Goal: Transaction & Acquisition: Purchase product/service

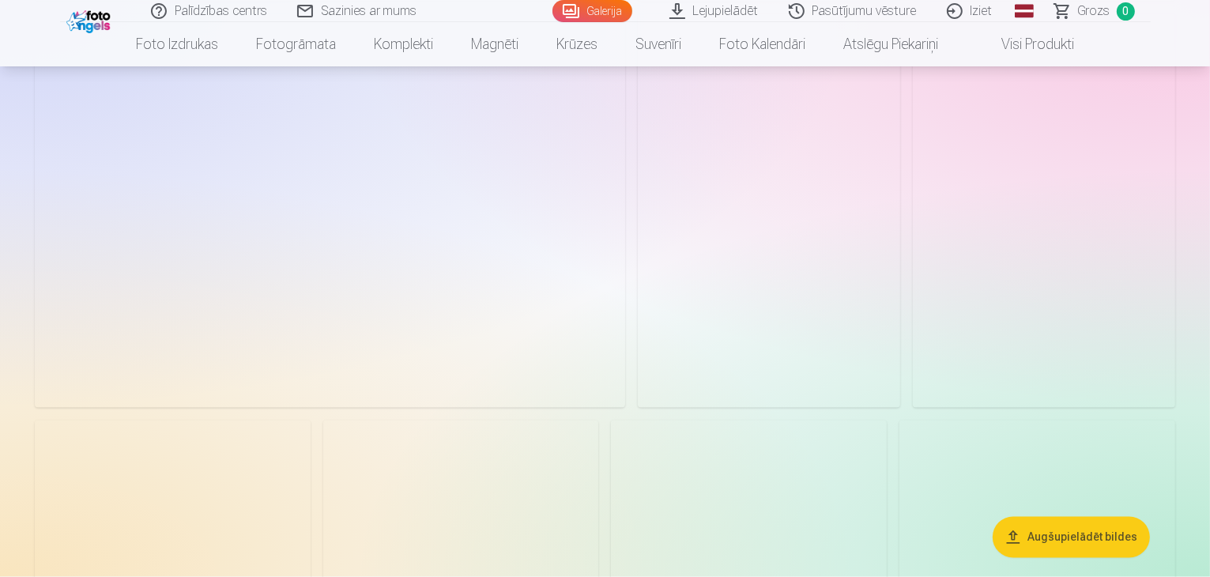
scroll to position [2814, 0]
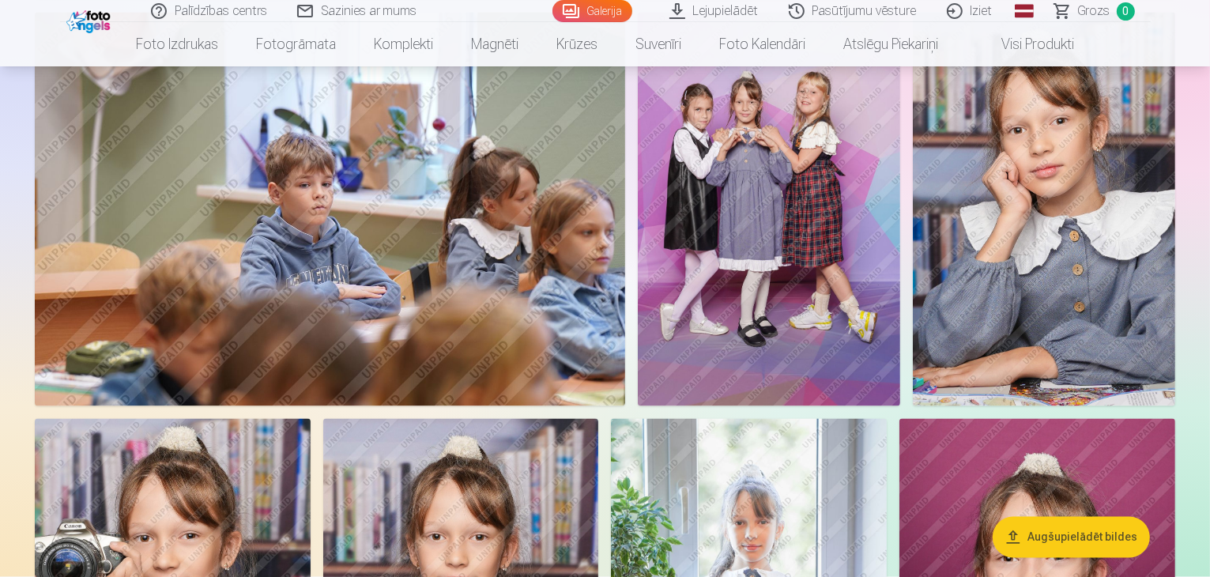
click at [1030, 14] on link "Global" at bounding box center [1024, 11] width 32 height 22
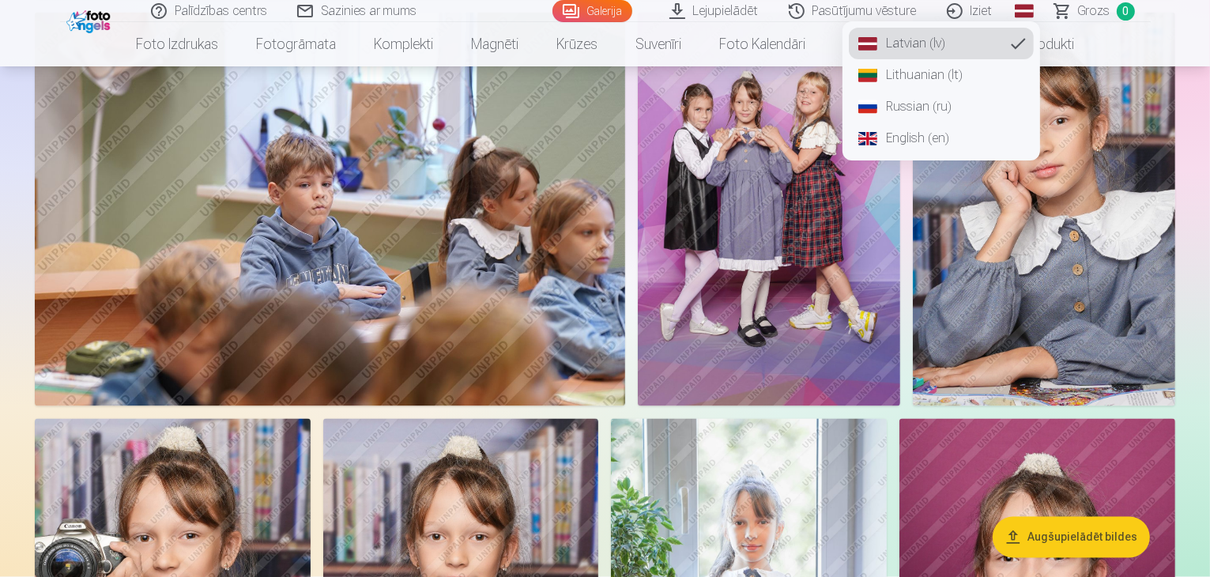
click at [917, 108] on link "Russian (ru)" at bounding box center [941, 107] width 185 height 32
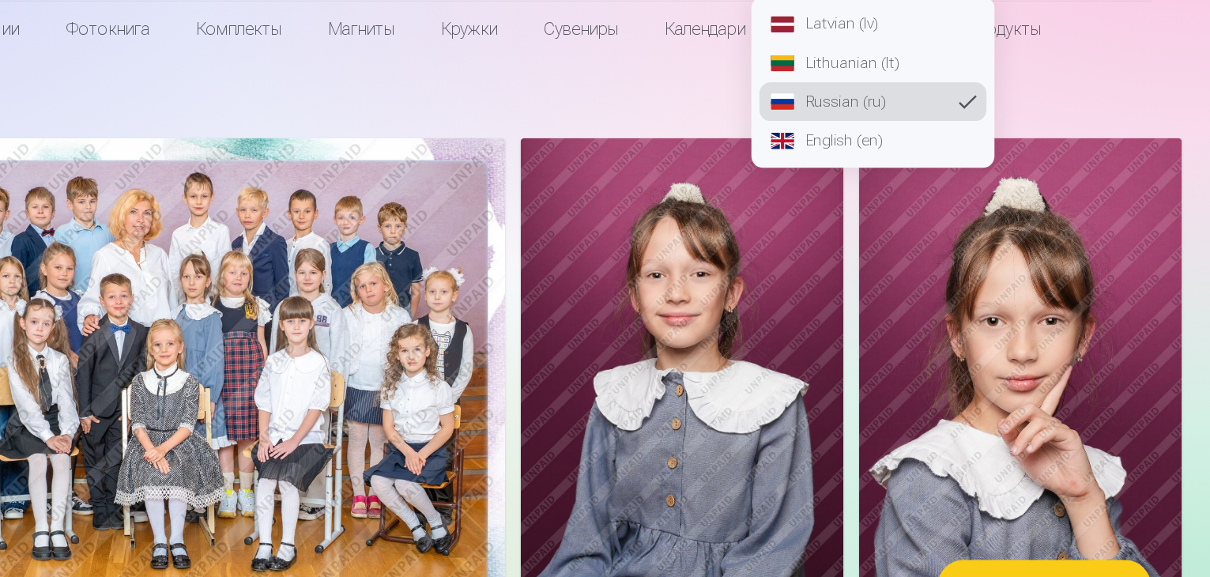
click at [866, 333] on img at bounding box center [769, 371] width 262 height 394
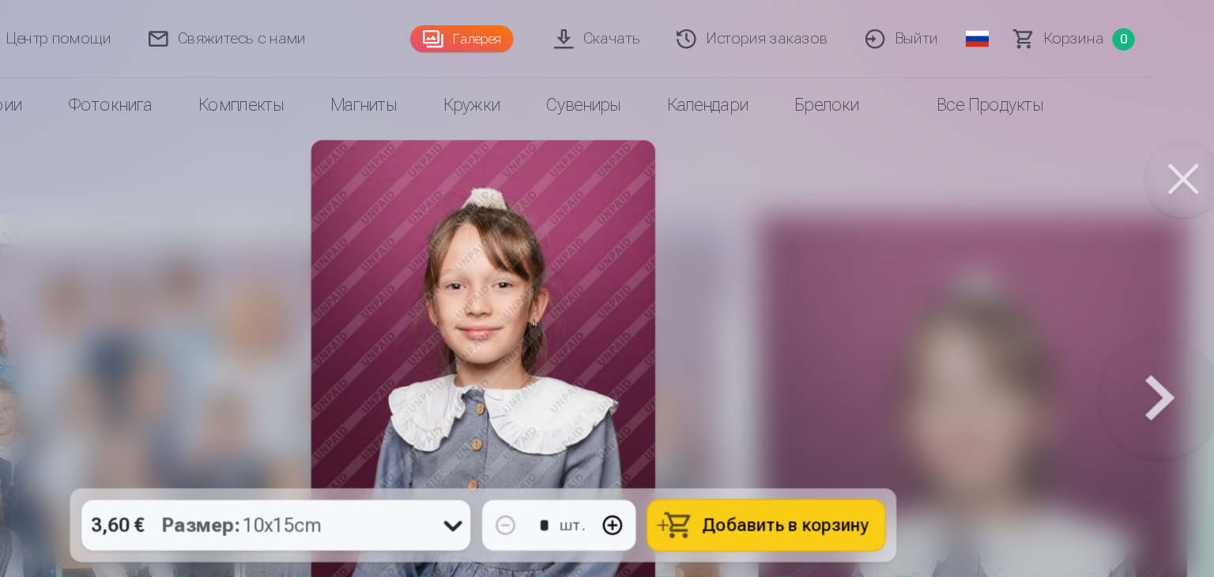
click at [1196, 158] on button at bounding box center [1175, 145] width 63 height 63
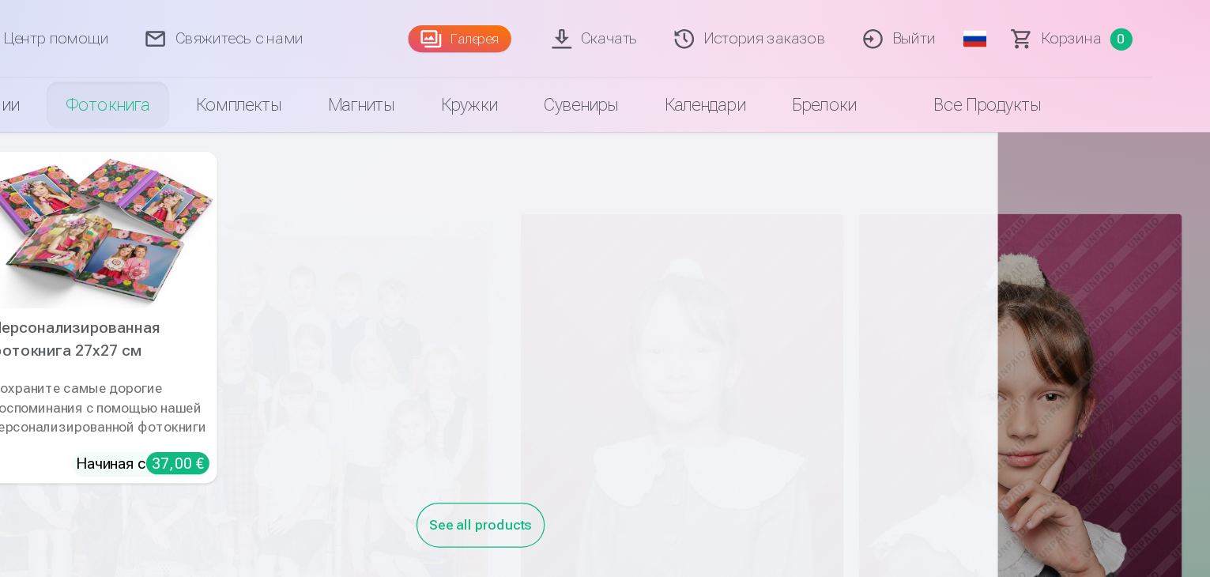
click at [1092, 134] on nav "Персонализированная фотокнига 27x27 см Сохраните самые дорогие воспоминания с п…" at bounding box center [605, 291] width 1210 height 369
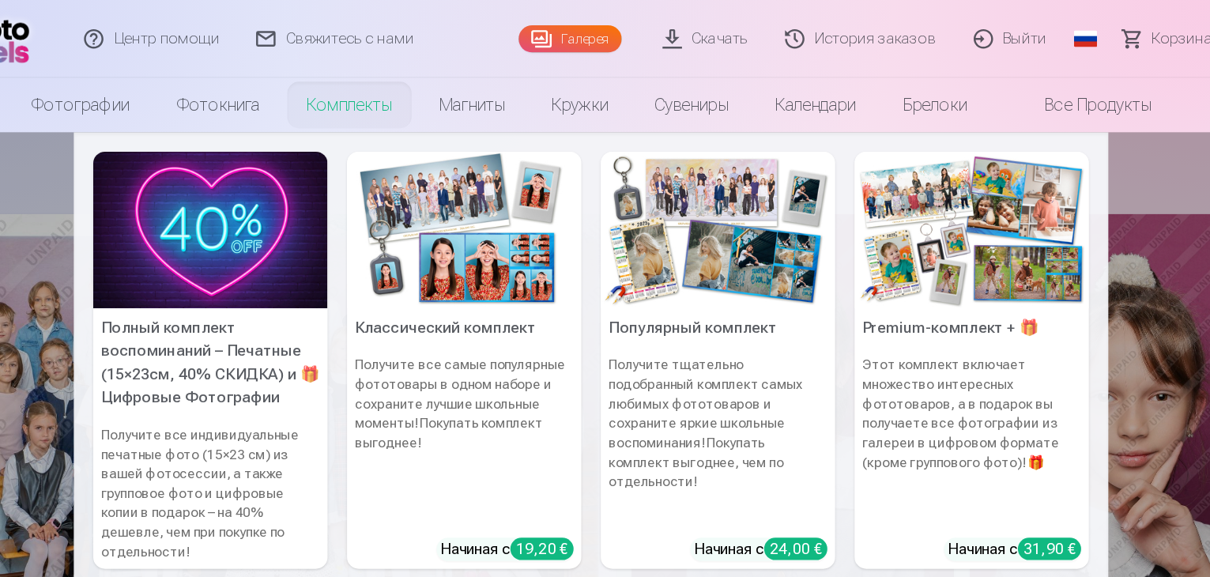
click at [407, 86] on link "Комплекты" at bounding box center [408, 85] width 107 height 44
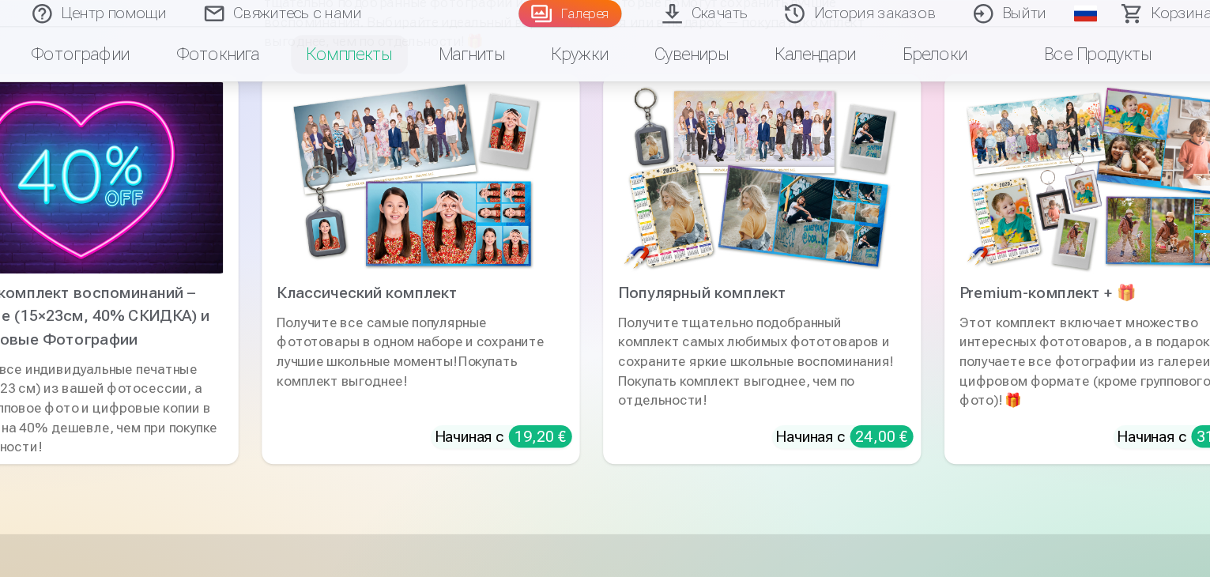
scroll to position [126, 0]
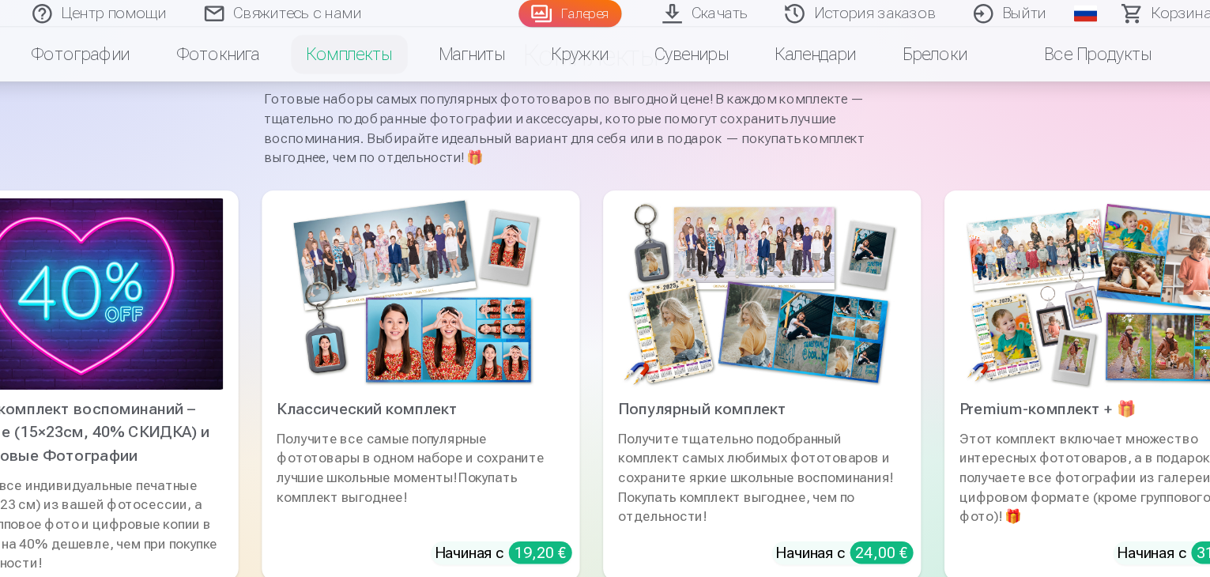
click at [441, 251] on img at bounding box center [466, 239] width 233 height 156
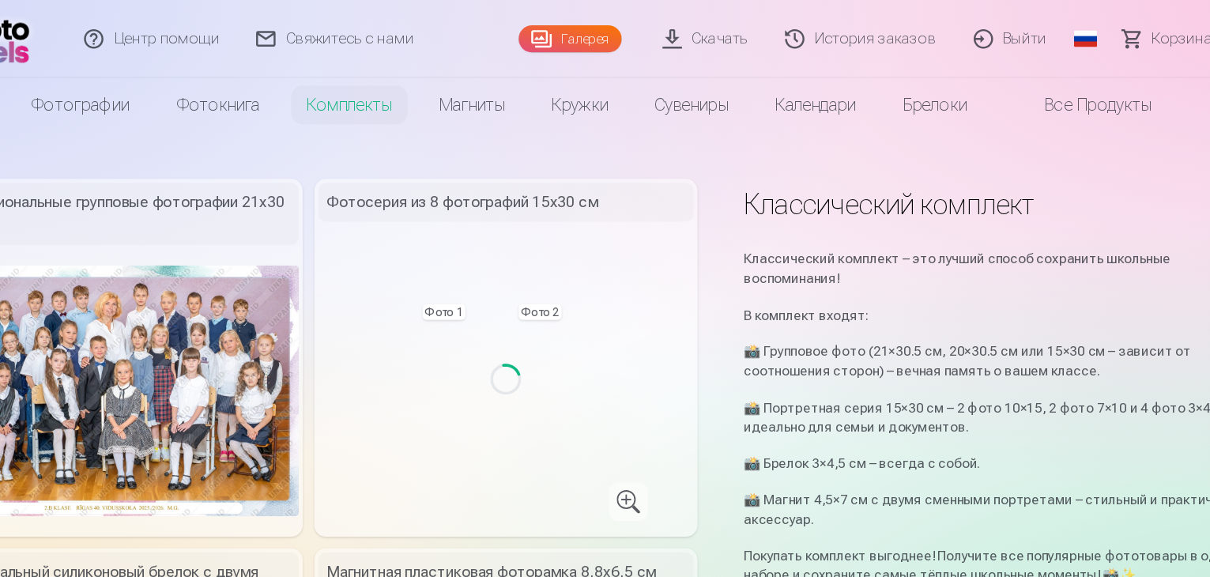
click at [441, 251] on div "Фотосерия из 8 фотографий 15х30 см Loading... Фото 1 Фото 2" at bounding box center [535, 290] width 311 height 291
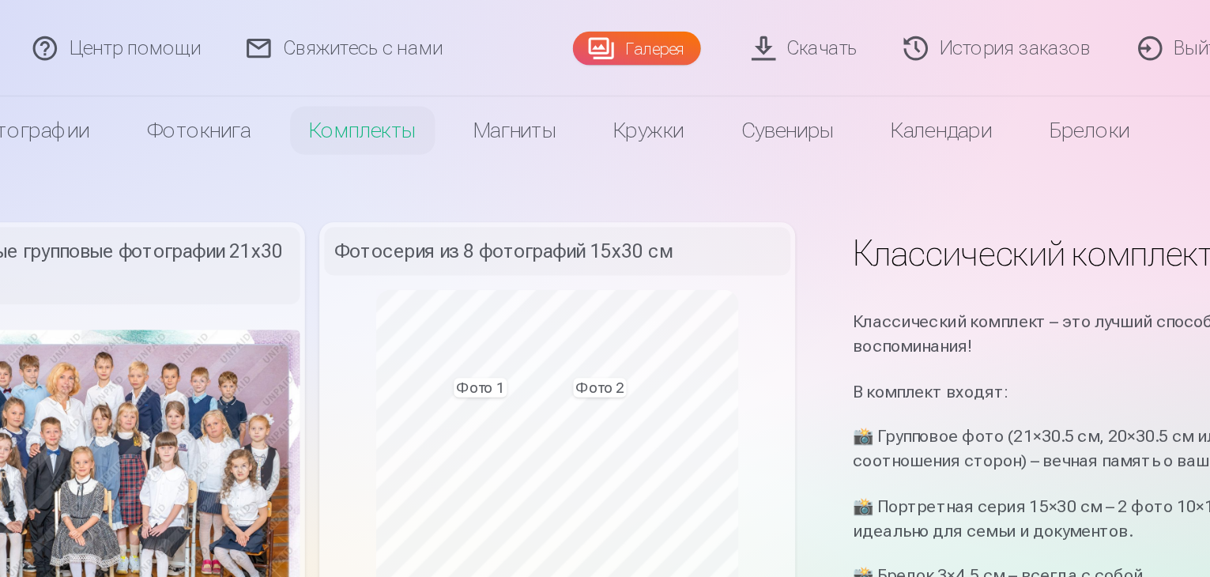
drag, startPoint x: 350, startPoint y: 135, endPoint x: 334, endPoint y: 132, distance: 16.1
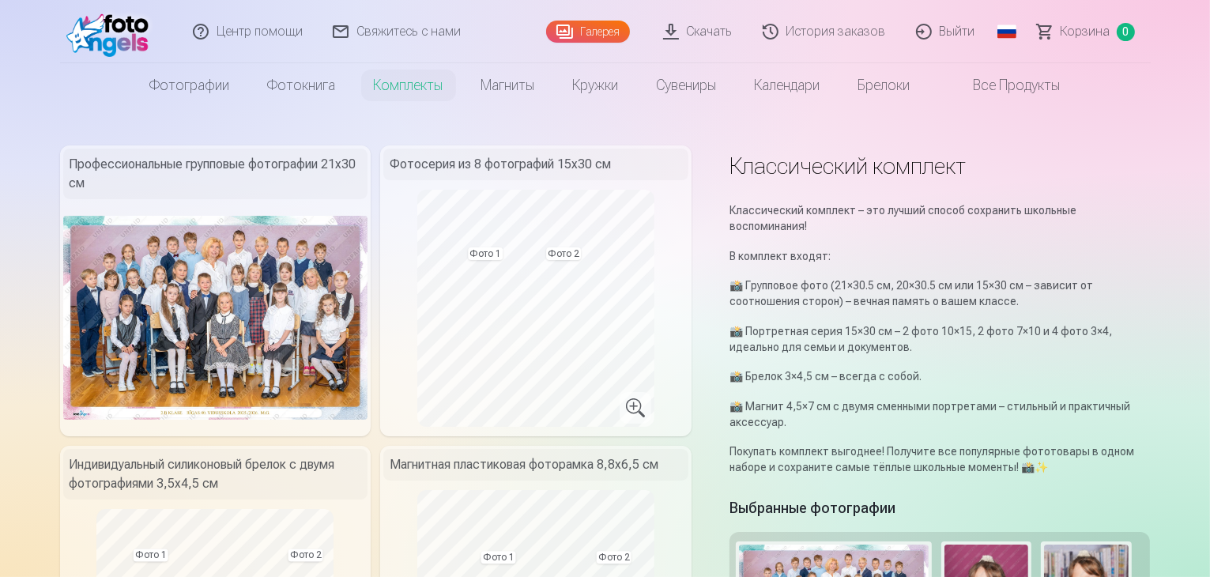
click at [751, 218] on div "Классический комплект – это лучший способ сохранить школьные воспоминания! В ко…" at bounding box center [939, 338] width 421 height 273
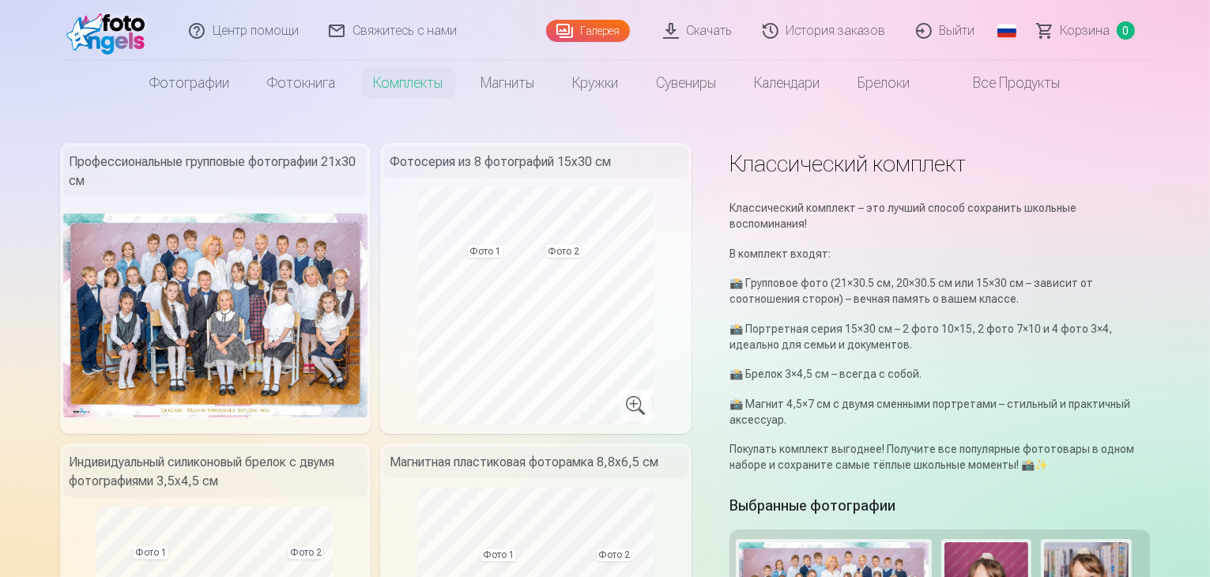
scroll to position [0, 0]
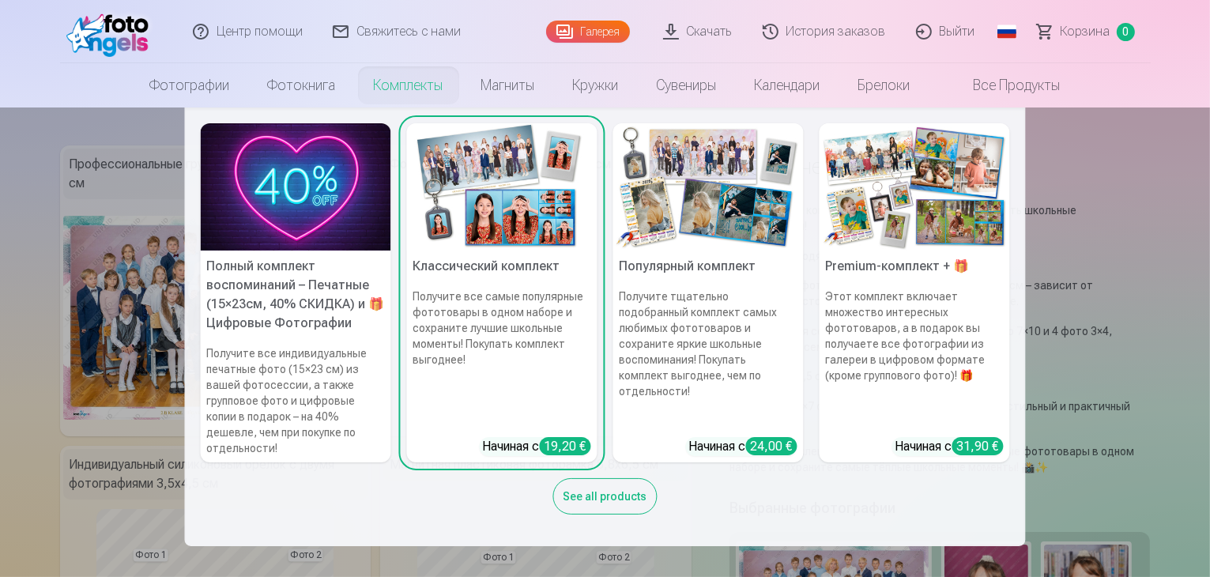
click at [417, 93] on link "Комплекты" at bounding box center [408, 85] width 107 height 44
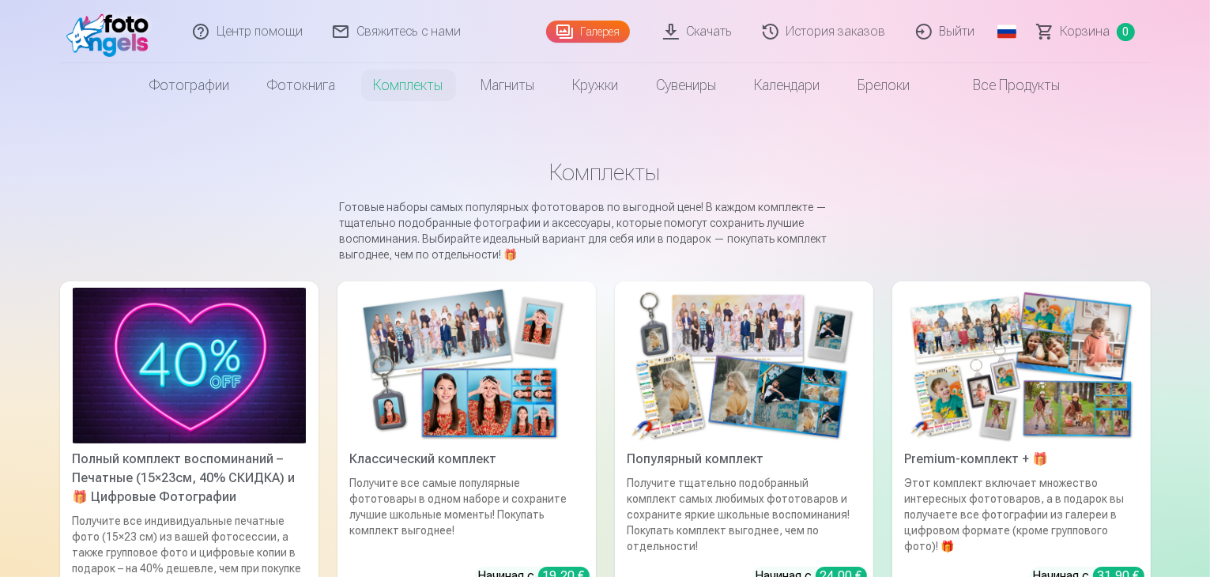
click at [138, 391] on img at bounding box center [189, 366] width 233 height 156
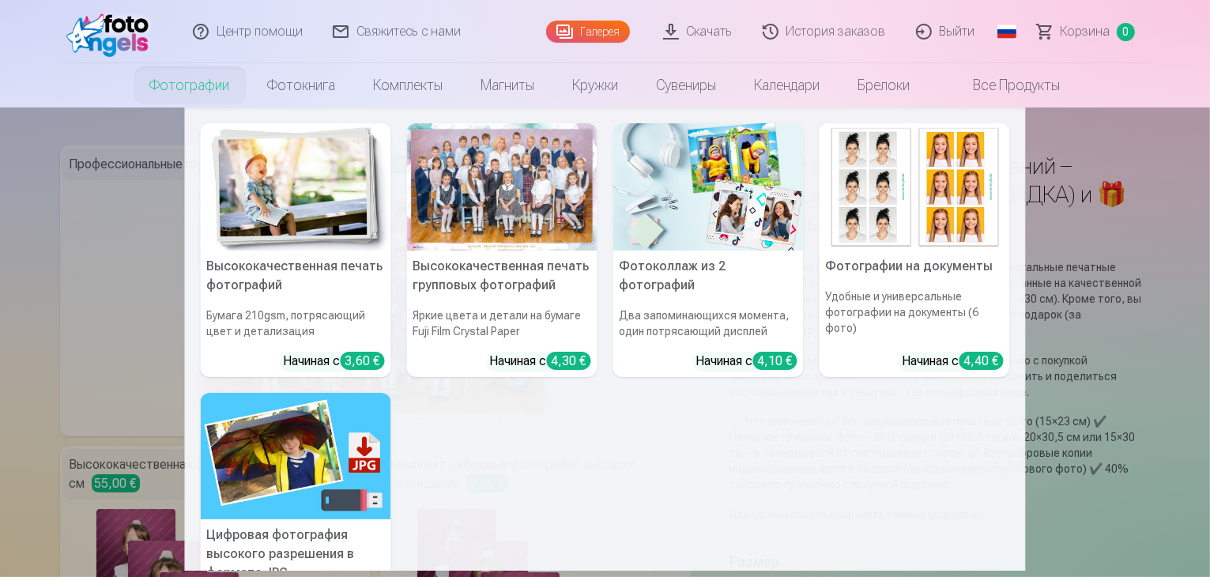
click at [192, 89] on link "Фотографии" at bounding box center [190, 85] width 118 height 44
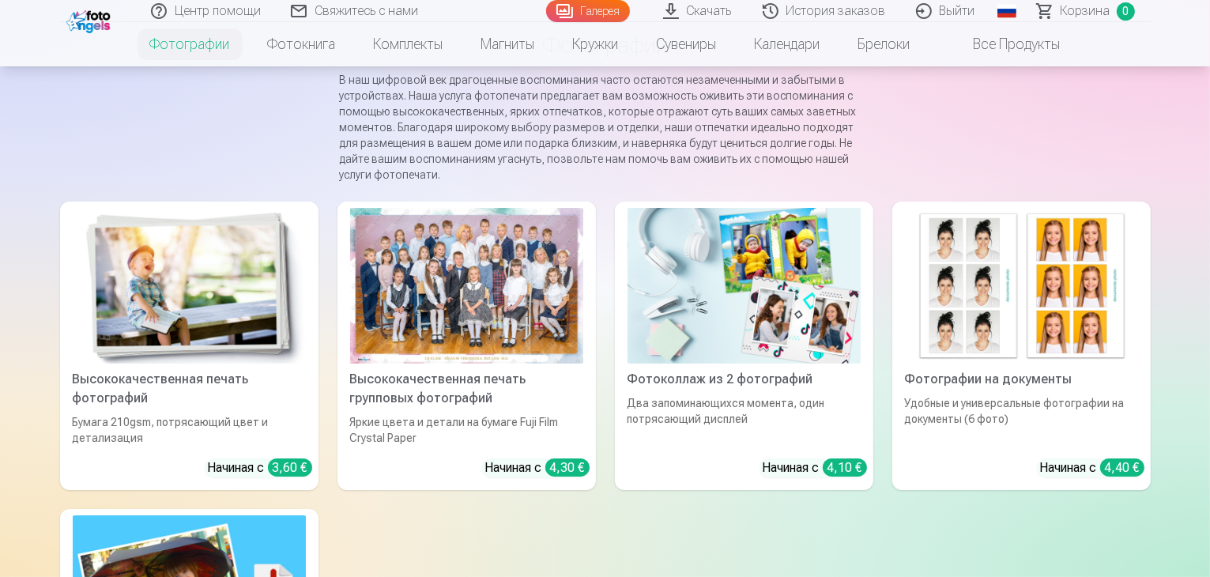
scroll to position [126, 0]
click at [438, 318] on div at bounding box center [466, 287] width 233 height 156
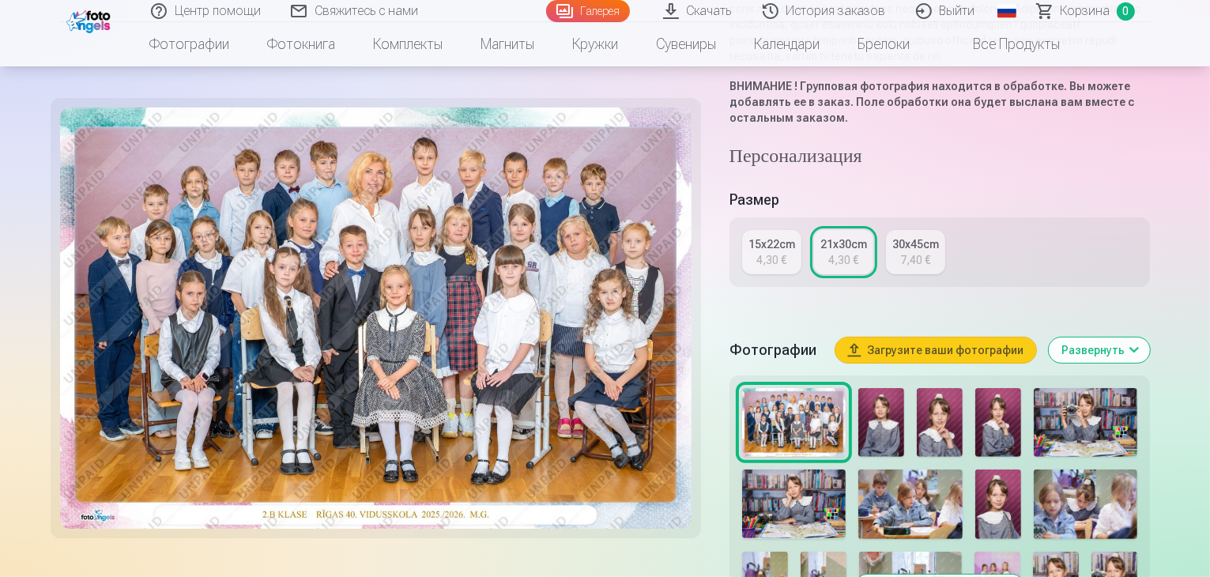
scroll to position [474, 0]
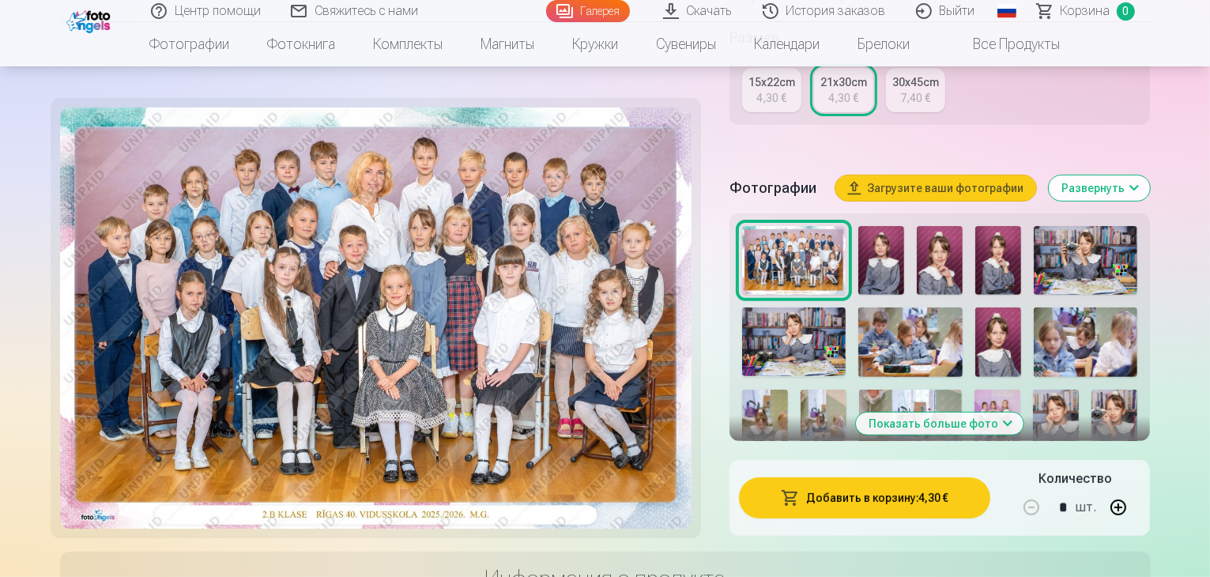
click at [898, 480] on button "Добавить в корзину : 4,30 €" at bounding box center [865, 497] width 252 height 41
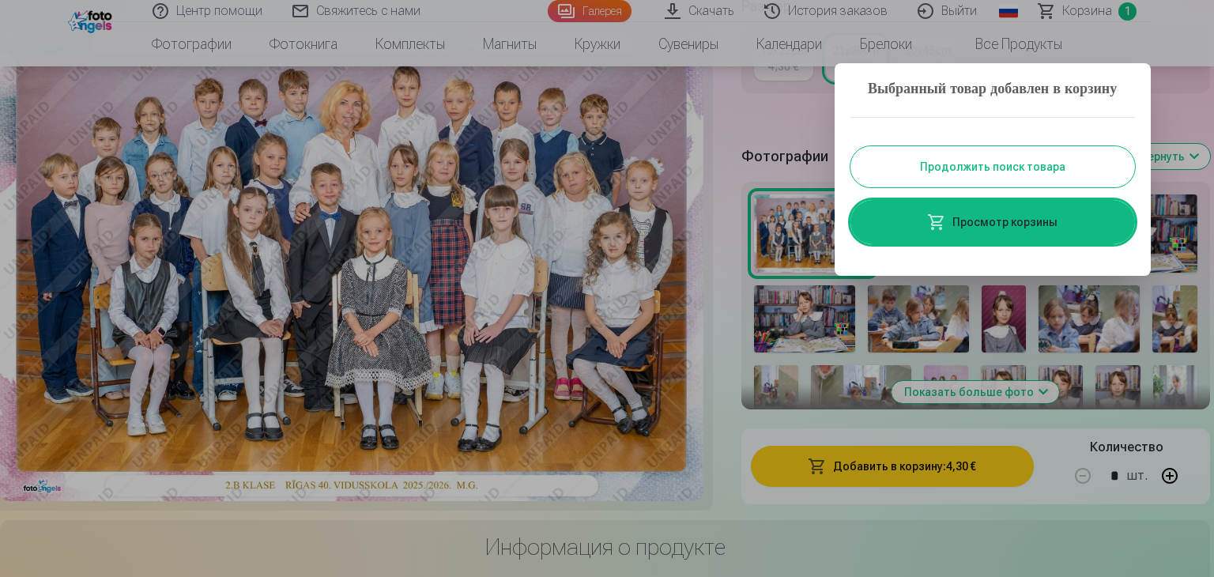
click at [1184, 108] on div at bounding box center [607, 288] width 1214 height 577
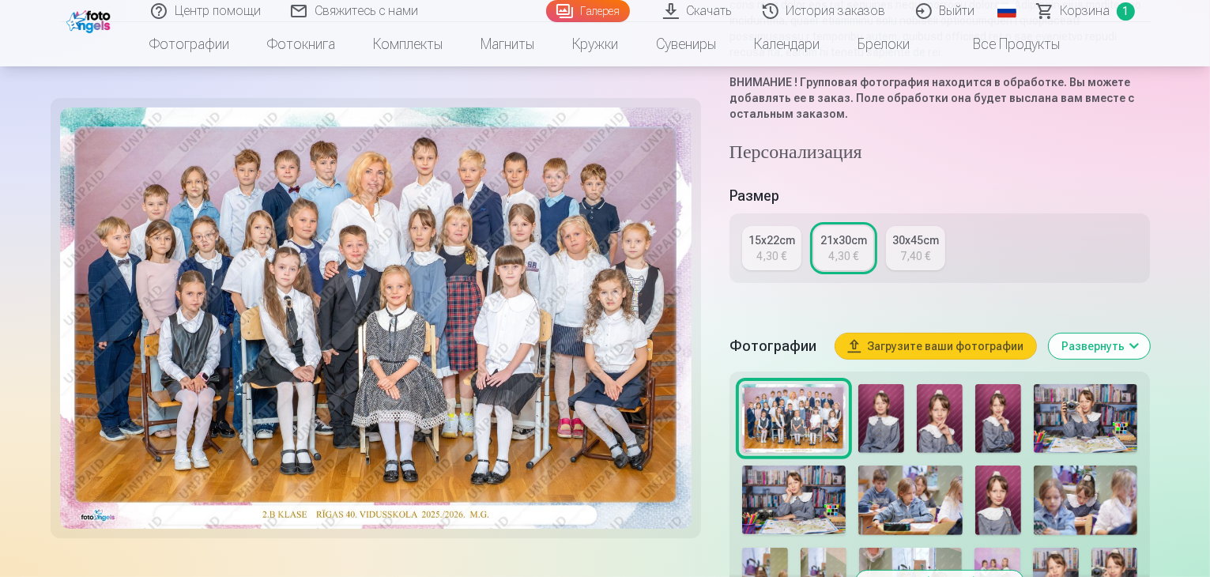
scroll to position [348, 0]
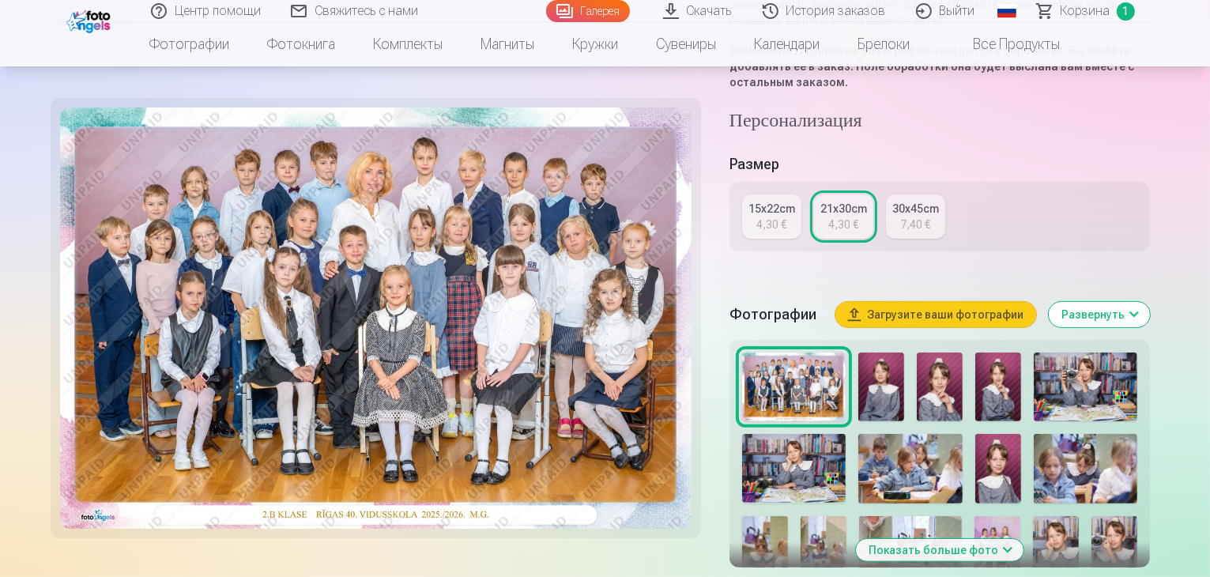
click at [433, 318] on img at bounding box center [375, 317] width 631 height 421
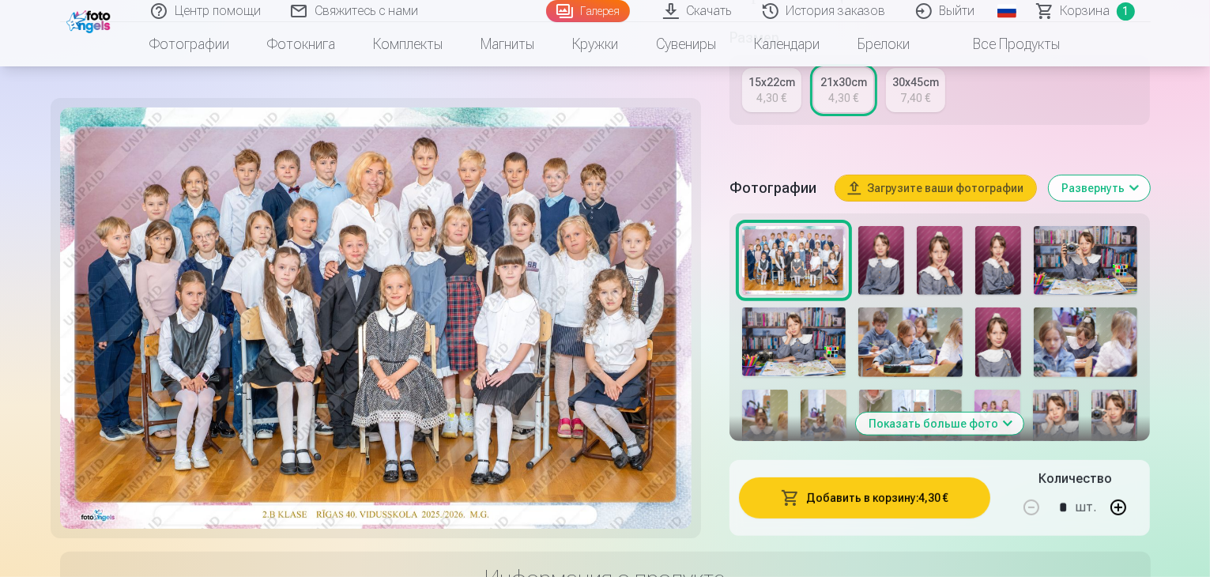
scroll to position [443, 0]
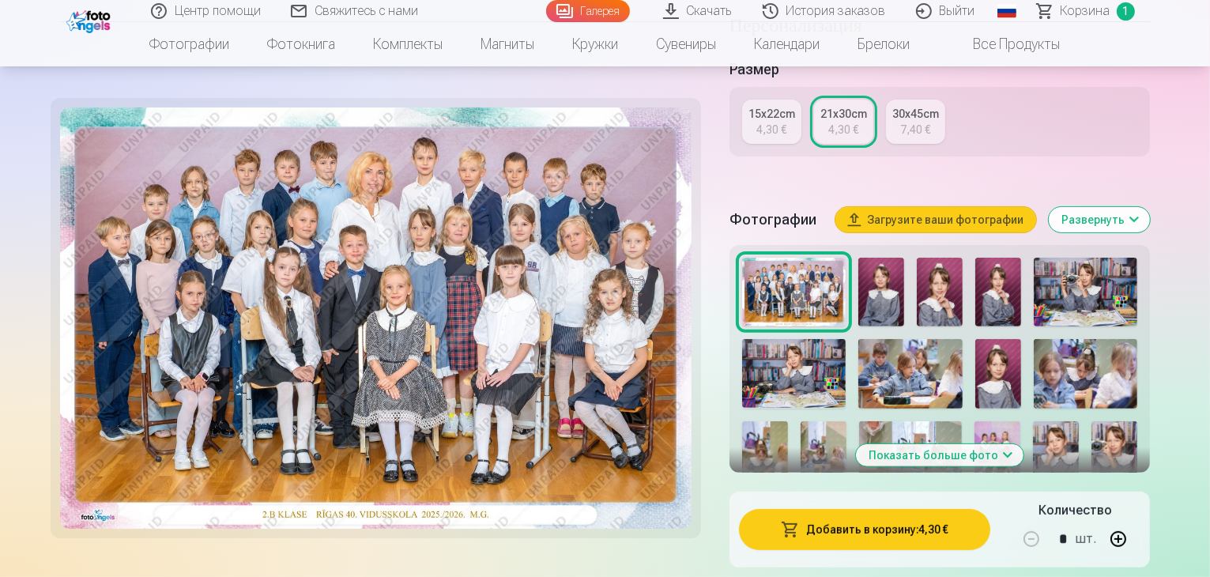
click at [1150, 207] on button "Развернуть" at bounding box center [1099, 219] width 101 height 25
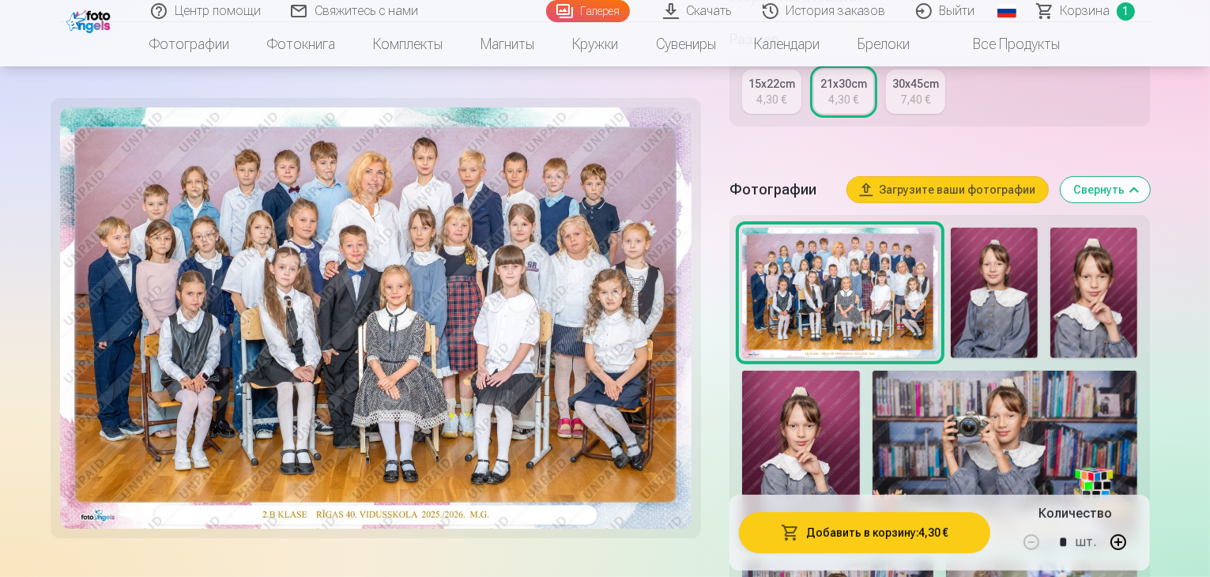
scroll to position [474, 0]
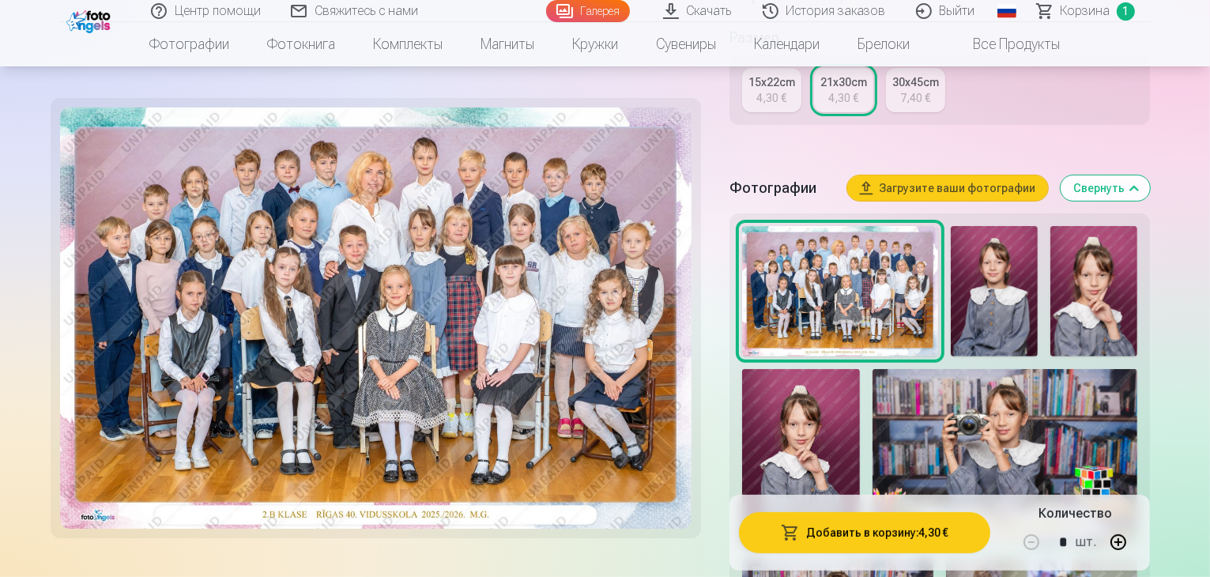
click at [567, 320] on img at bounding box center [375, 317] width 631 height 421
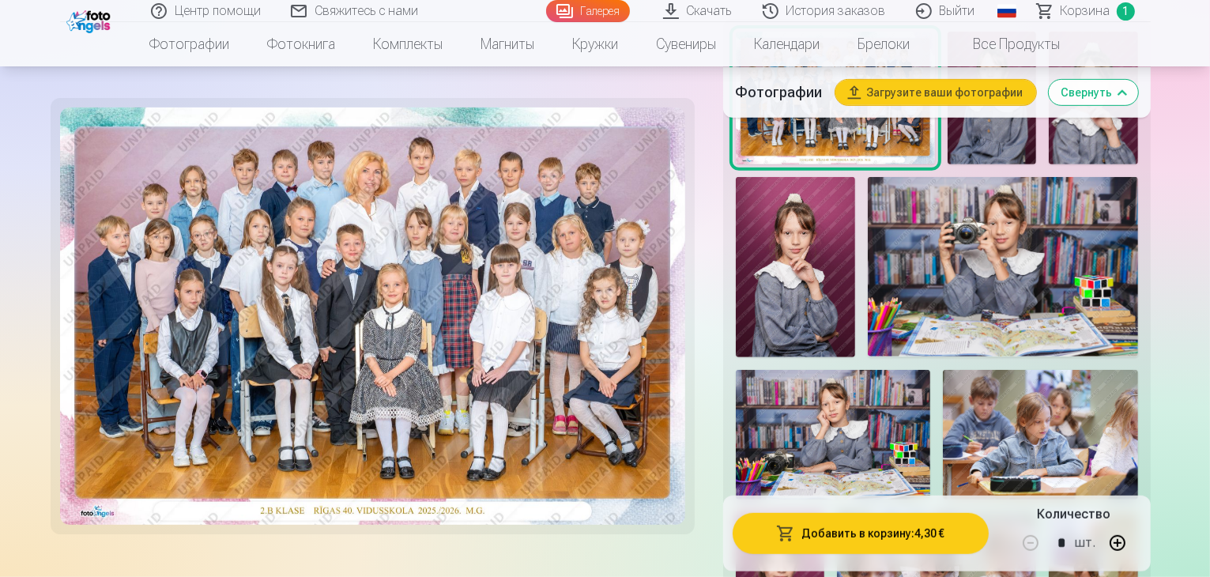
scroll to position [695, 0]
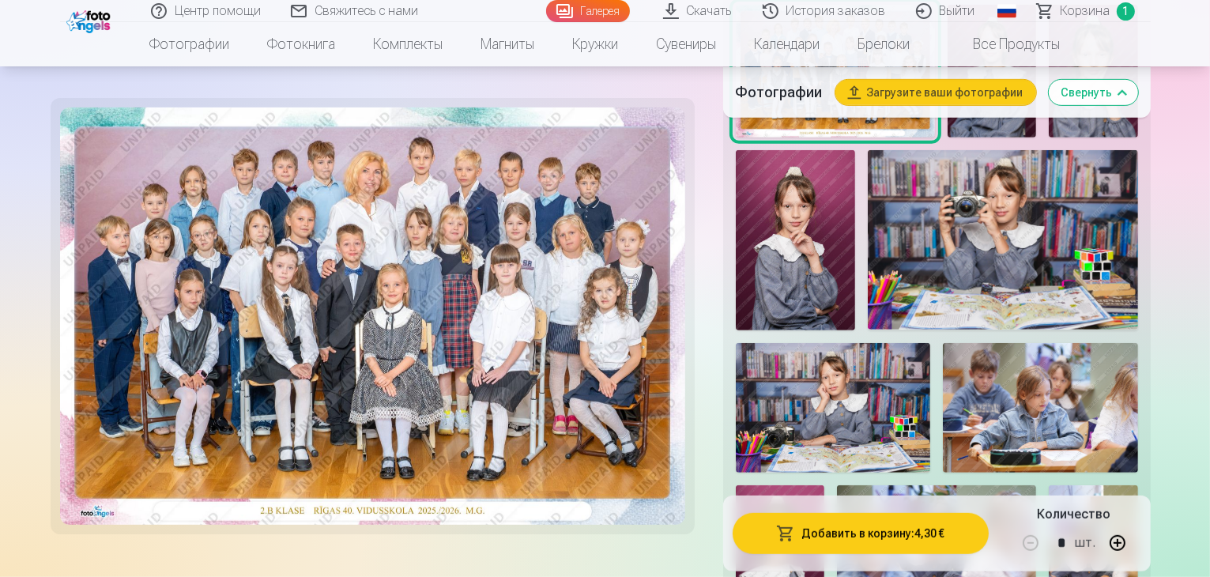
click at [635, 220] on img at bounding box center [372, 315] width 625 height 417
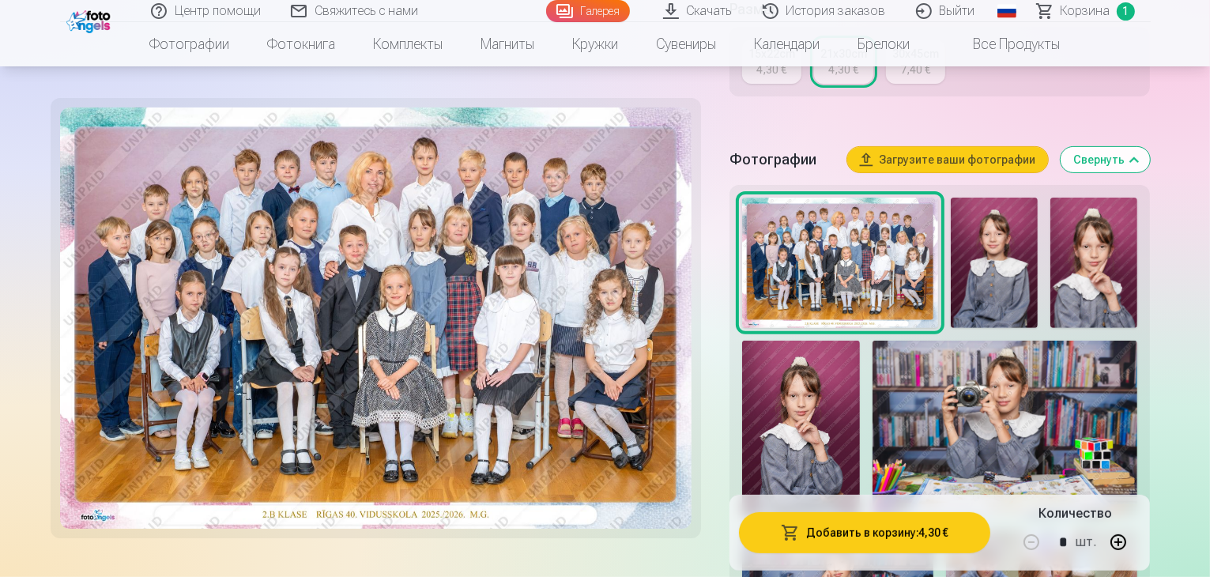
scroll to position [474, 0]
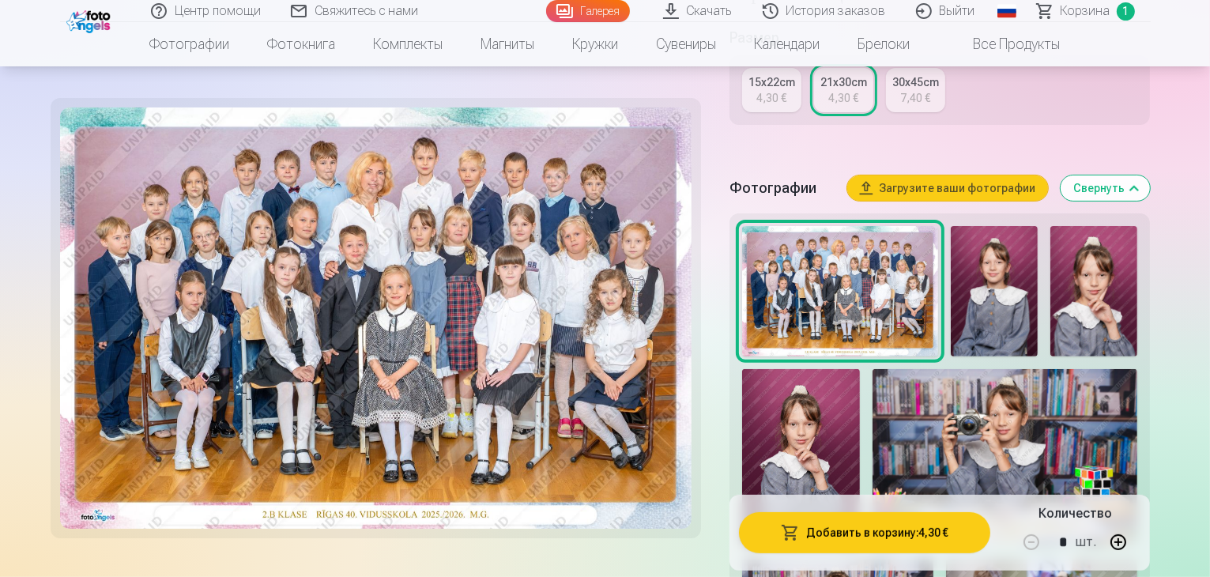
click at [968, 266] on img at bounding box center [994, 291] width 87 height 131
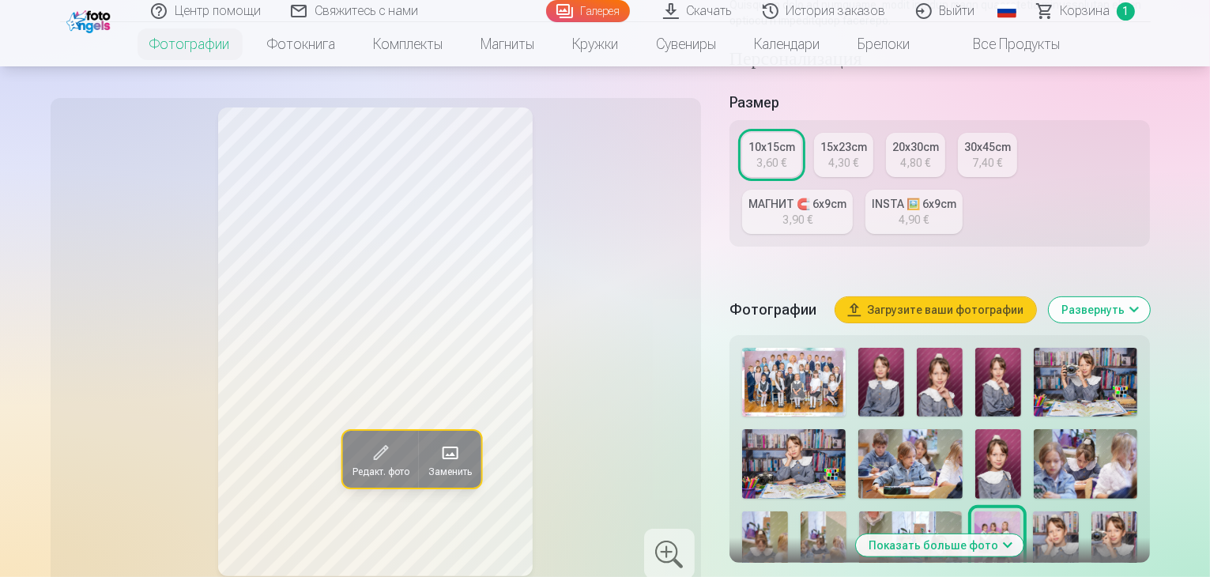
scroll to position [348, 0]
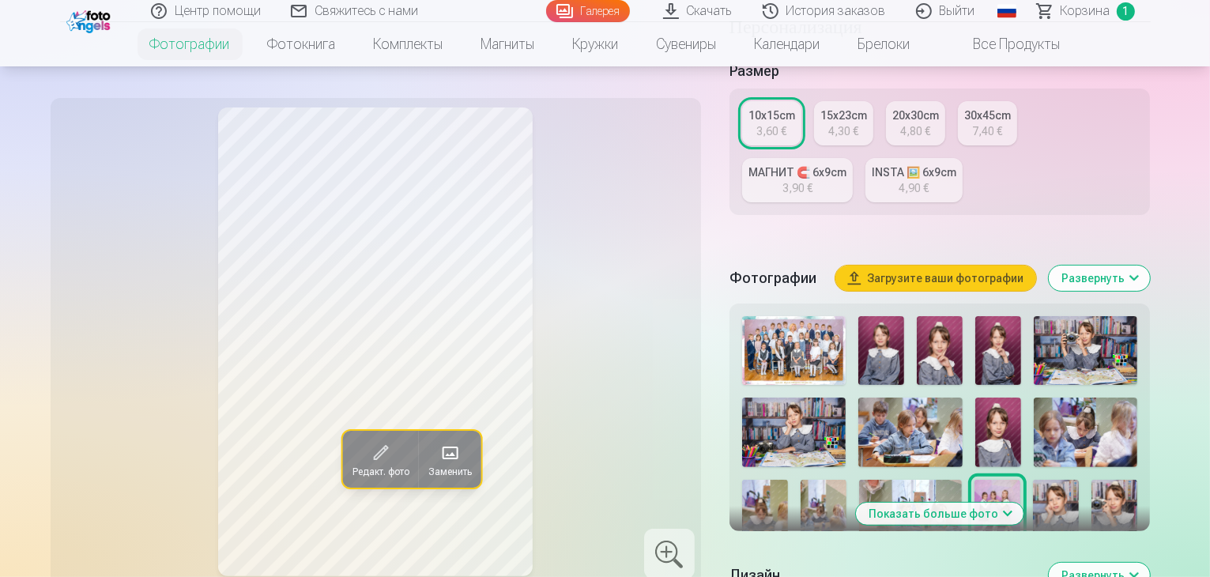
click at [904, 324] on img at bounding box center [881, 350] width 46 height 69
click at [963, 330] on img at bounding box center [940, 350] width 46 height 69
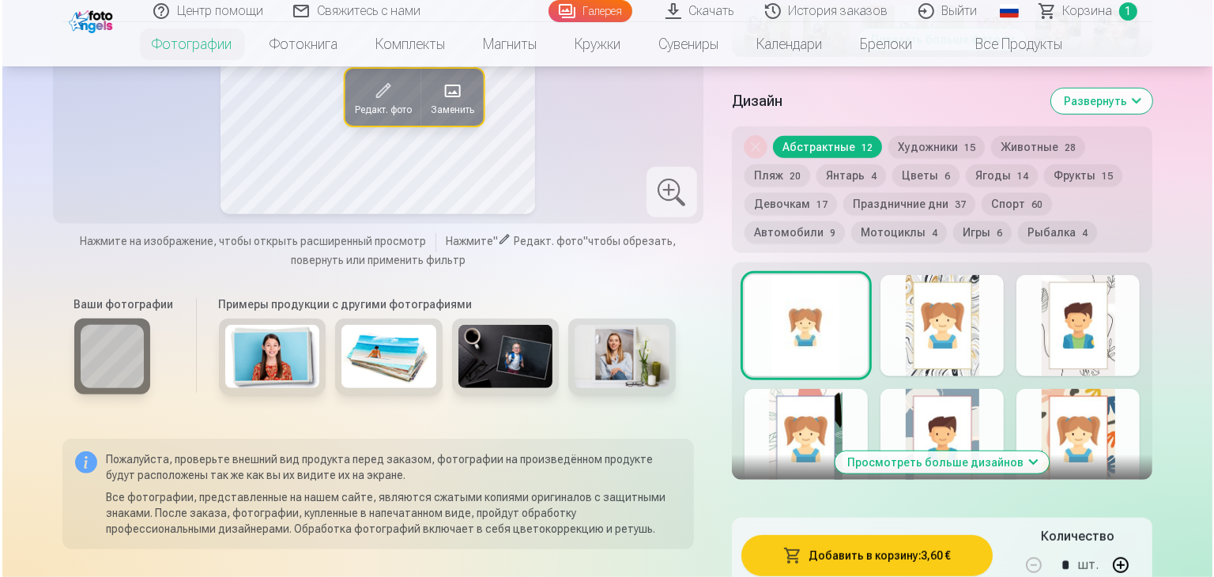
scroll to position [948, 0]
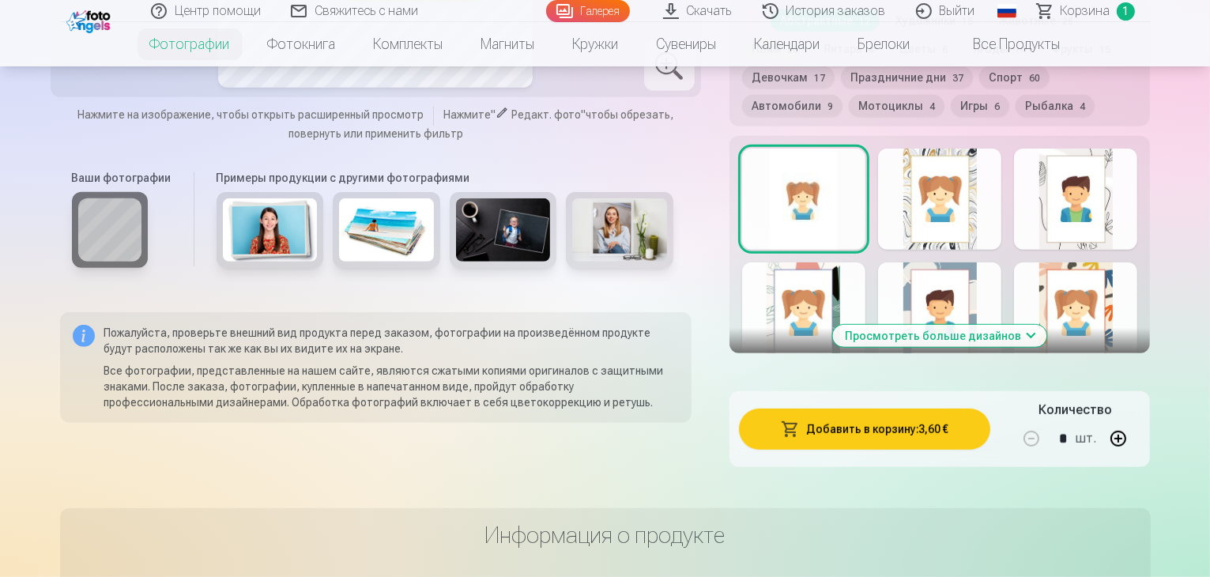
click at [895, 409] on button "Добавить в корзину : 3,60 €" at bounding box center [865, 429] width 252 height 41
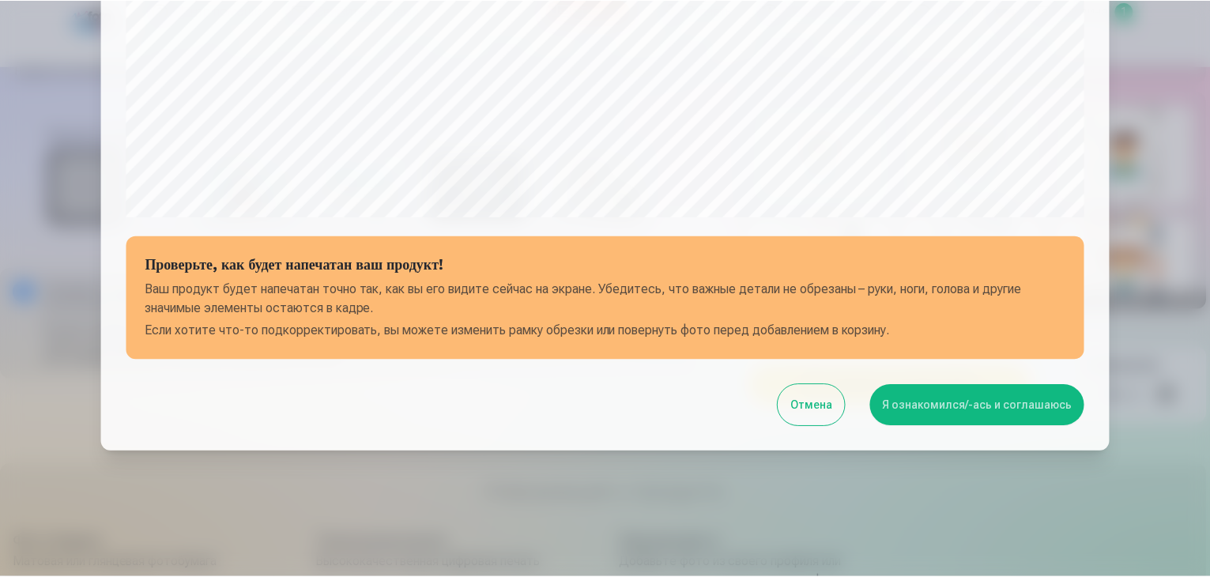
scroll to position [561, 0]
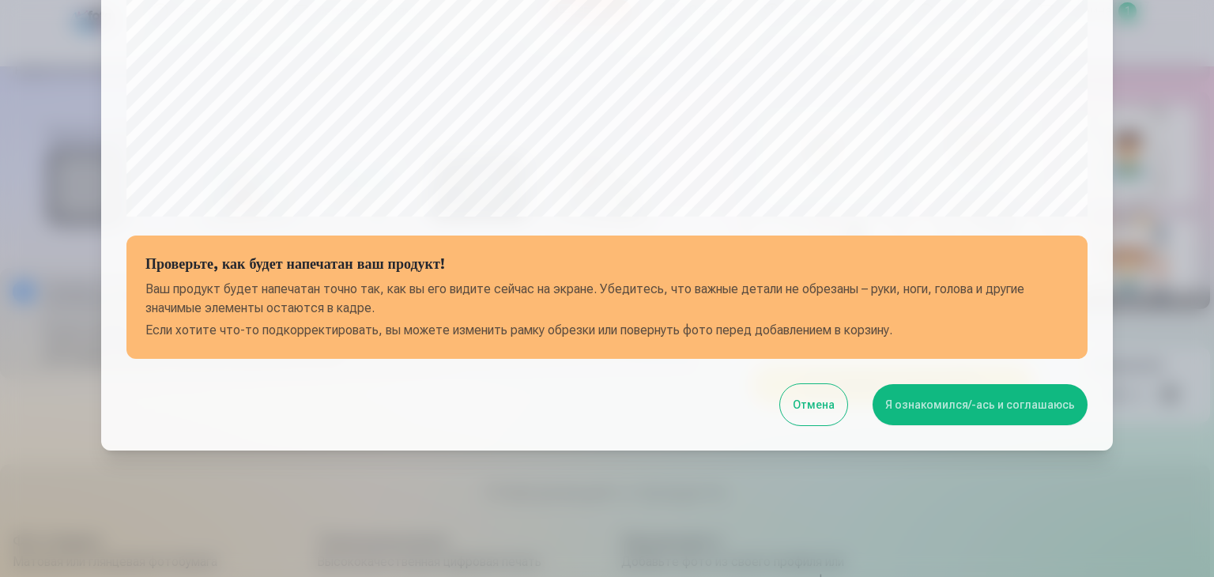
click at [945, 398] on button "Я ознакомился/-ась и соглашаюсь" at bounding box center [980, 404] width 215 height 41
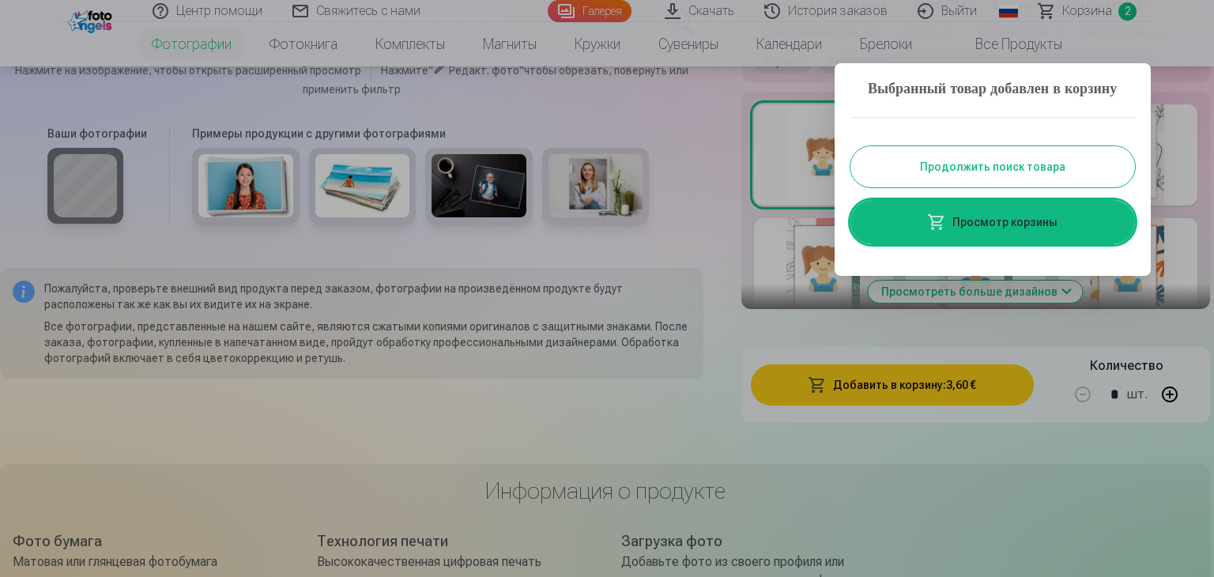
click at [967, 343] on div at bounding box center [607, 288] width 1214 height 577
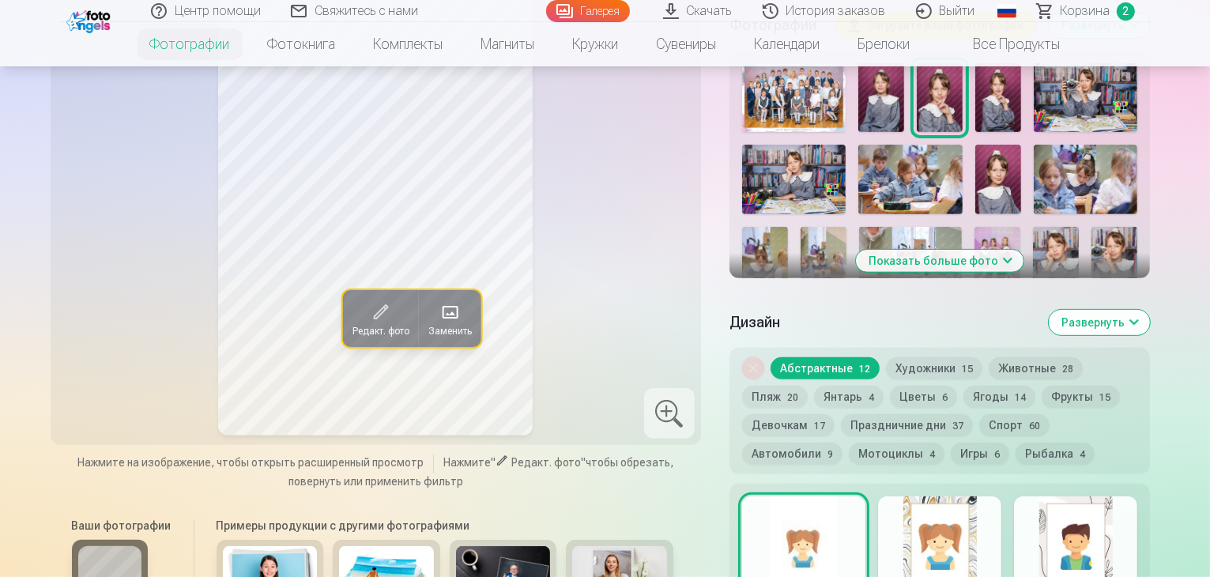
scroll to position [443, 0]
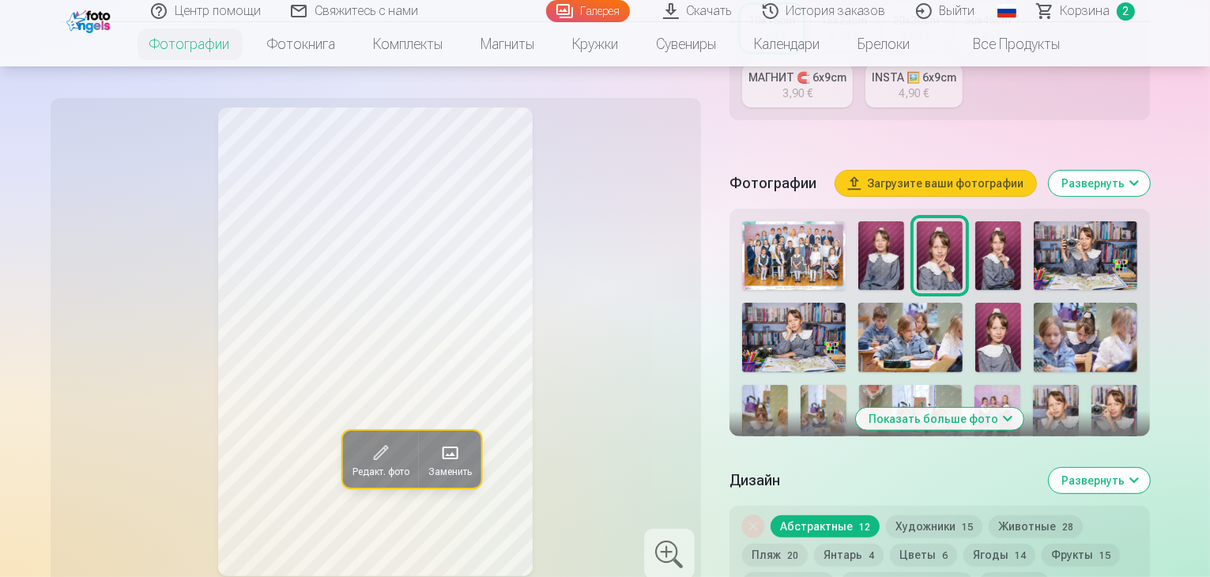
click at [1021, 236] on img at bounding box center [998, 255] width 46 height 69
click at [963, 241] on img at bounding box center [940, 255] width 46 height 69
click at [1021, 243] on img at bounding box center [998, 255] width 46 height 69
click at [1137, 232] on img at bounding box center [1086, 255] width 104 height 69
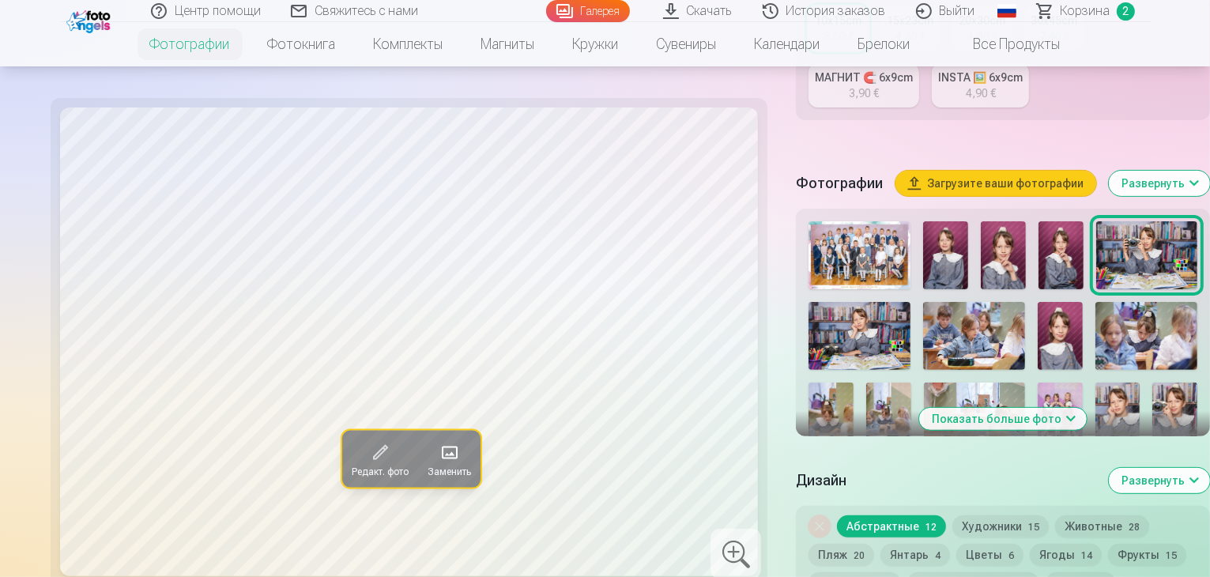
click at [809, 319] on img at bounding box center [860, 336] width 102 height 68
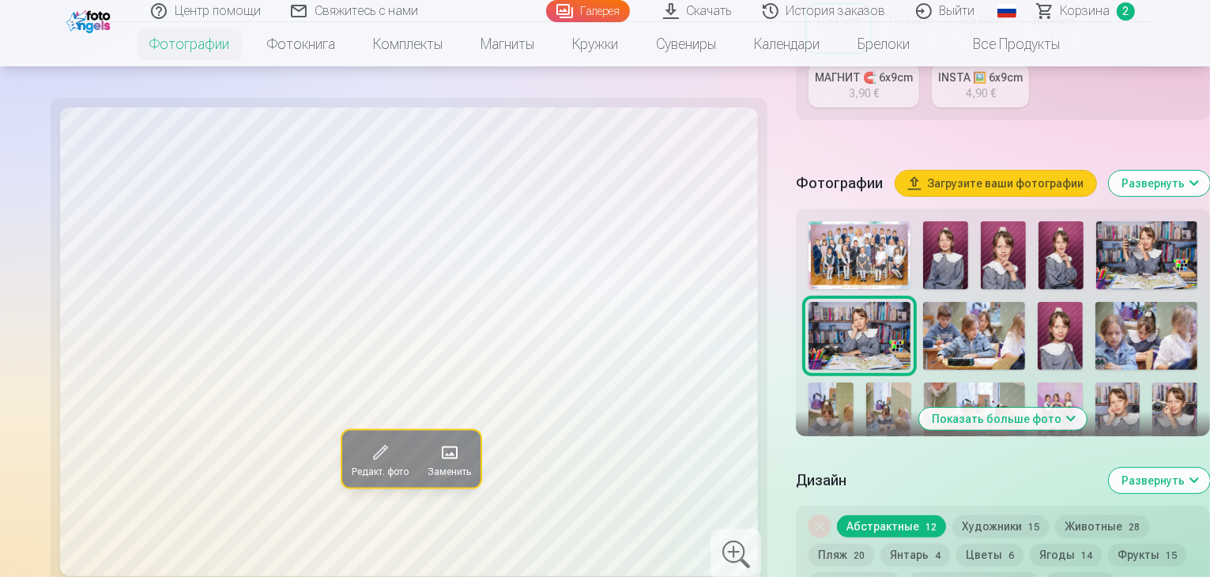
click at [923, 329] on img at bounding box center [974, 336] width 102 height 68
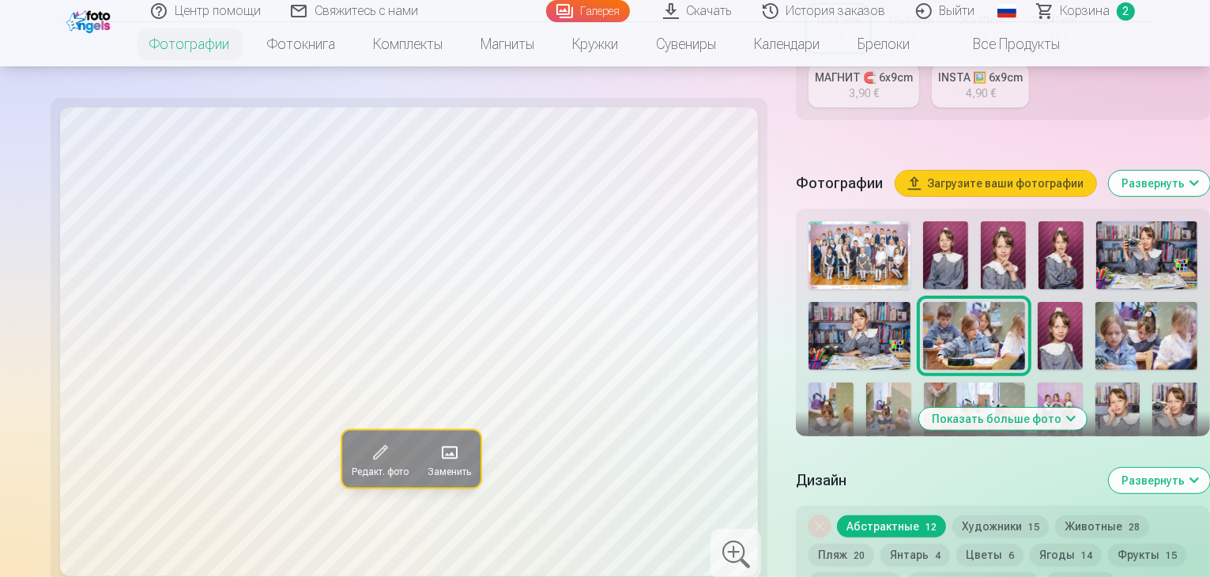
click at [1038, 326] on img at bounding box center [1060, 336] width 45 height 68
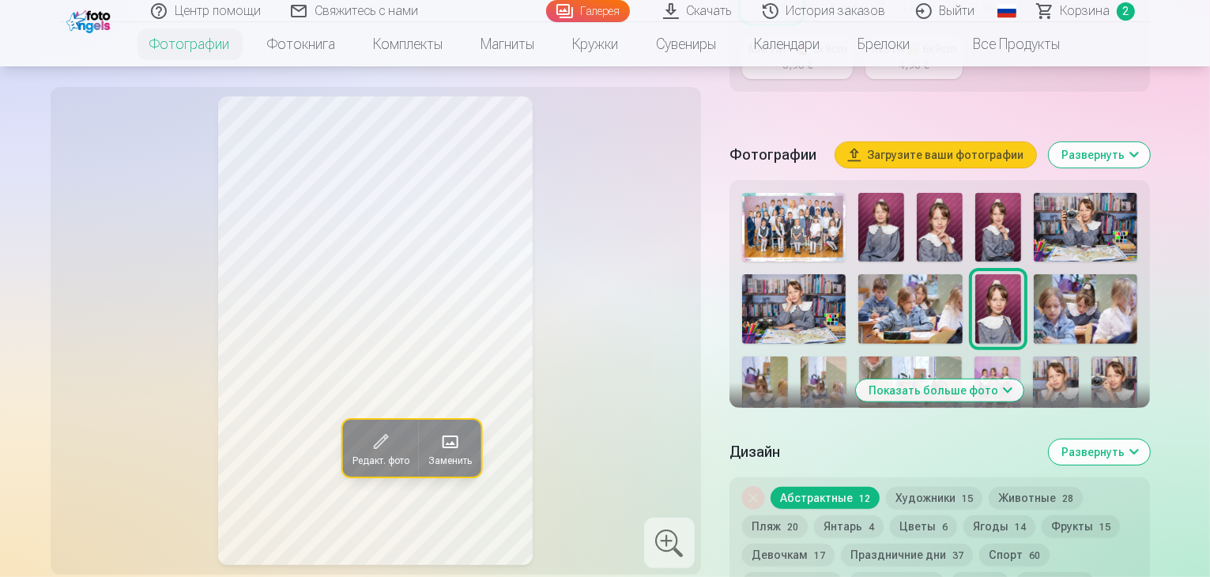
scroll to position [474, 0]
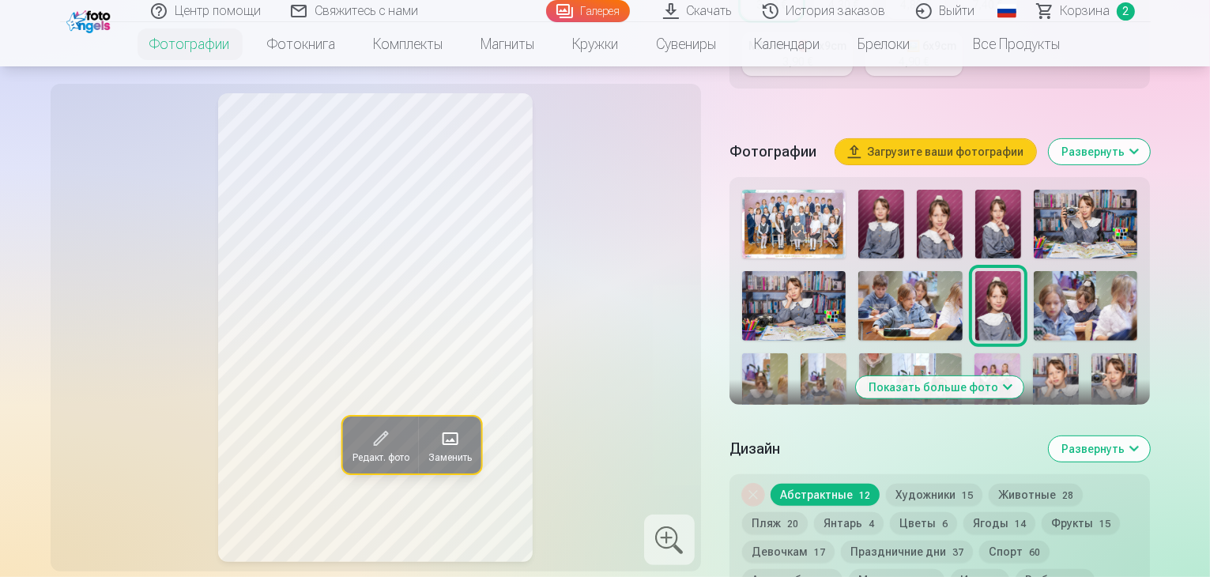
click at [801, 353] on img at bounding box center [824, 387] width 46 height 69
click at [861, 355] on img at bounding box center [911, 387] width 104 height 69
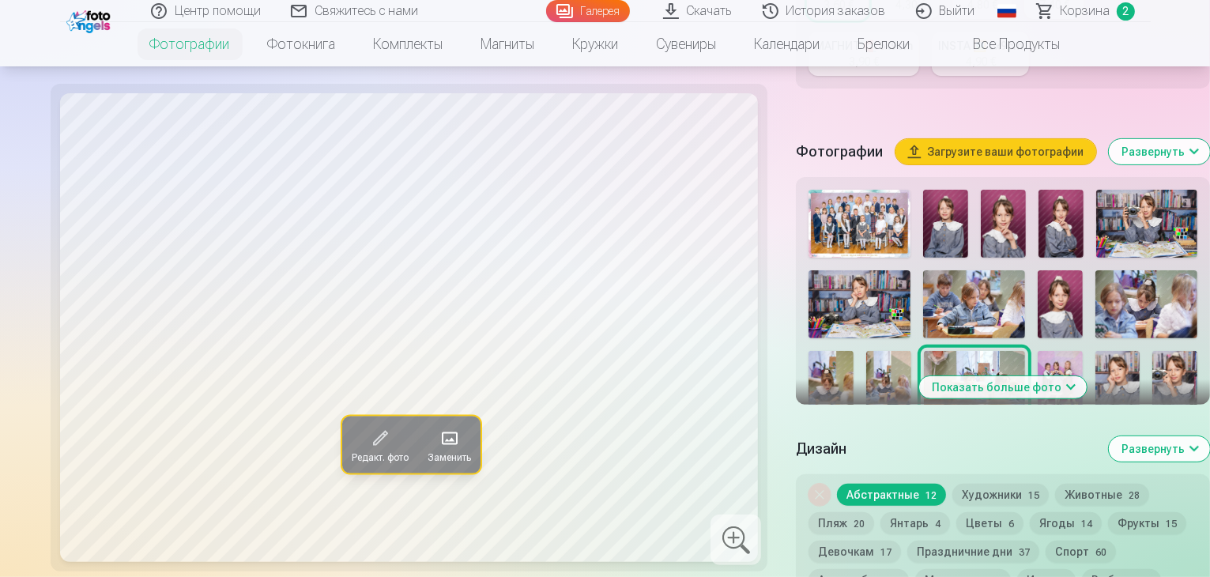
click at [1038, 351] on img at bounding box center [1060, 384] width 45 height 67
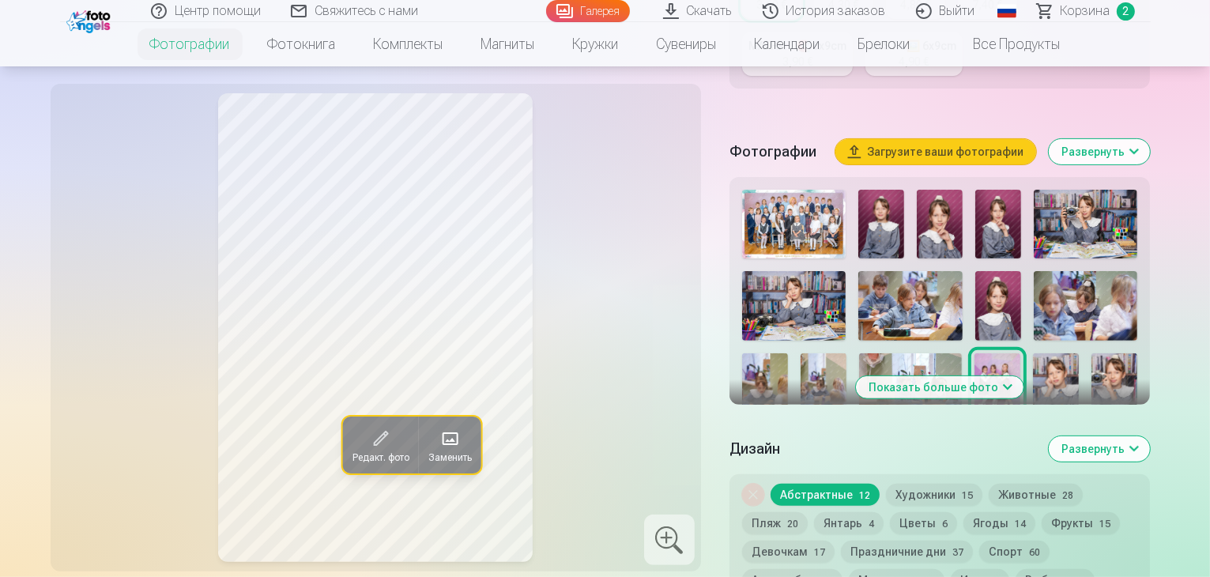
click at [1033, 353] on img at bounding box center [1056, 387] width 46 height 69
click at [1091, 353] on img at bounding box center [1114, 387] width 46 height 69
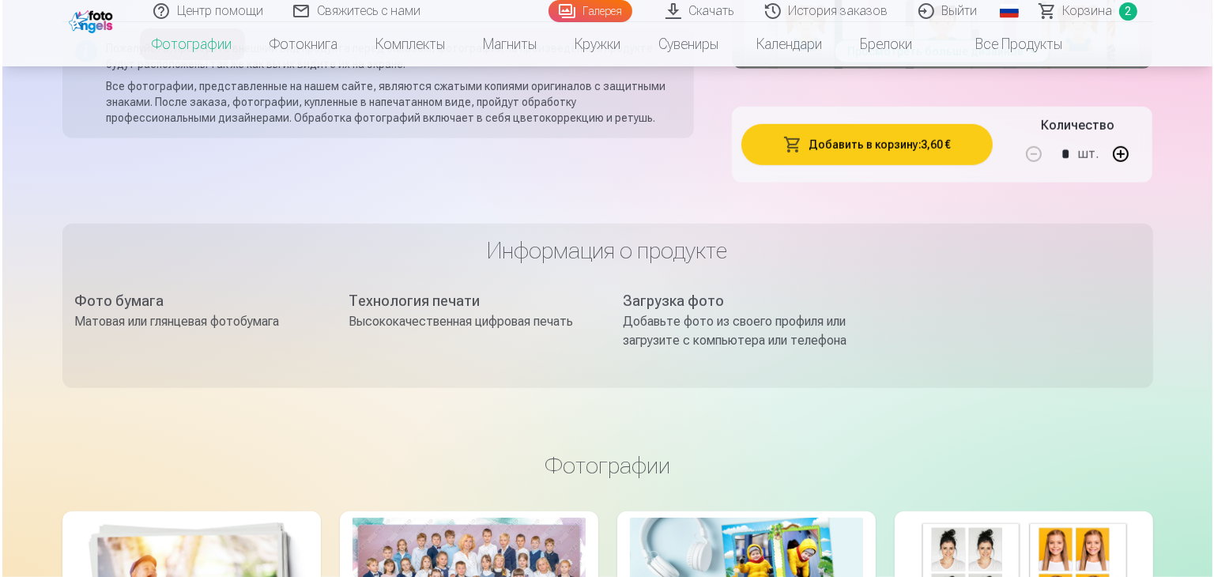
scroll to position [1201, 0]
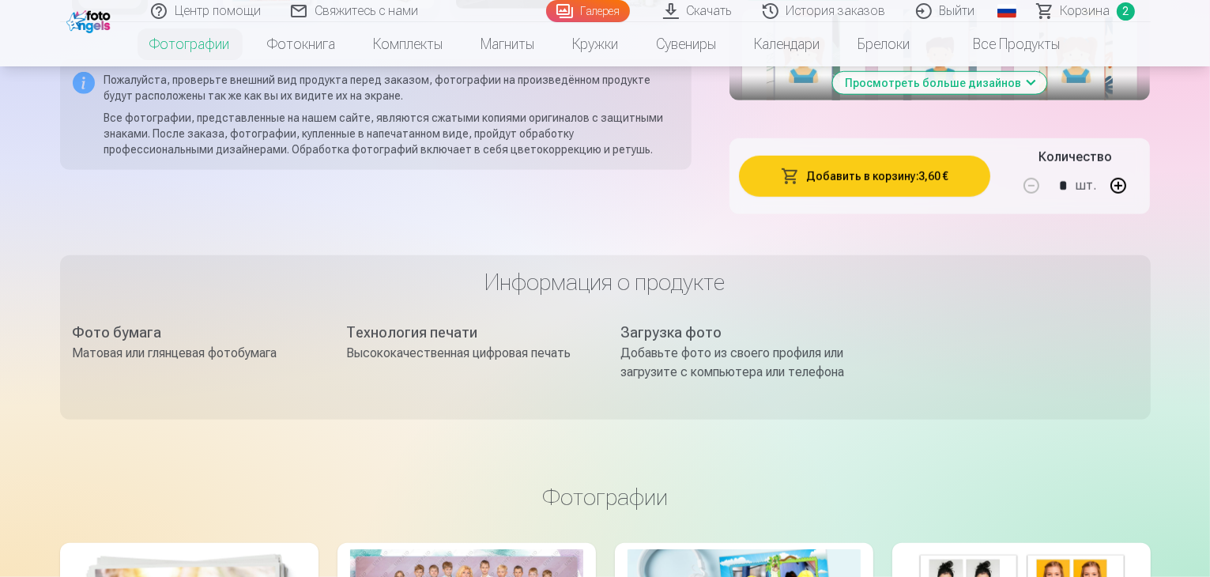
click at [916, 156] on button "Добавить в корзину : 3,60 €" at bounding box center [865, 176] width 252 height 41
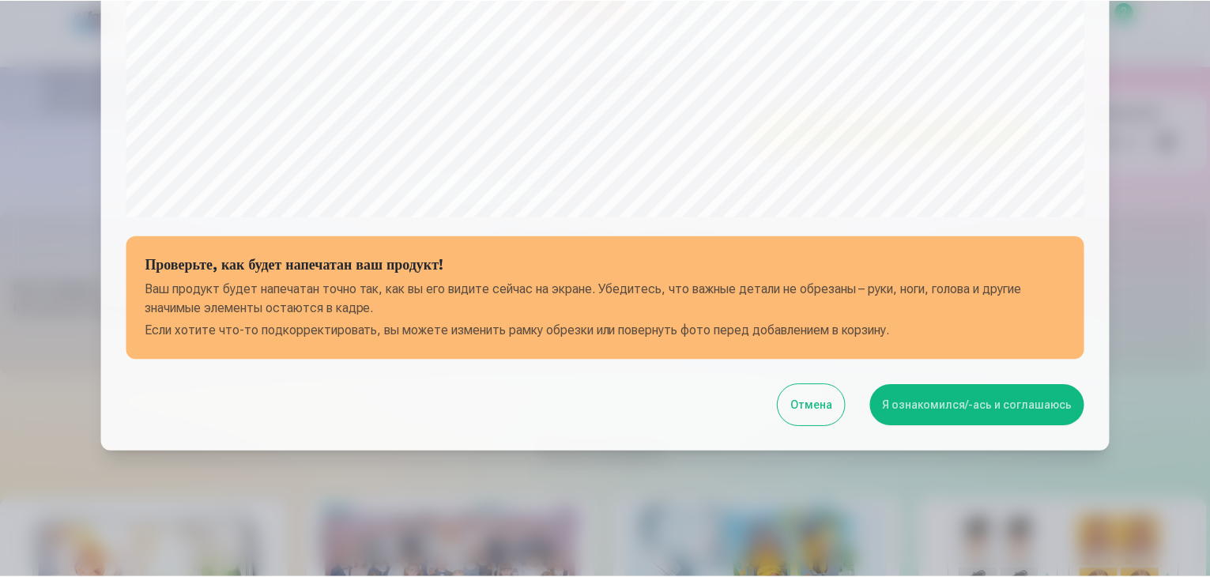
scroll to position [561, 0]
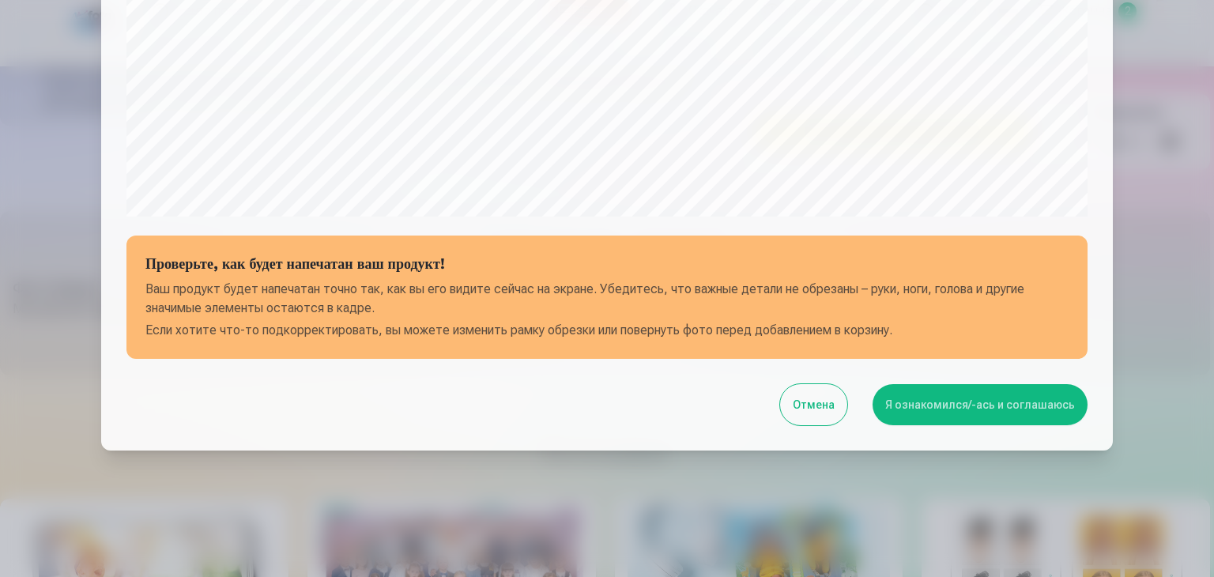
click at [940, 398] on button "Я ознакомился/-ась и соглашаюсь" at bounding box center [980, 404] width 215 height 41
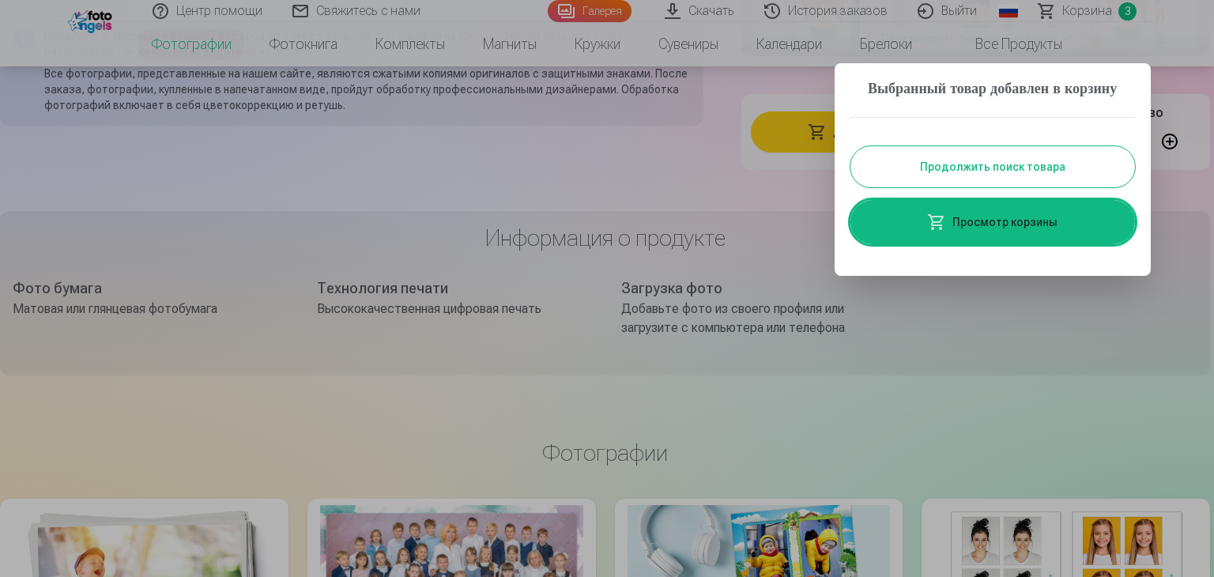
click at [680, 179] on div at bounding box center [607, 288] width 1214 height 577
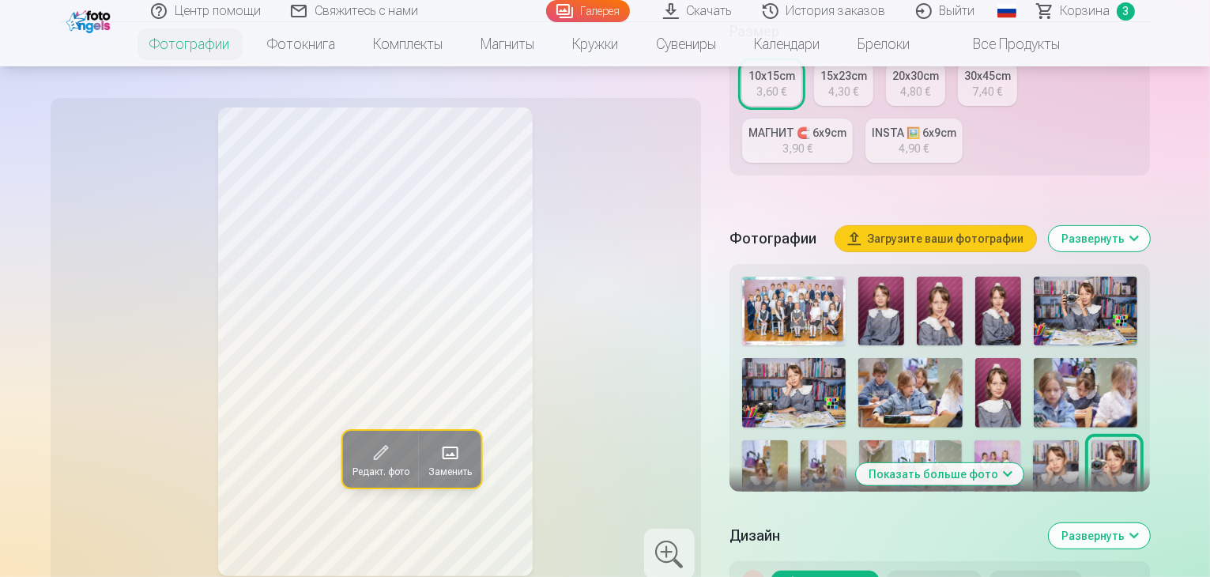
scroll to position [379, 0]
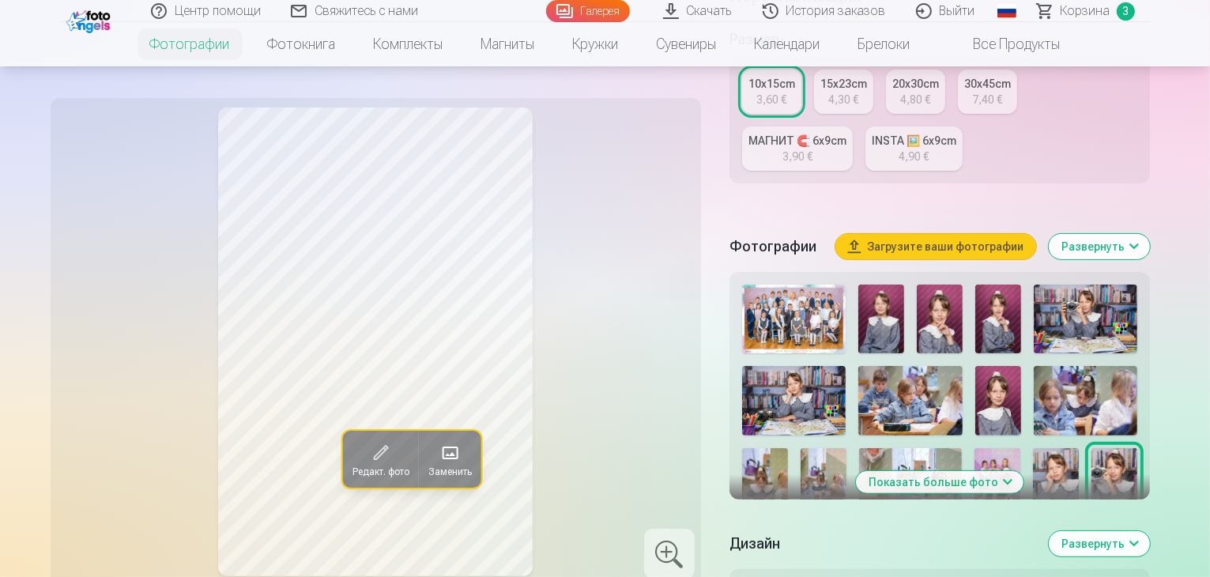
click at [788, 530] on img at bounding box center [765, 564] width 46 height 69
click at [846, 530] on img at bounding box center [824, 564] width 46 height 69
click at [1150, 531] on button "Развернуть" at bounding box center [1099, 543] width 101 height 25
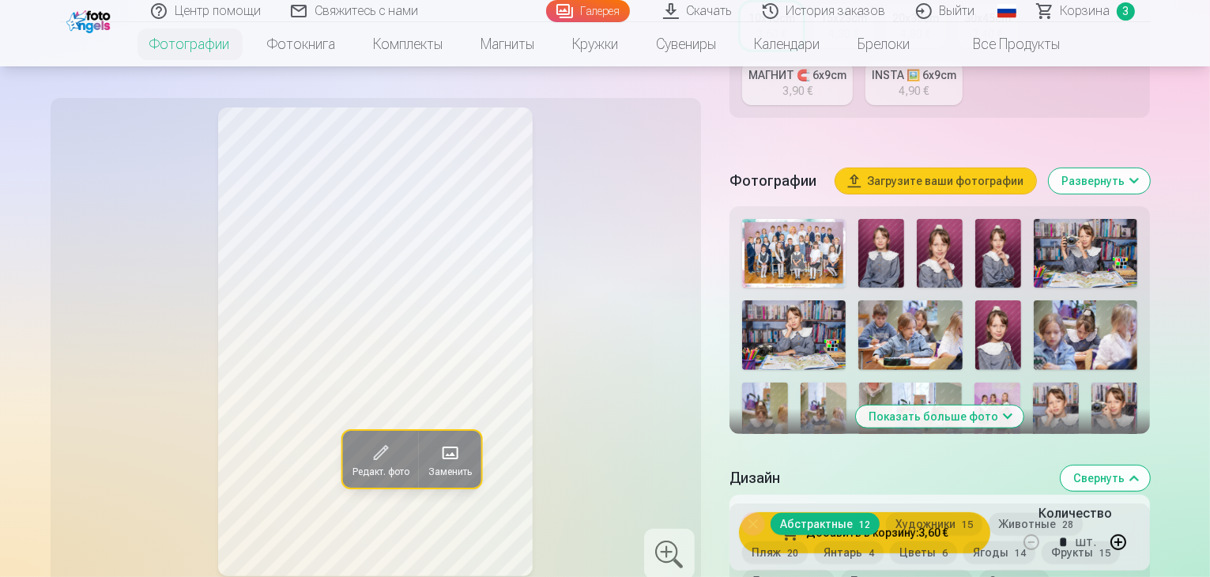
scroll to position [474, 0]
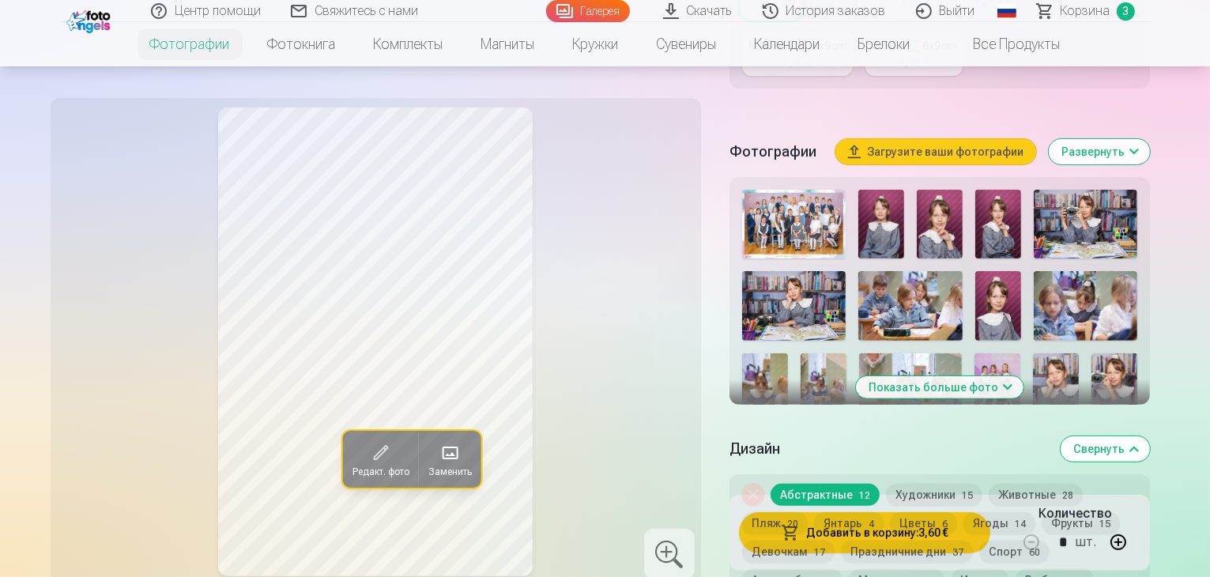
click at [1150, 436] on button "Свернуть" at bounding box center [1105, 448] width 89 height 25
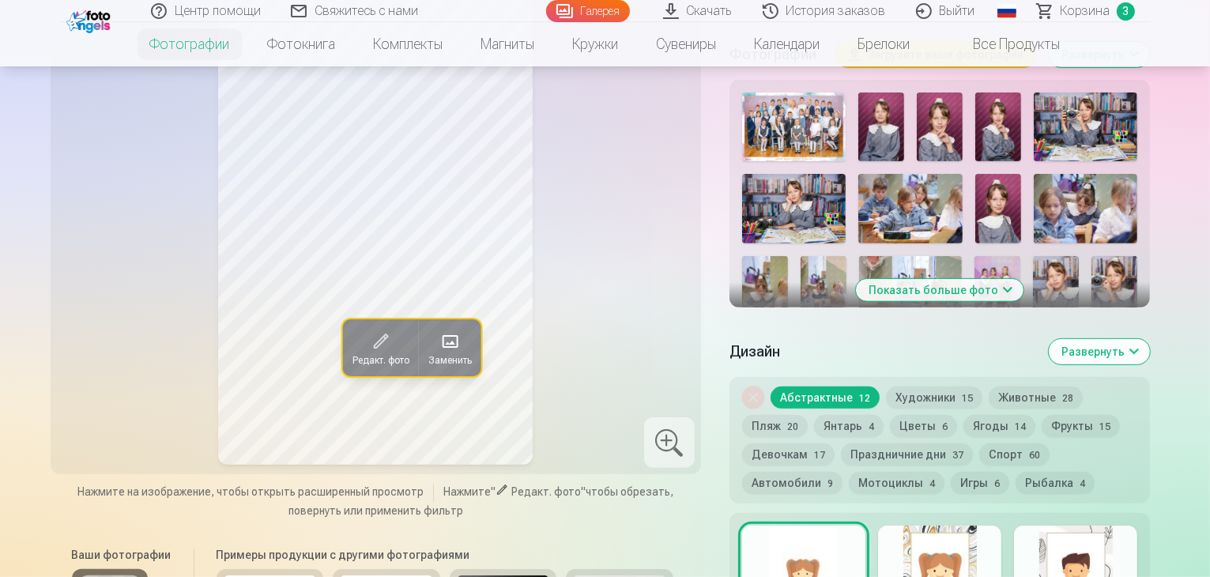
scroll to position [571, 0]
click at [967, 280] on button "Показать больше фото" at bounding box center [940, 291] width 168 height 22
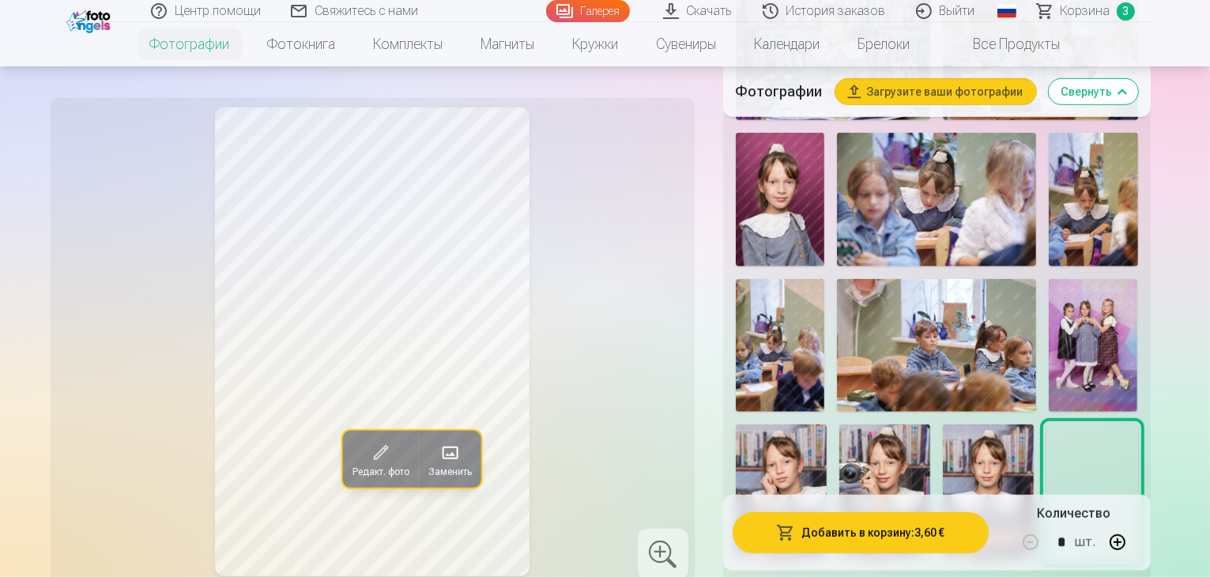
scroll to position [1013, 0]
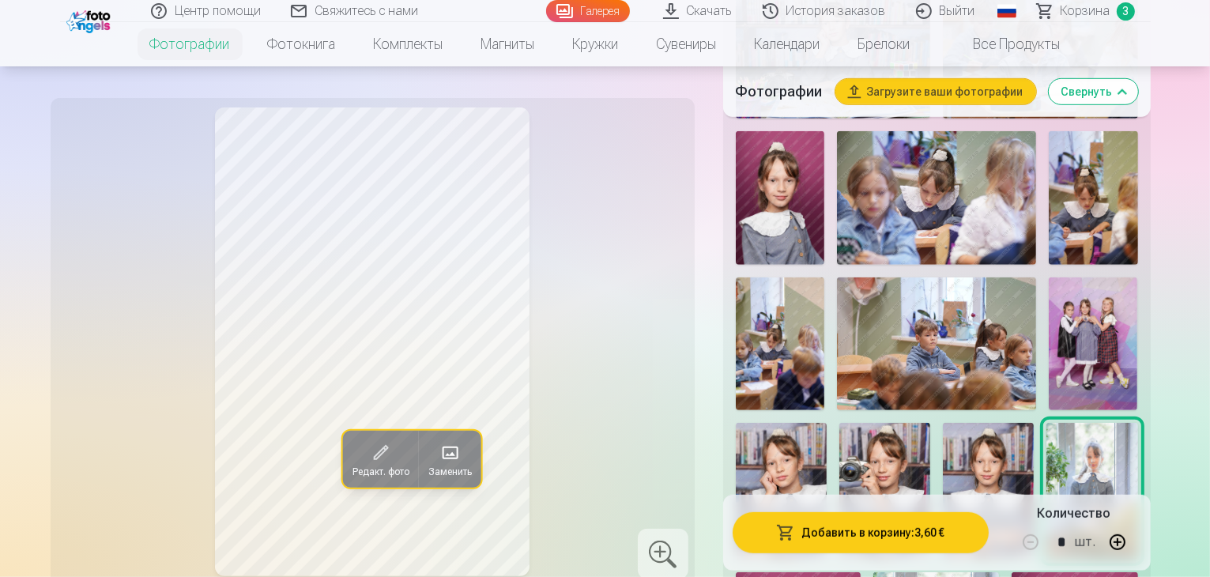
click at [1059, 423] on img at bounding box center [1091, 491] width 91 height 137
click at [1072, 423] on img at bounding box center [1091, 491] width 91 height 137
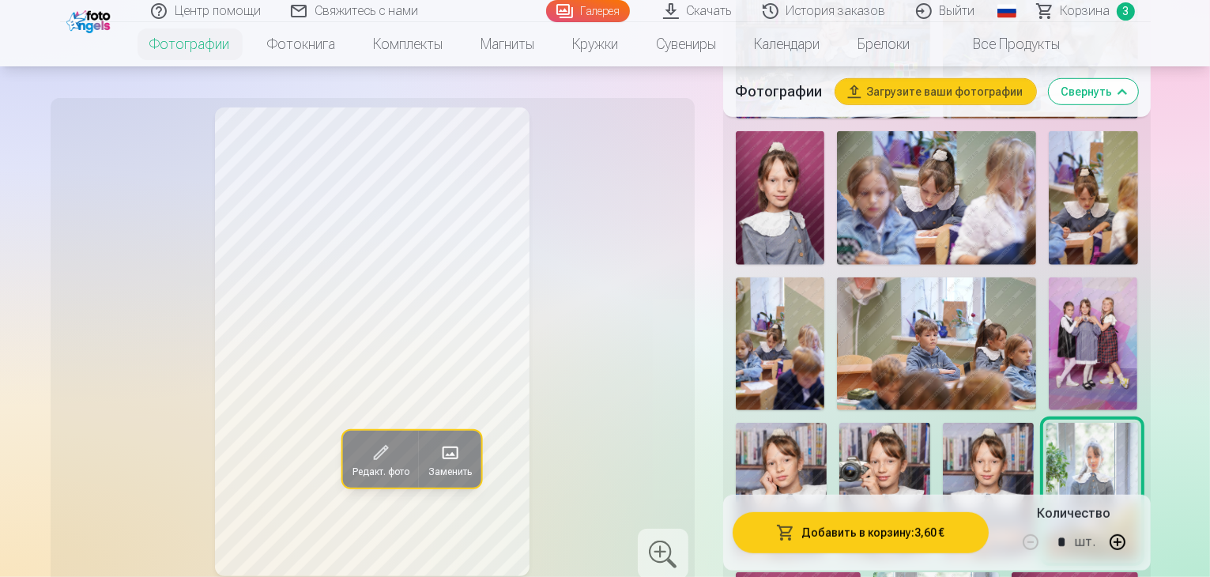
click at [1062, 423] on img at bounding box center [1091, 491] width 91 height 137
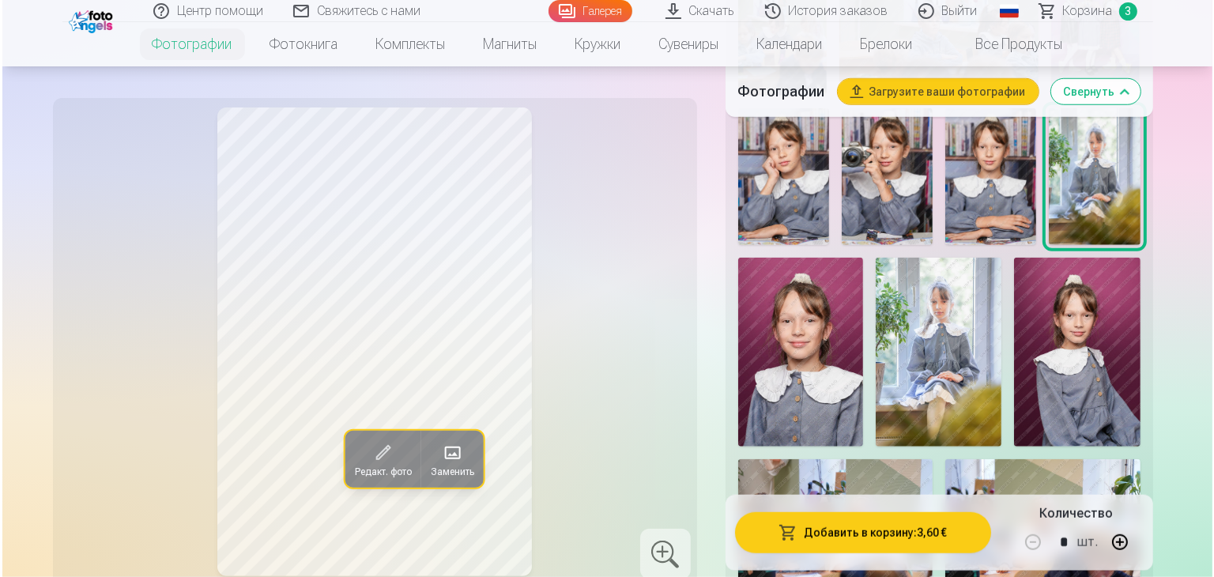
scroll to position [1329, 0]
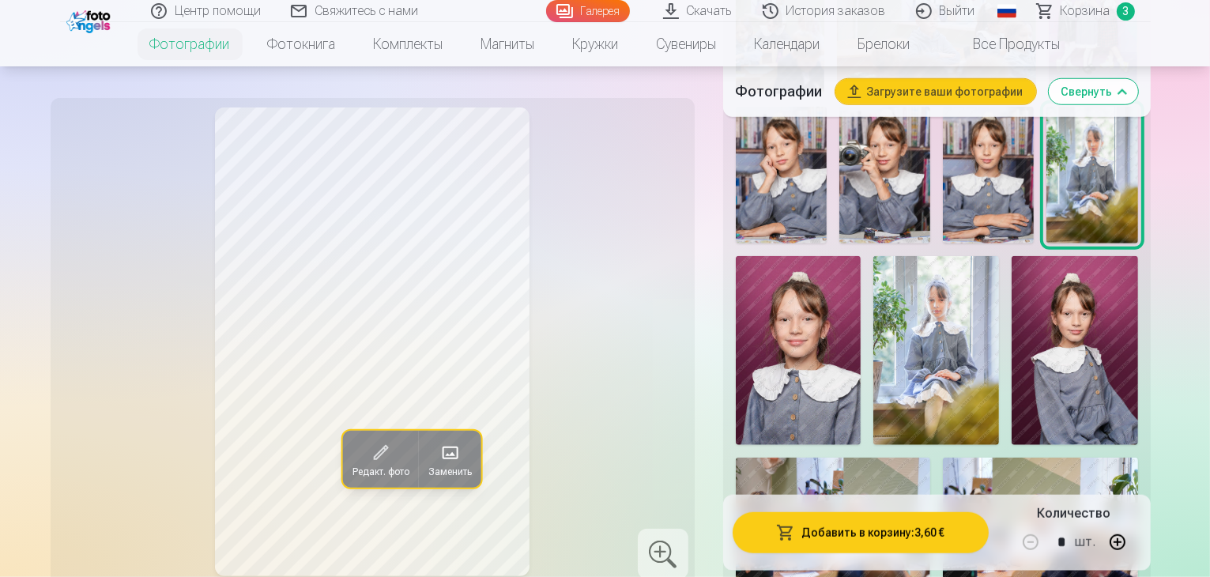
click at [894, 530] on button "Добавить в корзину : 3,60 €" at bounding box center [861, 532] width 256 height 41
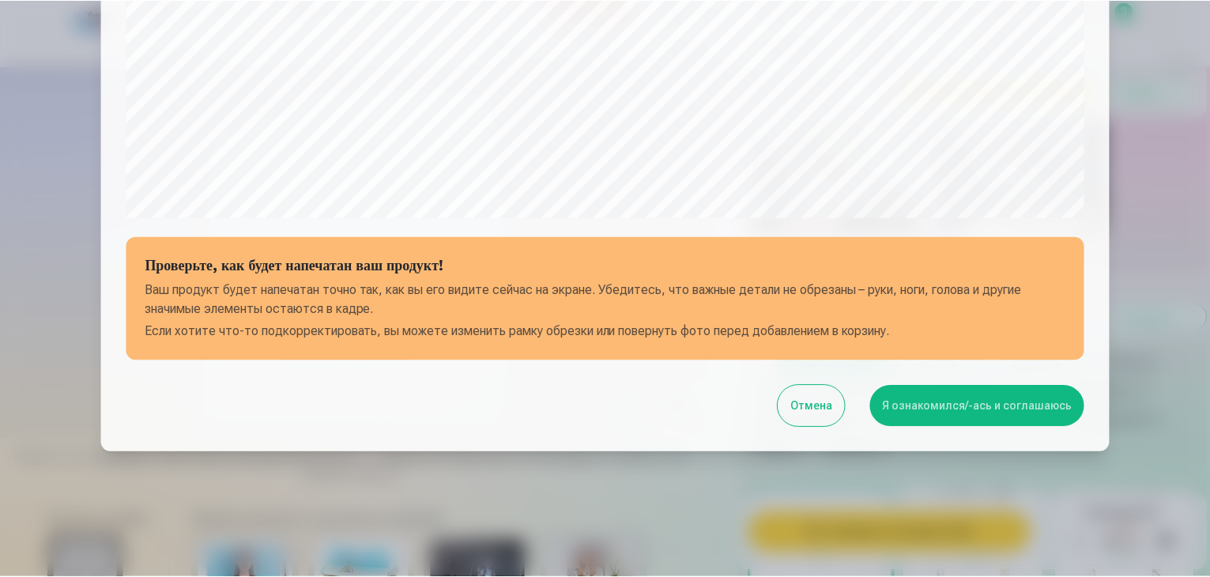
scroll to position [561, 0]
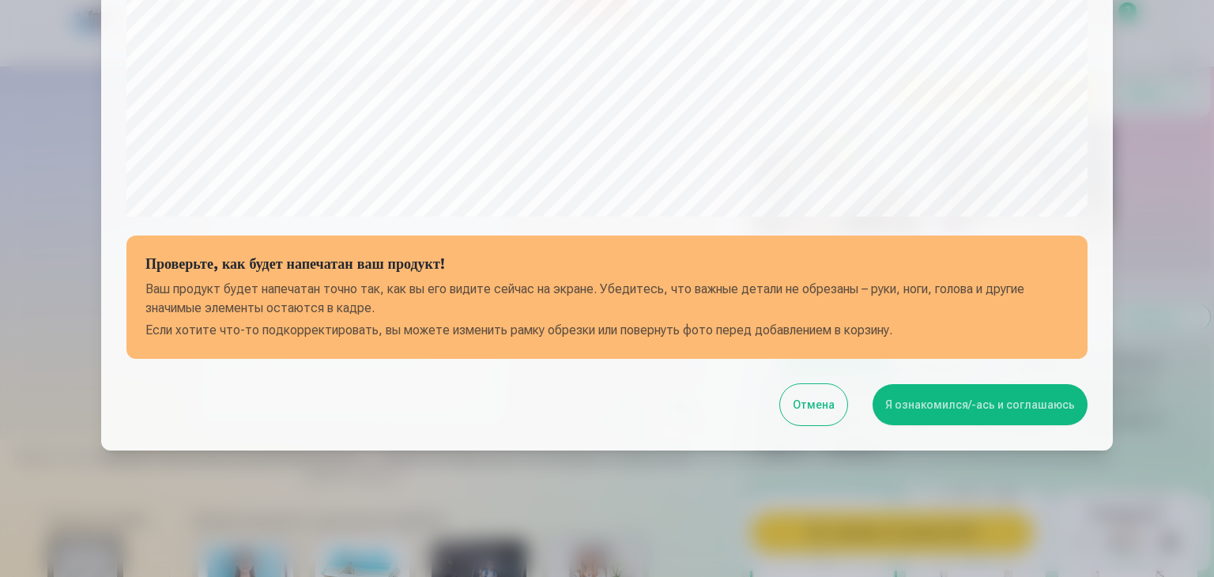
click at [983, 406] on button "Я ознакомился/-ась и соглашаюсь" at bounding box center [980, 404] width 215 height 41
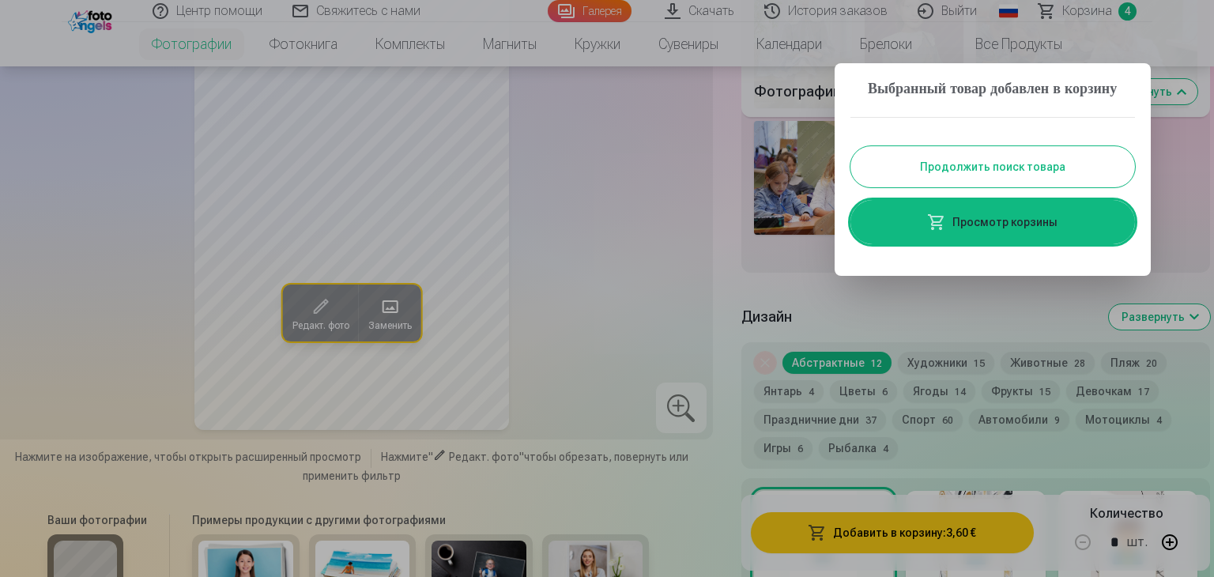
click at [1015, 185] on button "Продолжить поиск товара" at bounding box center [992, 166] width 285 height 41
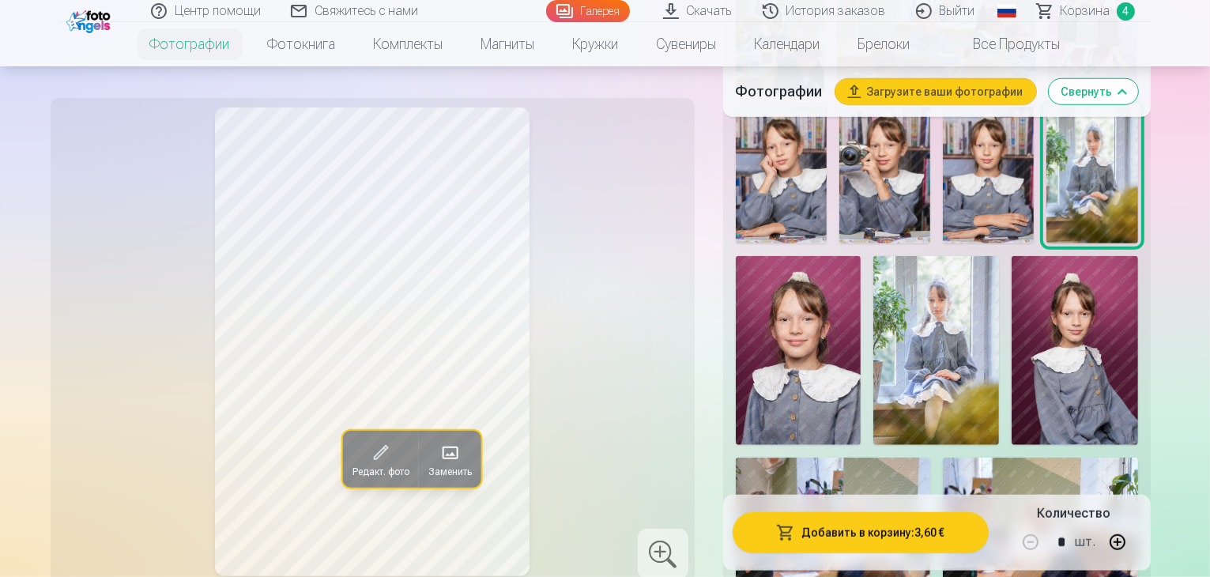
click at [1151, 74] on div "Фотографии Загрузите ваши фотографии Свернуть" at bounding box center [937, 91] width 428 height 51
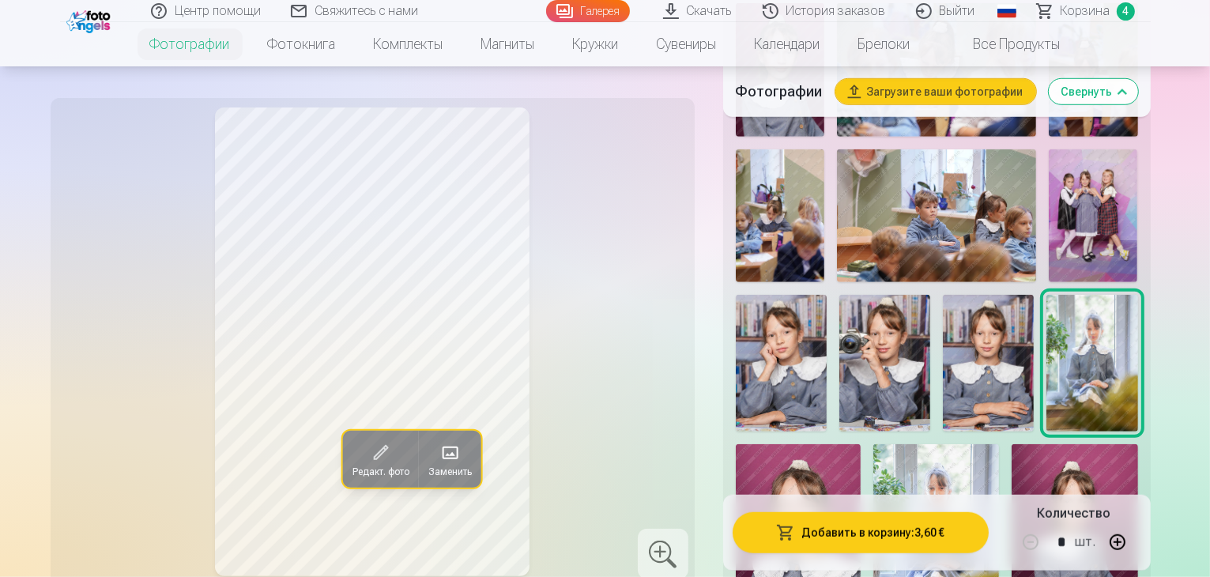
scroll to position [1140, 0]
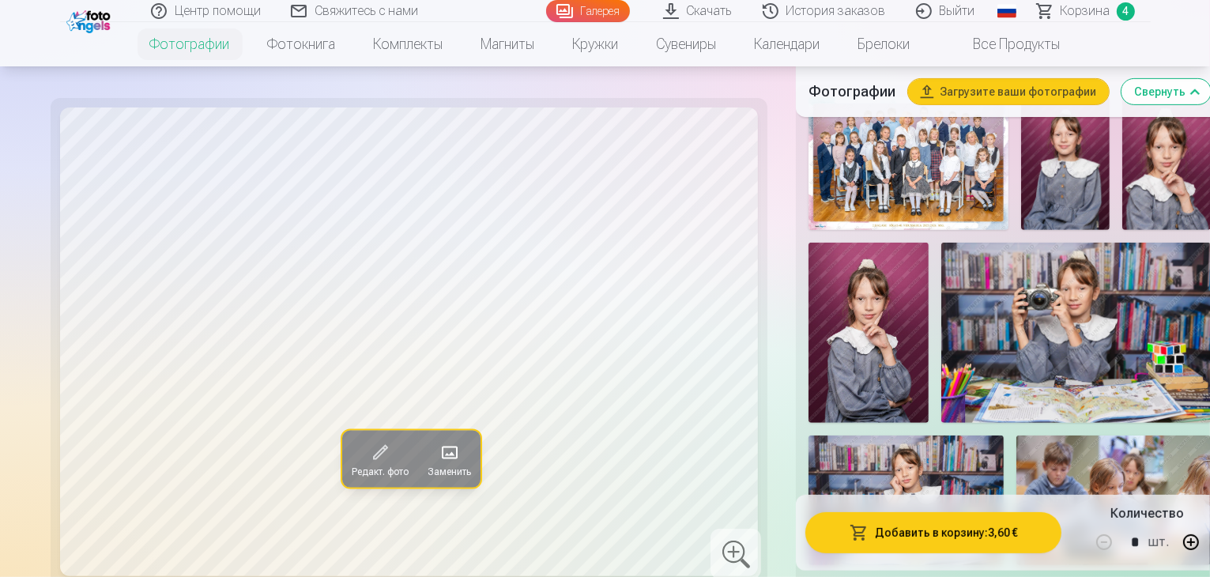
scroll to position [571, 0]
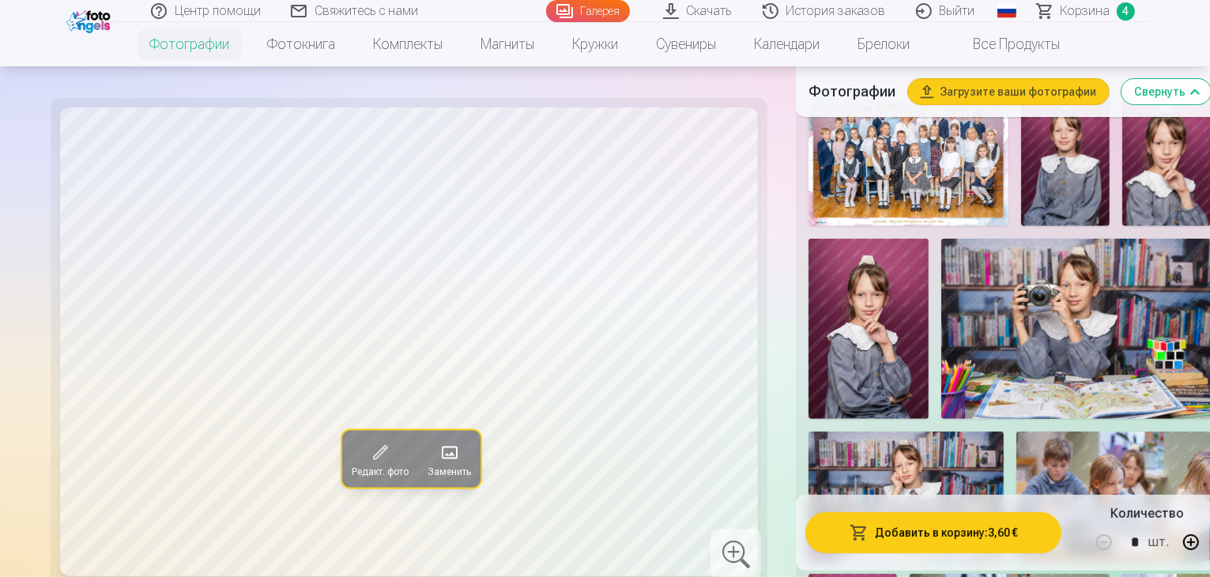
click at [941, 275] on img at bounding box center [1076, 328] width 270 height 179
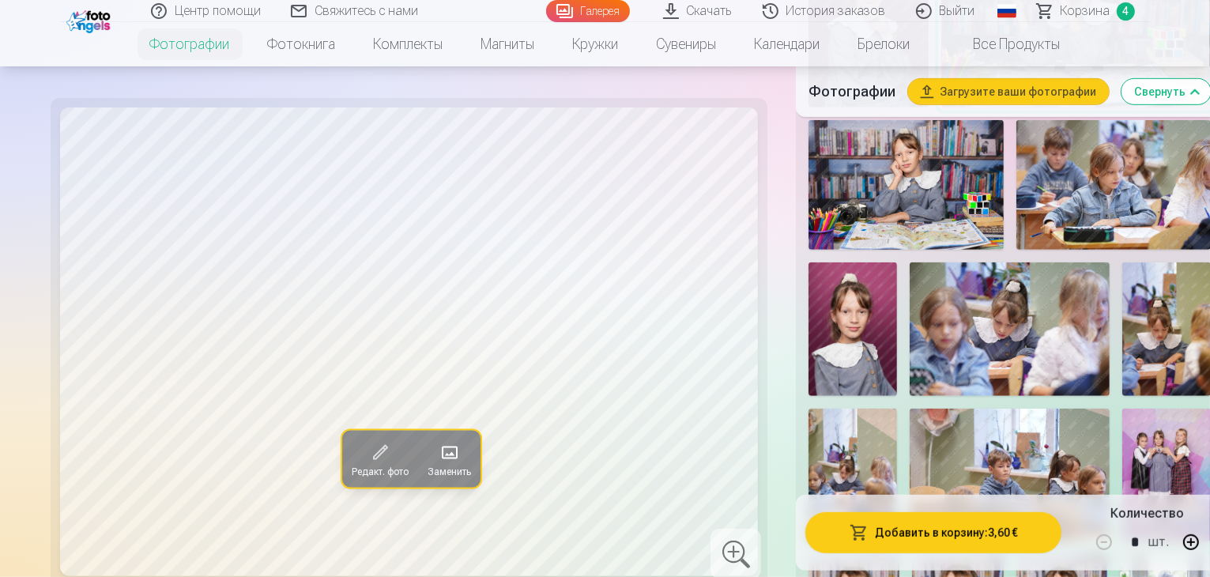
scroll to position [887, 0]
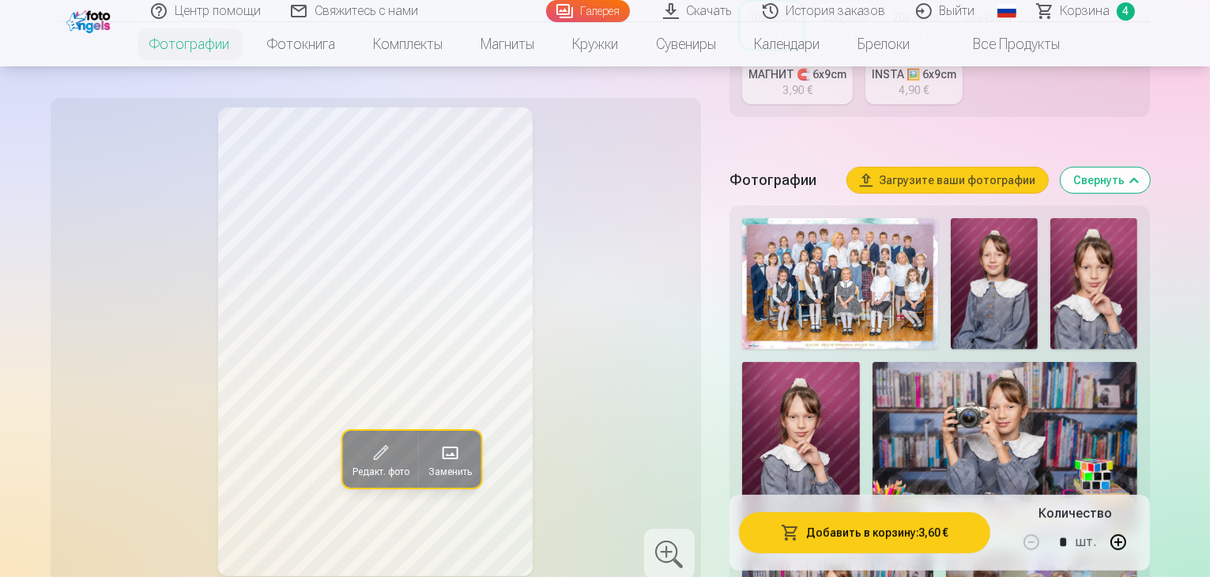
scroll to position [444, 0]
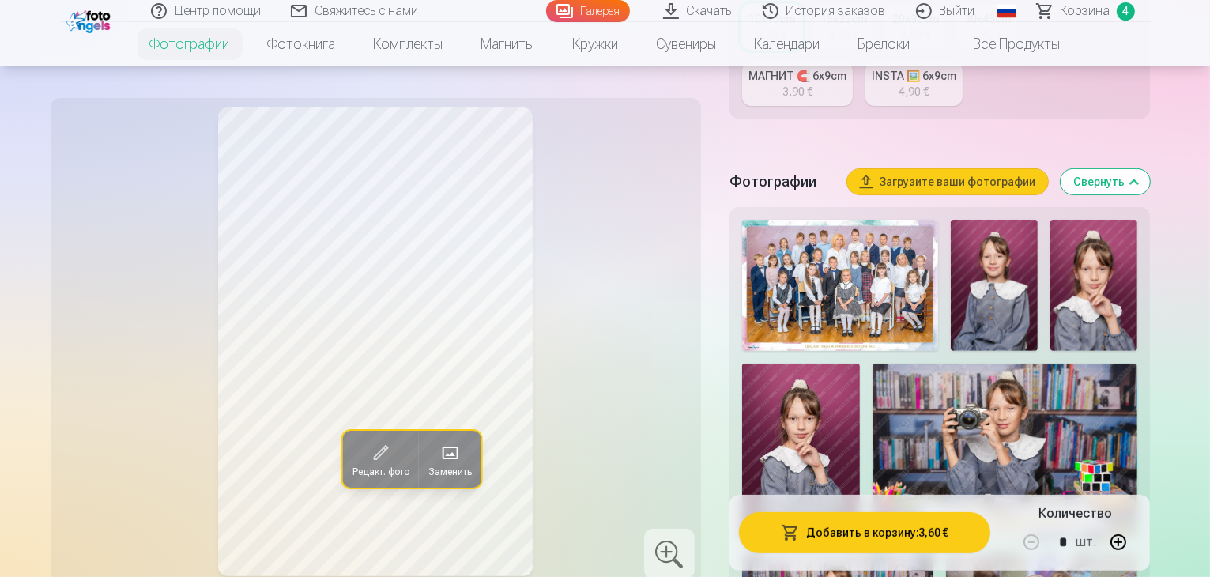
click at [873, 368] on img at bounding box center [1006, 452] width 266 height 177
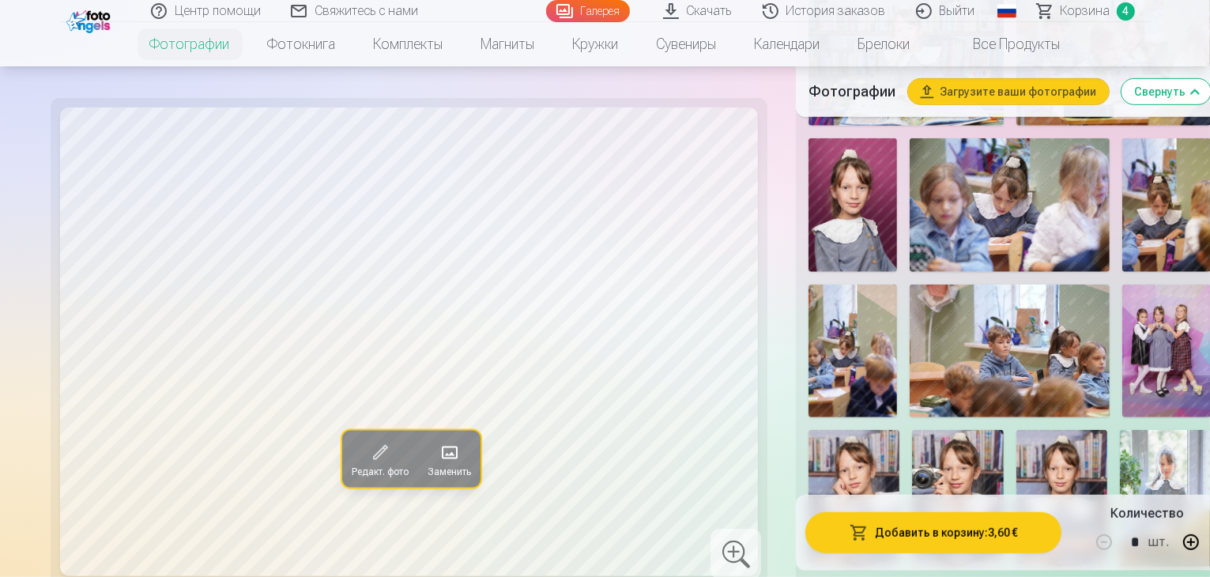
scroll to position [982, 0]
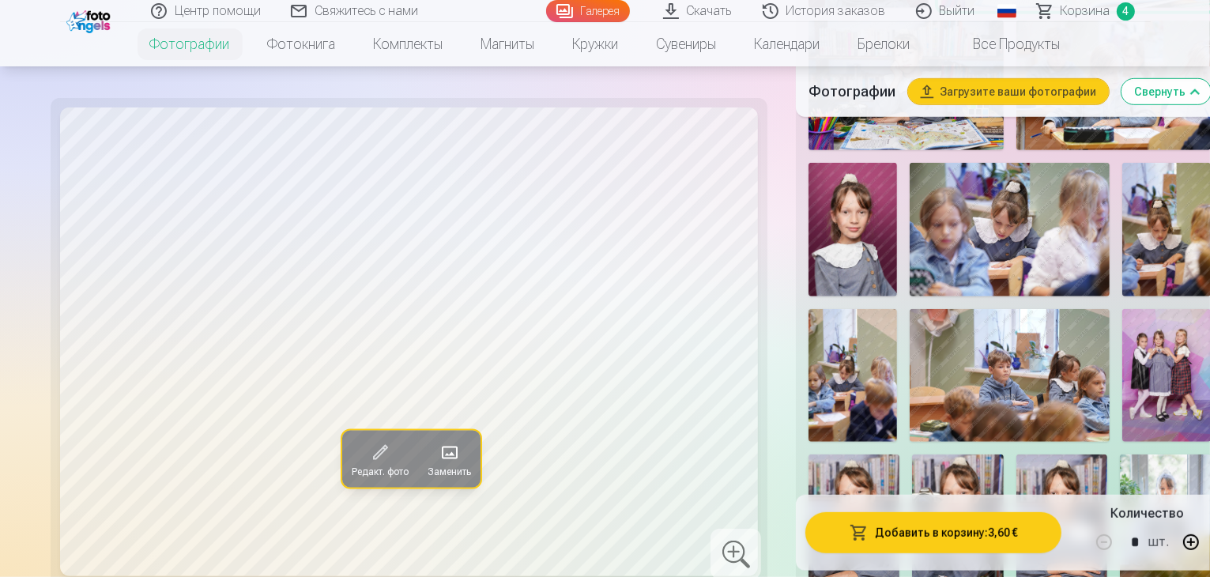
click at [912, 454] on img at bounding box center [957, 522] width 91 height 137
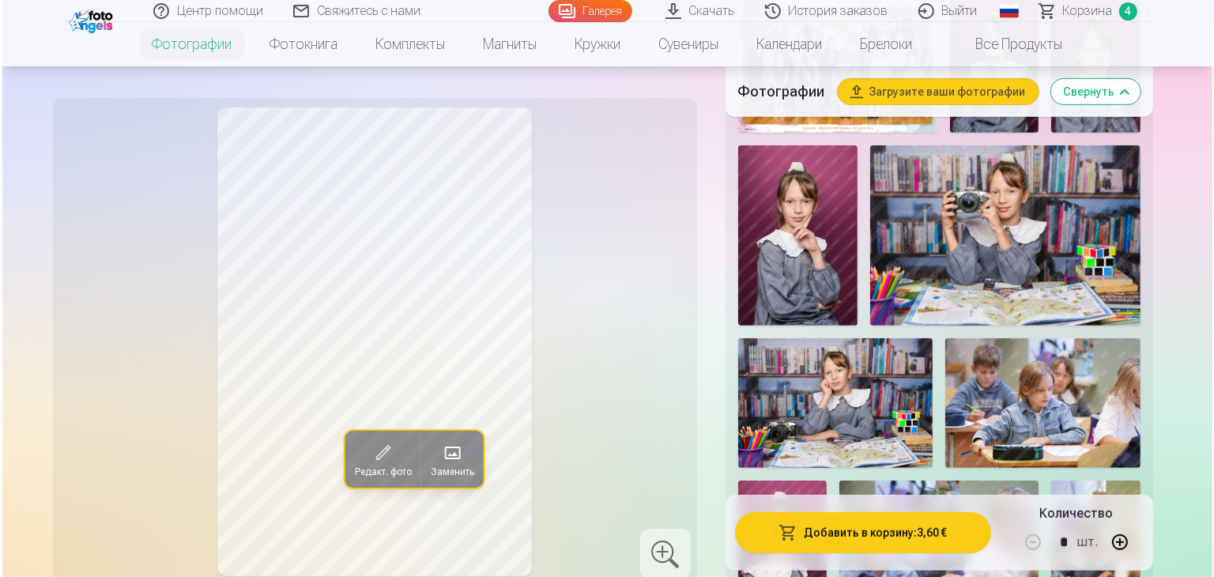
scroll to position [634, 0]
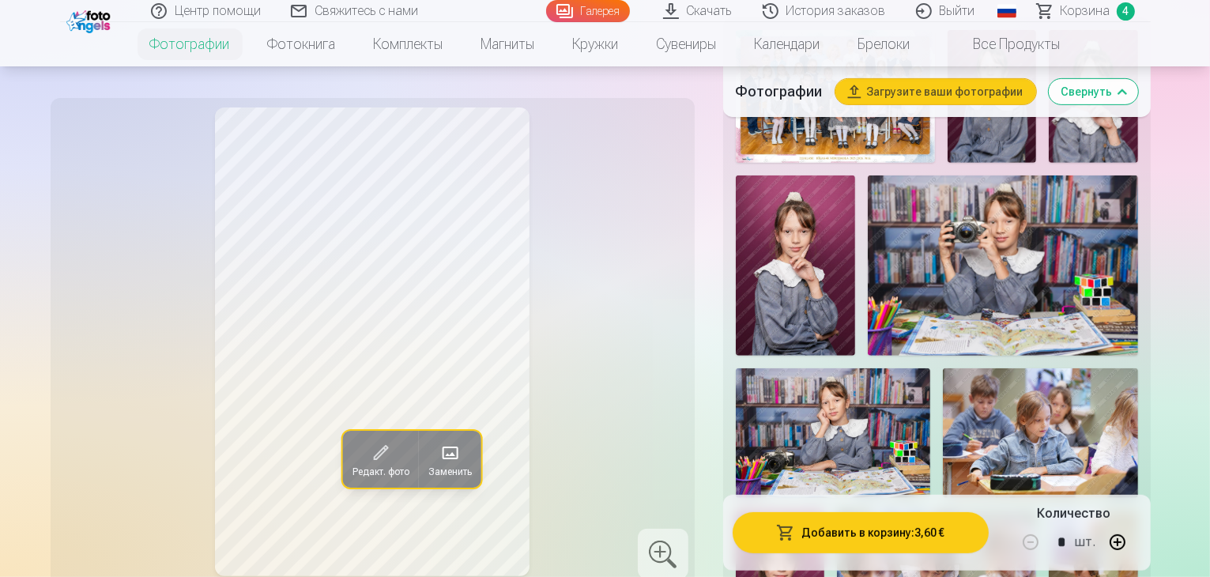
click at [872, 207] on img at bounding box center [1003, 264] width 270 height 179
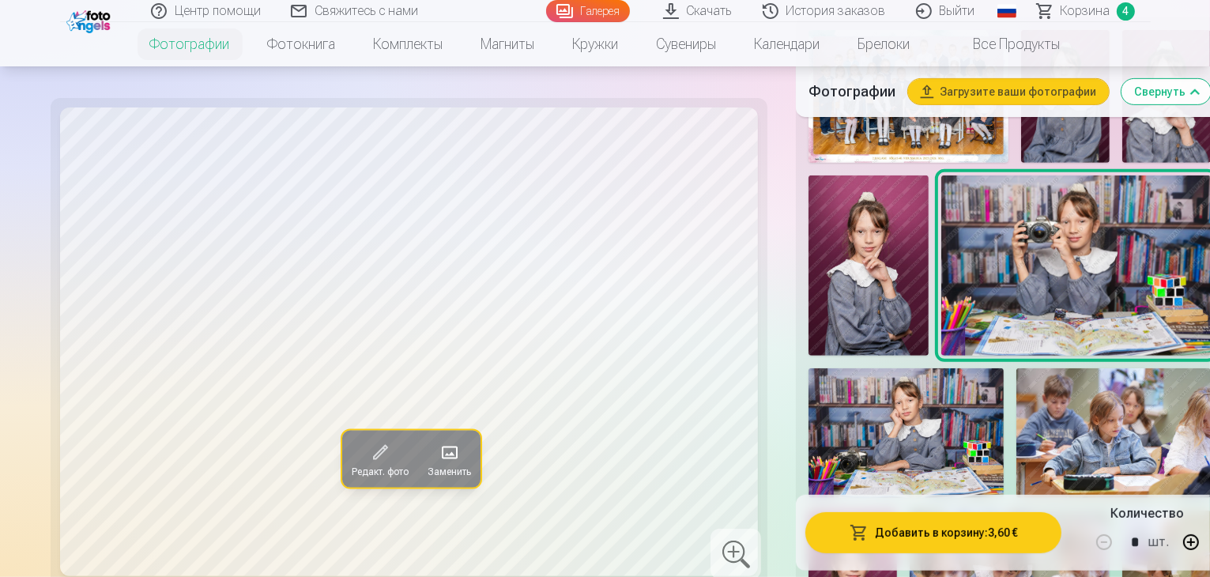
click at [1003, 368] on img at bounding box center [906, 433] width 194 height 130
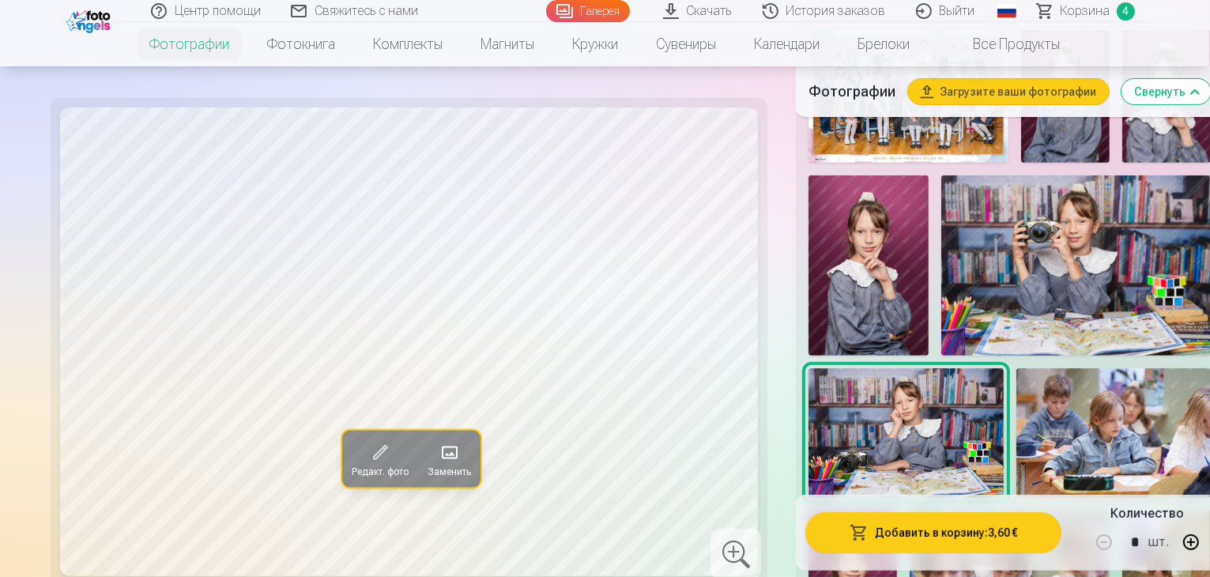
click at [941, 191] on img at bounding box center [1076, 264] width 270 height 179
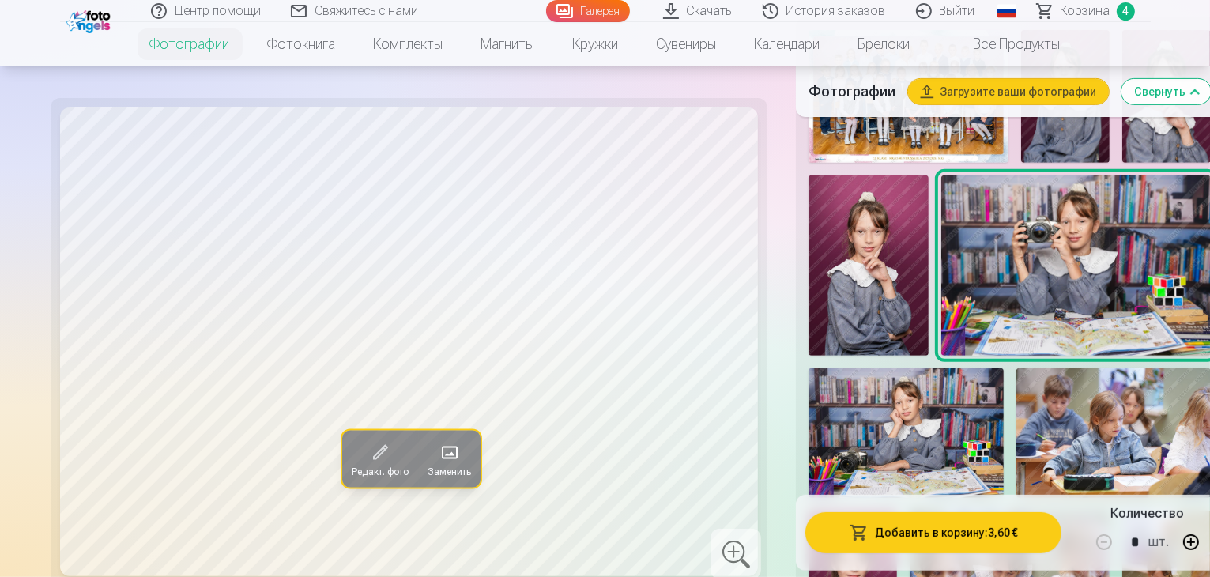
click at [880, 533] on button "Добавить в корзину : 3,60 €" at bounding box center [933, 532] width 256 height 41
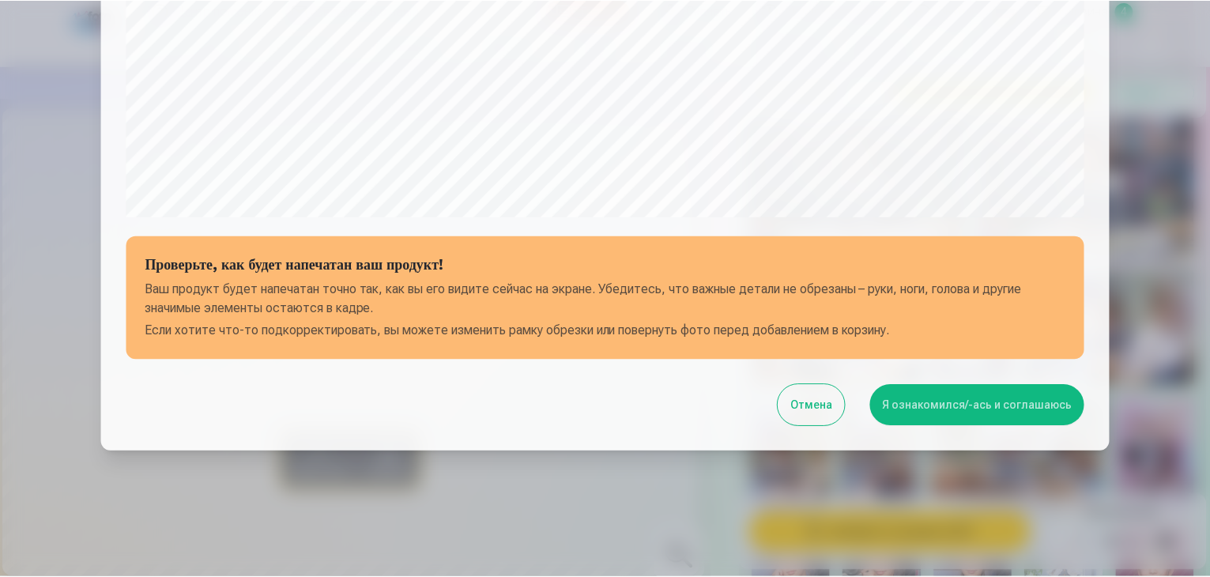
scroll to position [561, 0]
click at [986, 401] on button "Я ознакомился/-ась и соглашаюсь" at bounding box center [980, 404] width 215 height 41
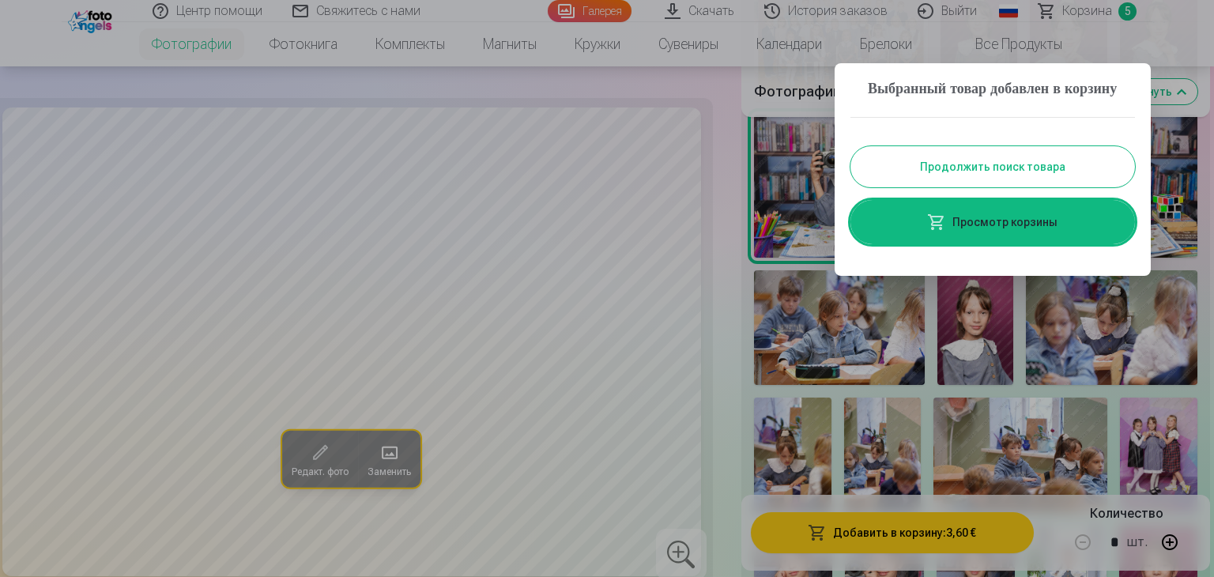
click at [1075, 184] on button "Продолжить поиск товара" at bounding box center [992, 166] width 285 height 41
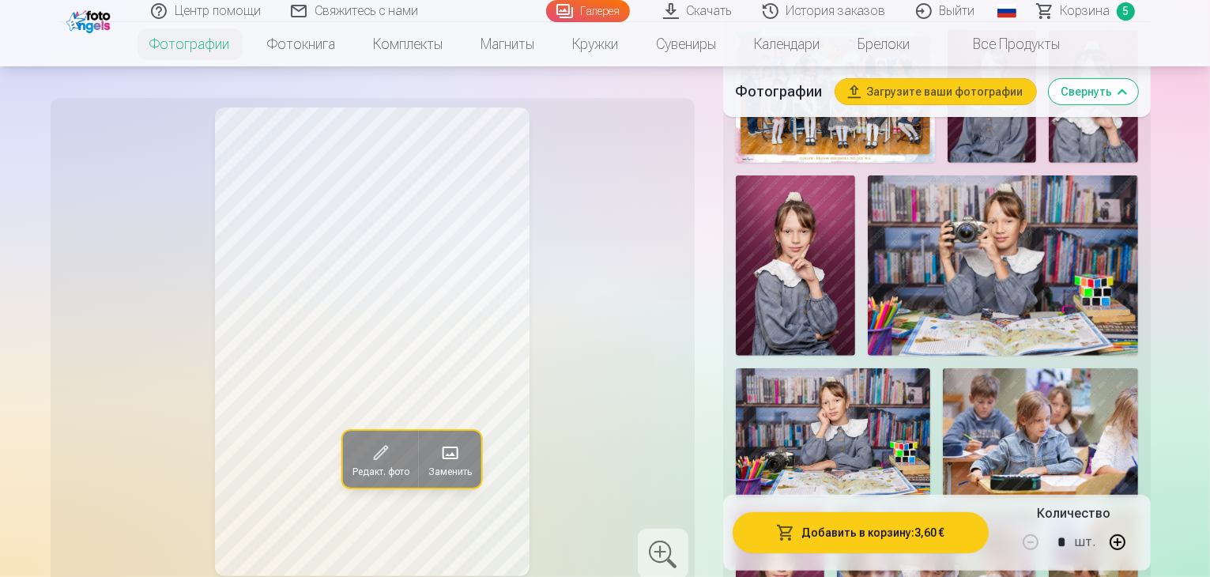
drag, startPoint x: 1213, startPoint y: 1, endPoint x: 576, endPoint y: 279, distance: 695.1
click at [576, 279] on div "Редакт. фото Заменить" at bounding box center [372, 341] width 625 height 469
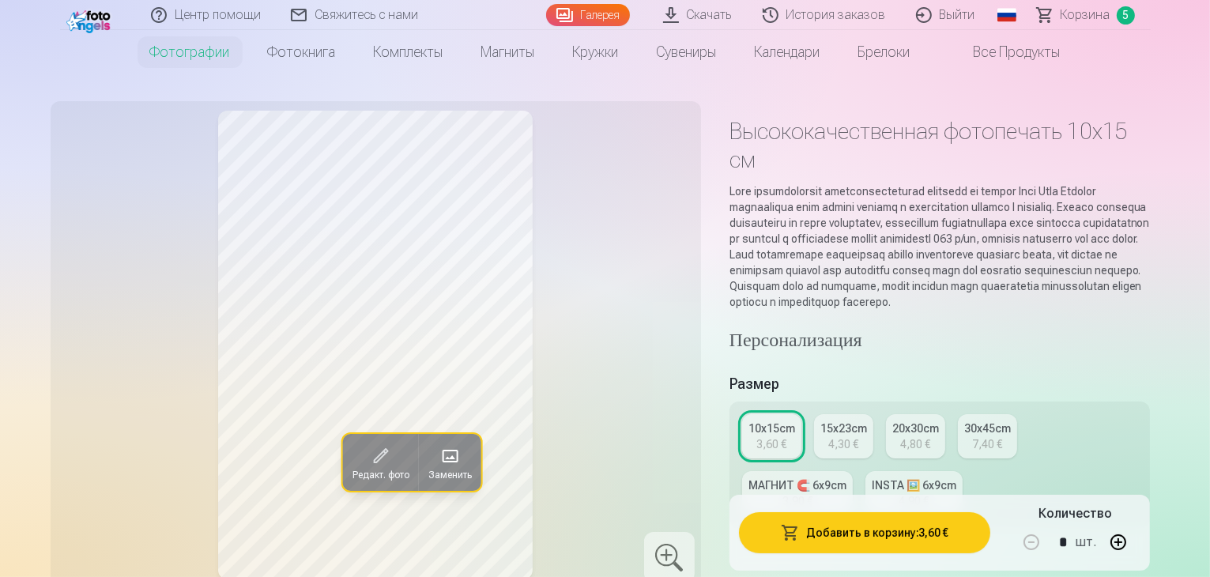
scroll to position [33, 0]
click at [1078, 13] on span "Корзина" at bounding box center [1086, 15] width 50 height 19
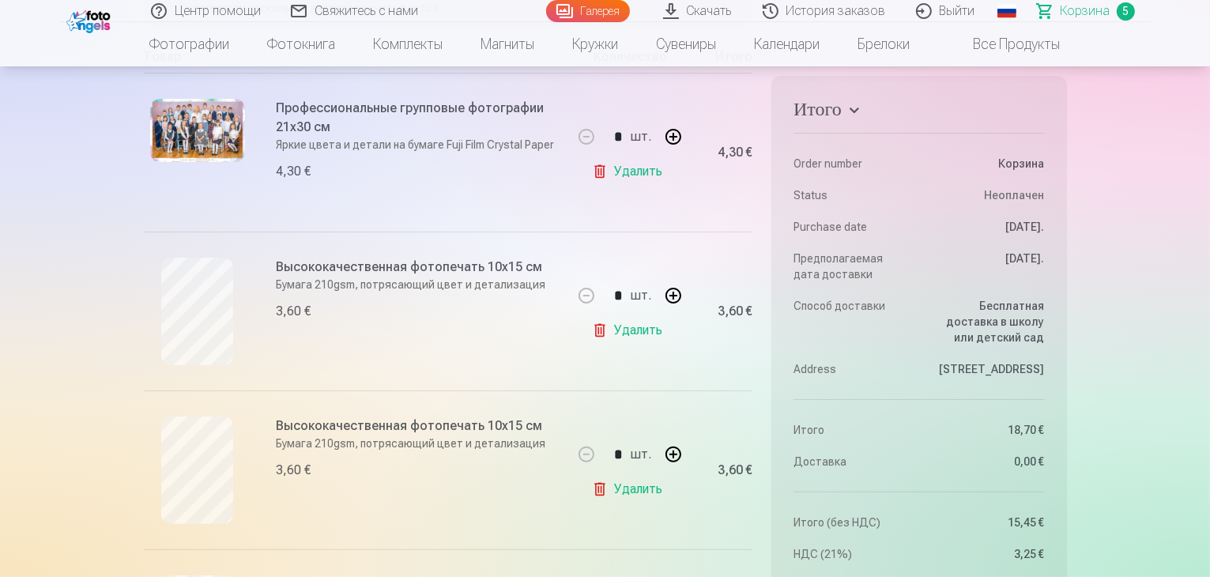
scroll to position [379, 0]
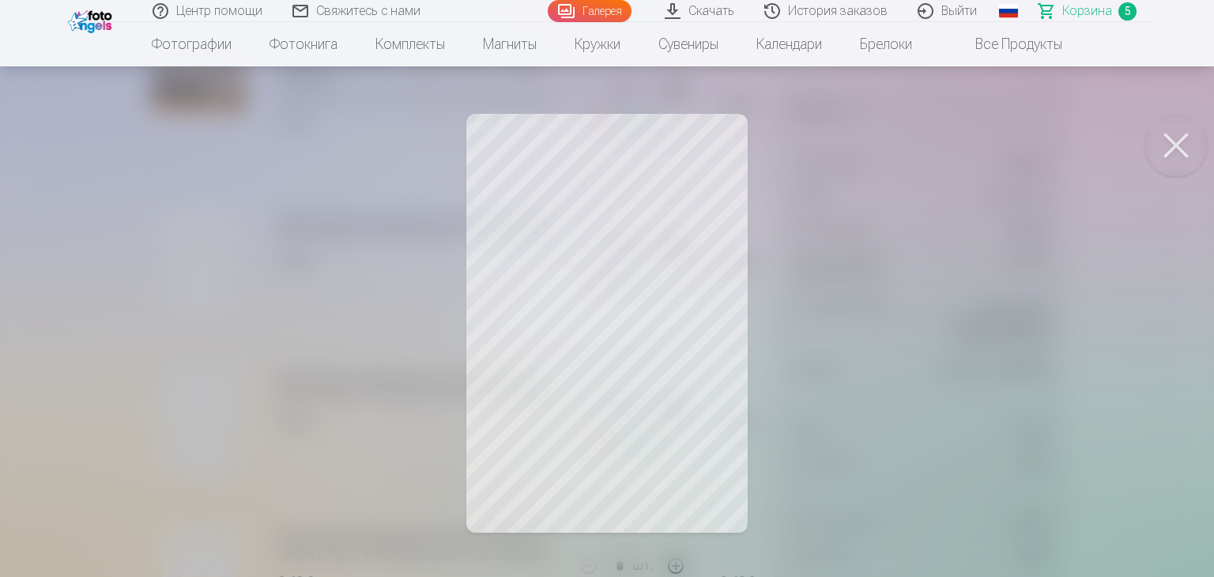
click at [1170, 146] on button at bounding box center [1175, 145] width 63 height 63
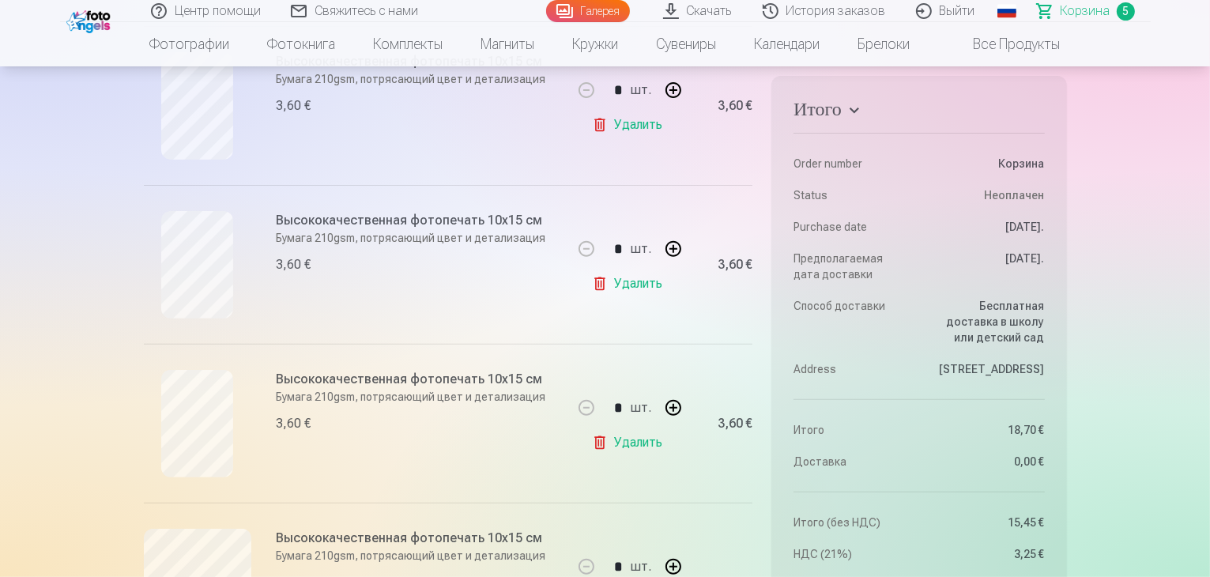
scroll to position [569, 0]
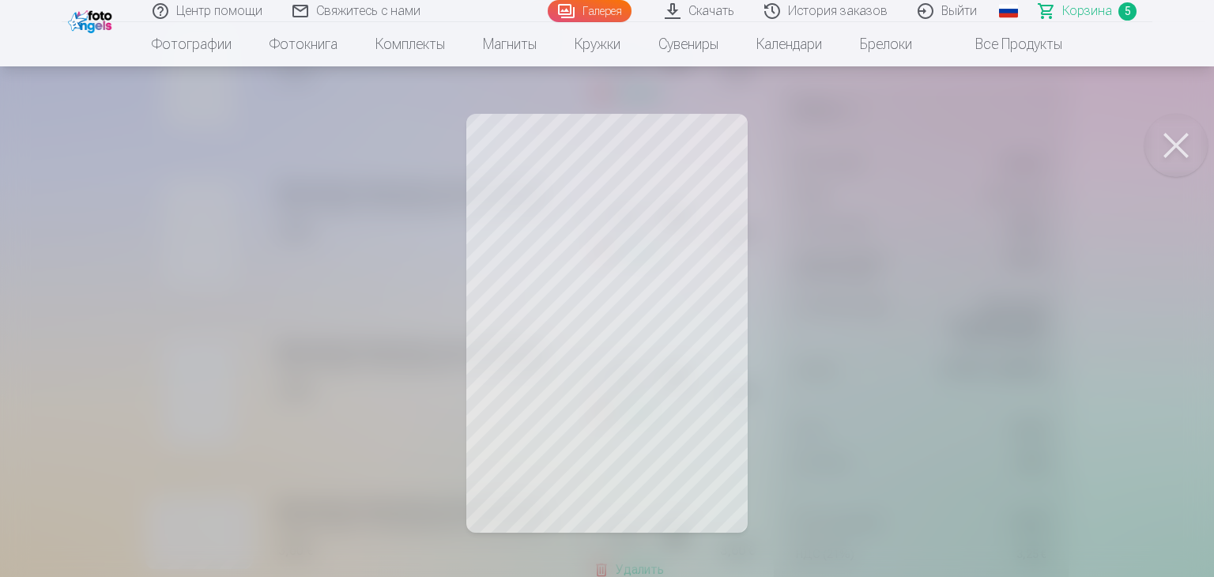
click at [1179, 143] on button at bounding box center [1175, 145] width 63 height 63
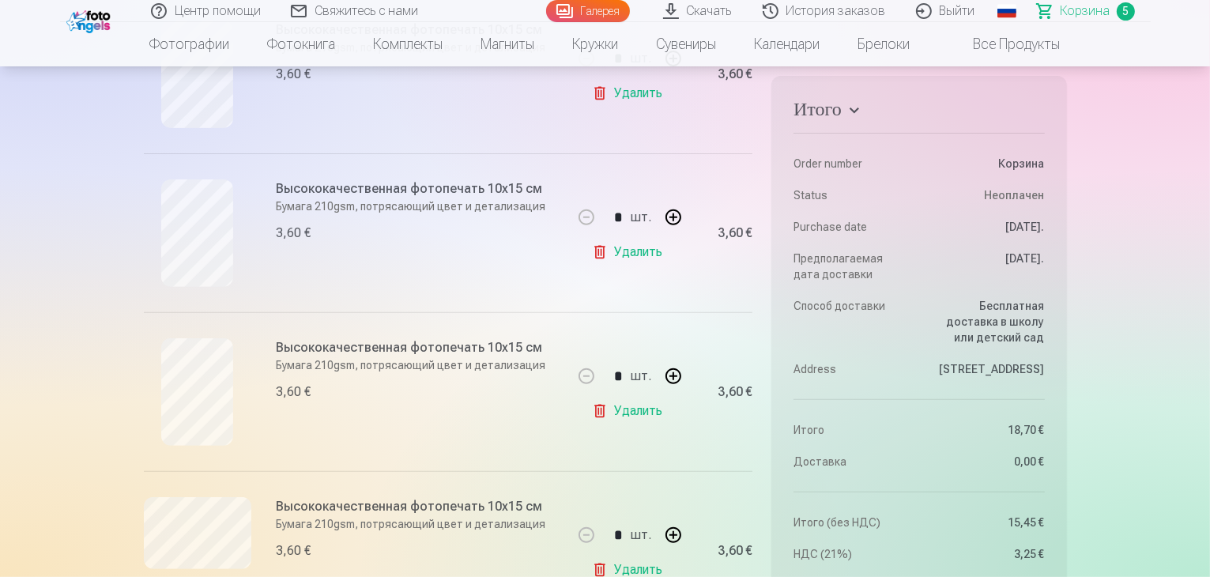
click at [639, 251] on link "Удалить" at bounding box center [630, 252] width 77 height 32
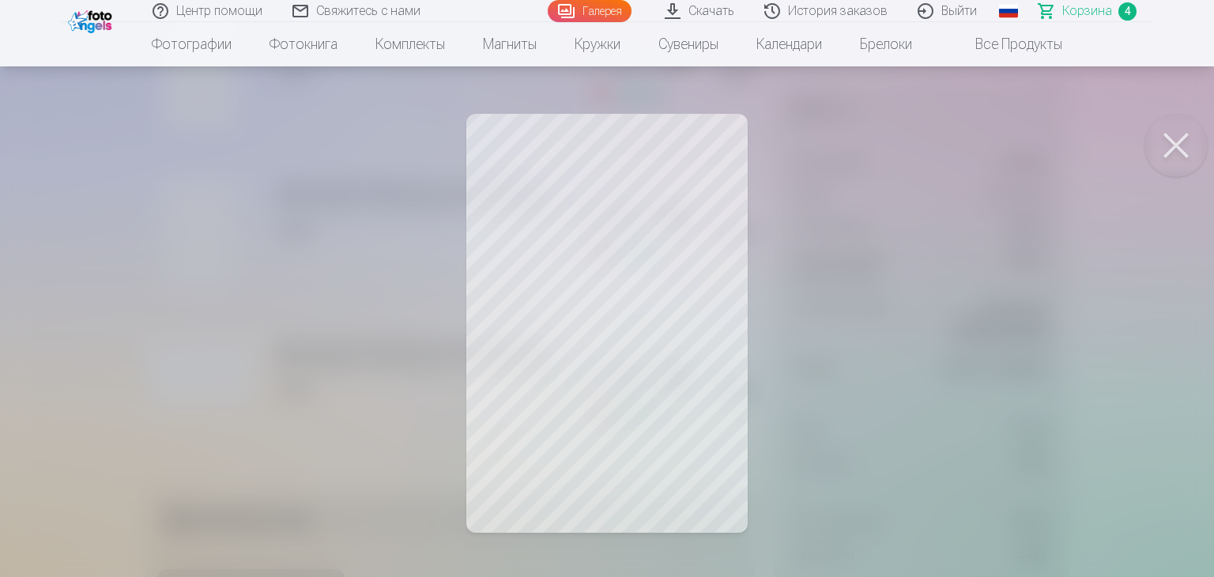
click at [1174, 142] on button at bounding box center [1175, 145] width 63 height 63
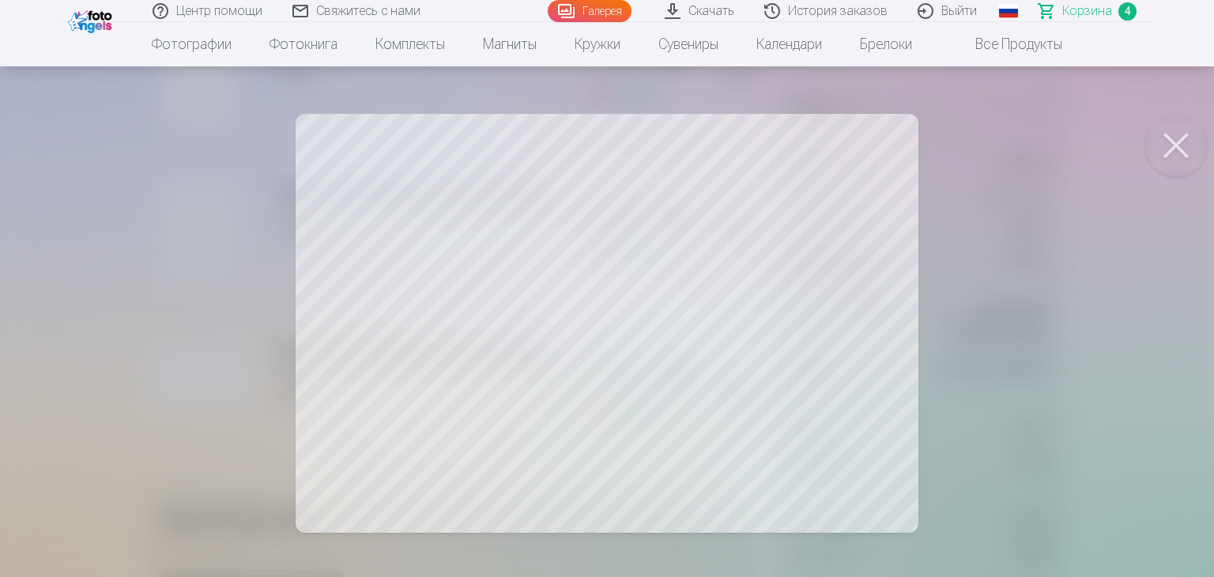
click at [1179, 143] on button at bounding box center [1175, 145] width 63 height 63
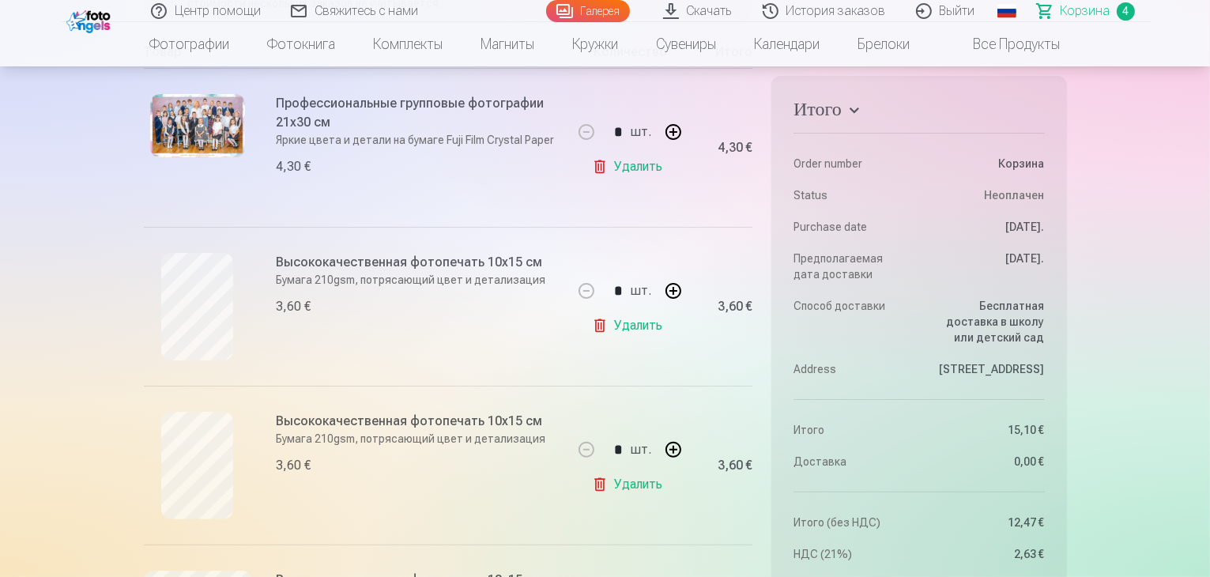
scroll to position [349, 0]
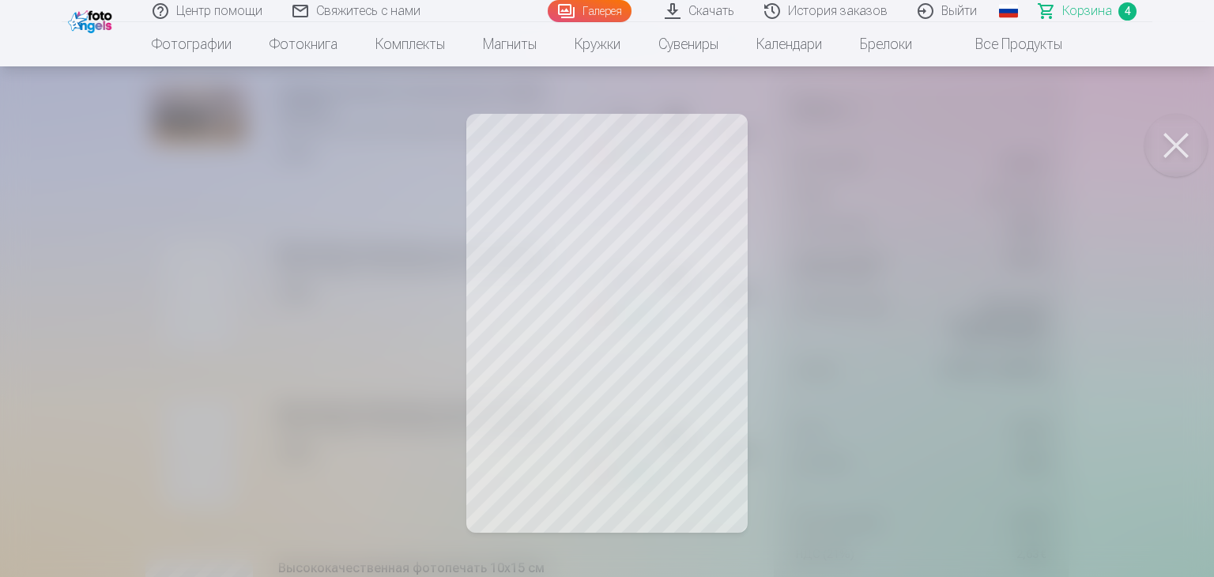
click at [1177, 145] on button at bounding box center [1175, 145] width 63 height 63
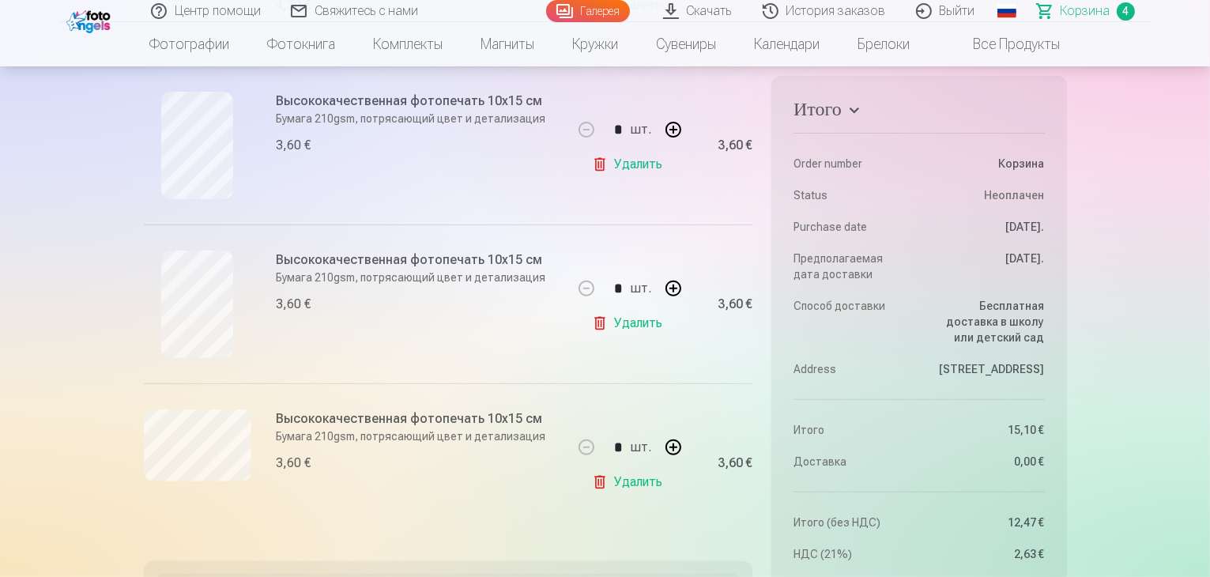
scroll to position [507, 0]
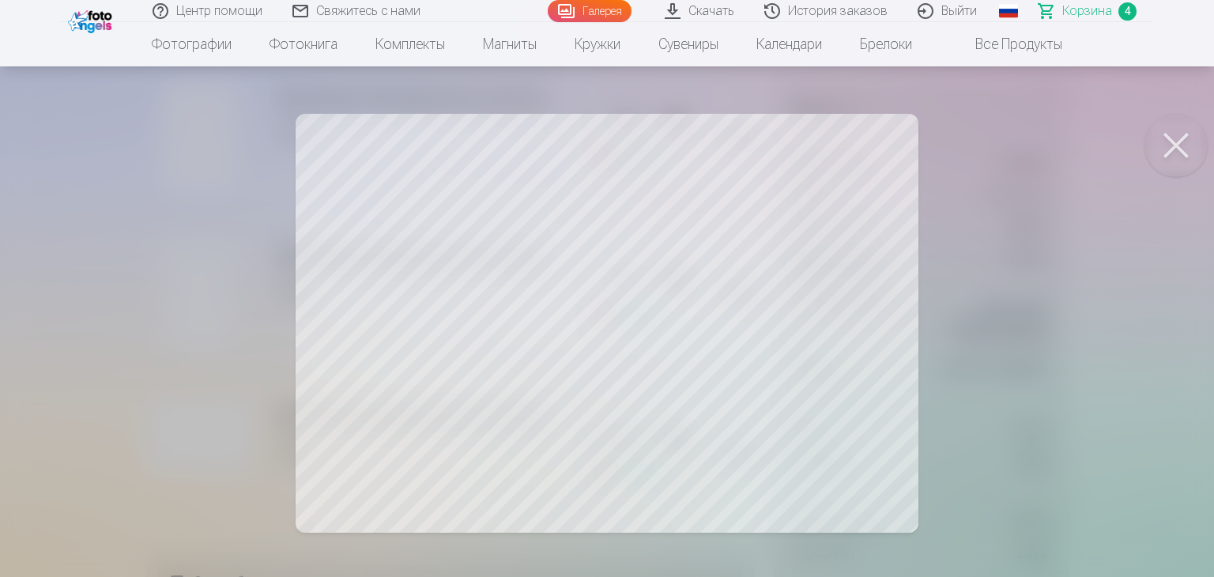
click at [1175, 149] on button at bounding box center [1175, 145] width 63 height 63
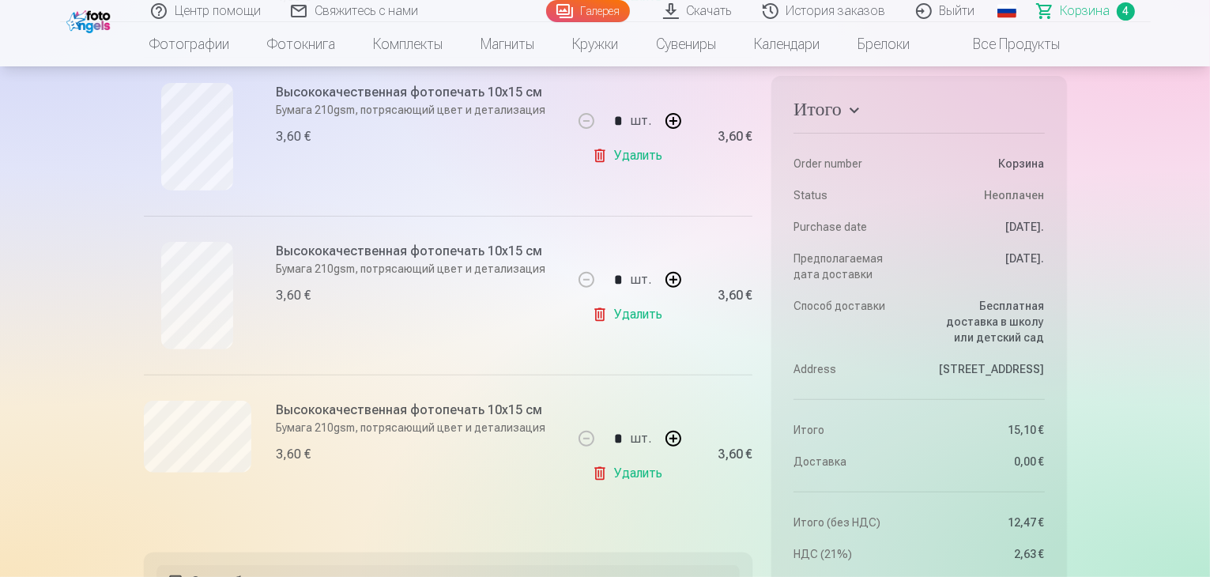
click at [673, 439] on button "button" at bounding box center [673, 439] width 38 height 38
type input "*"
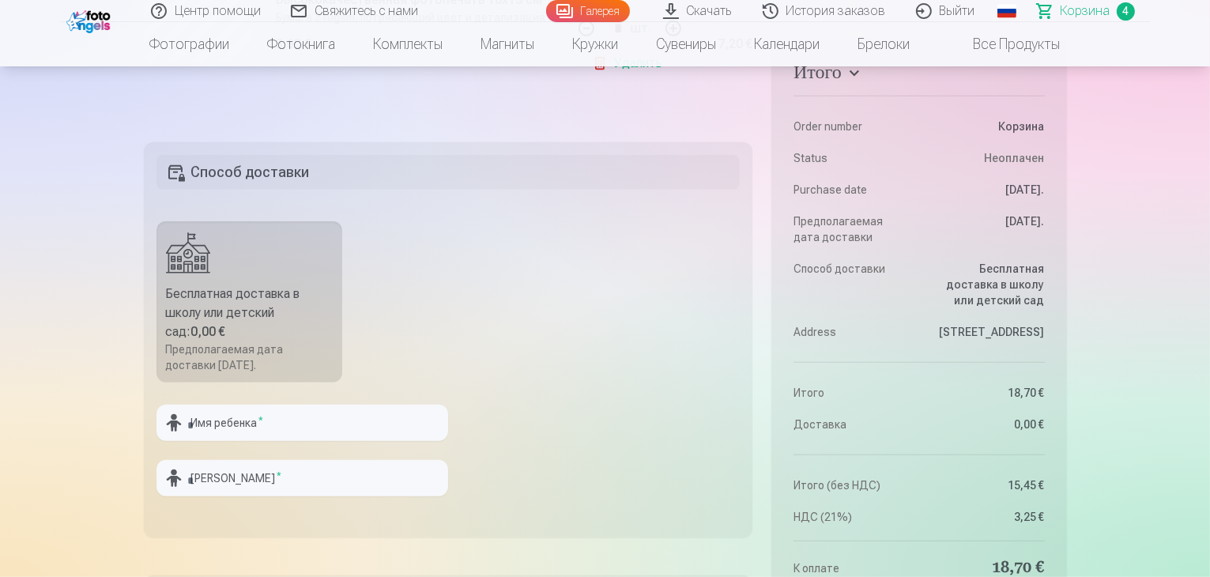
scroll to position [919, 0]
click at [217, 420] on input "text" at bounding box center [302, 420] width 292 height 36
type input "********"
click at [205, 478] on input "text" at bounding box center [302, 476] width 292 height 36
type input "******"
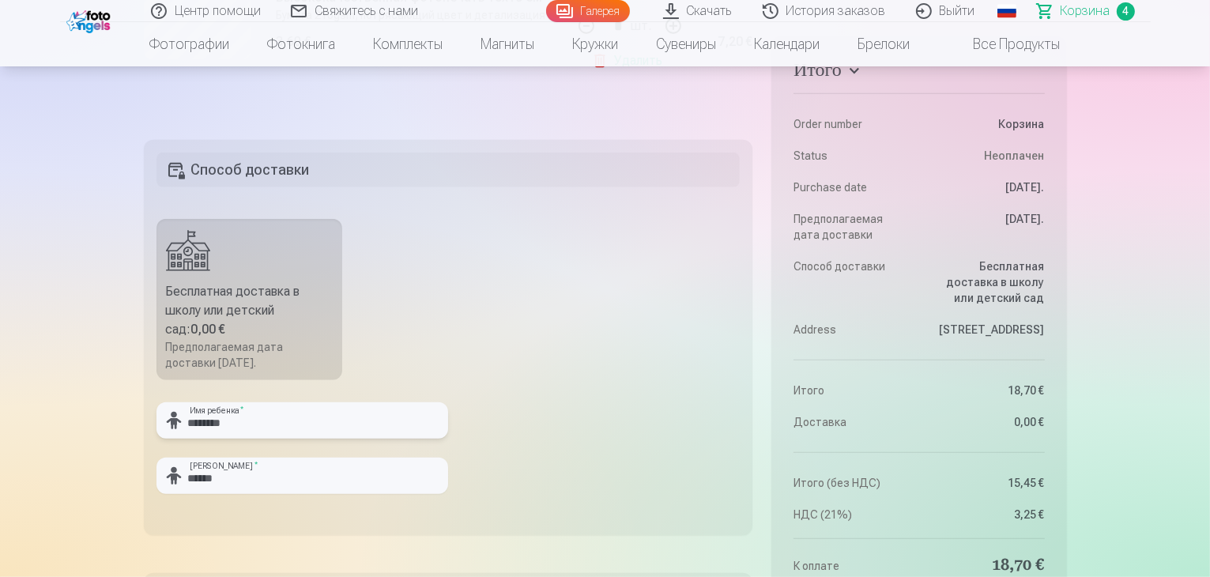
click at [196, 424] on input "********" at bounding box center [302, 420] width 292 height 36
click at [194, 424] on input "********" at bounding box center [302, 420] width 292 height 36
click at [249, 427] on input "********" at bounding box center [302, 420] width 292 height 36
type input "********"
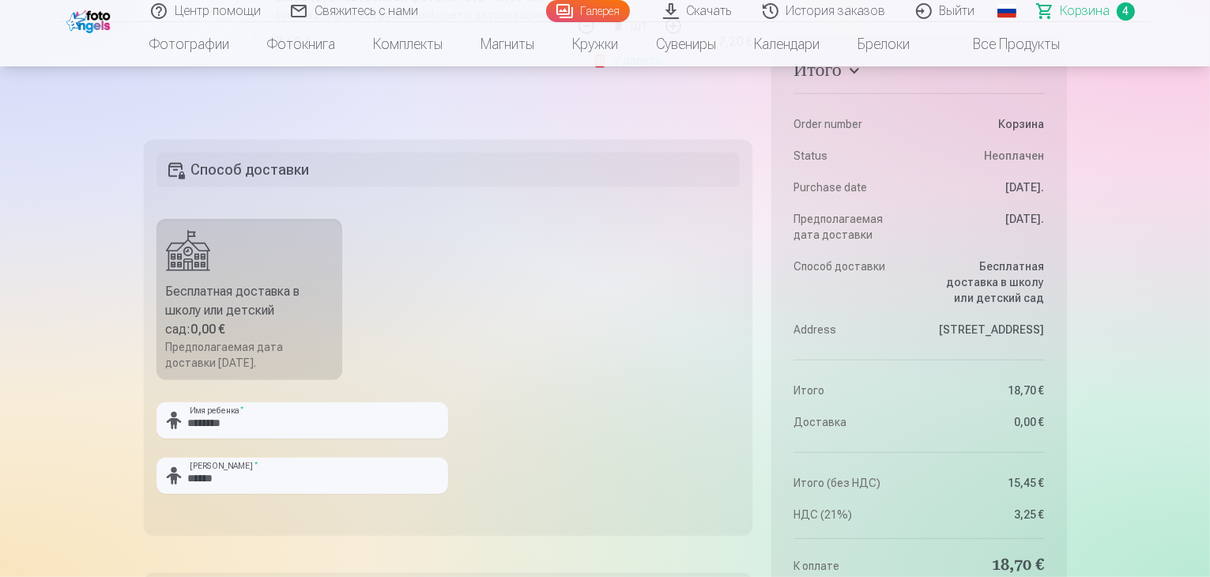
click at [620, 293] on fieldset "Способ доставки Бесплатная доставка в школу или детский сад : 0,00 € Предполага…" at bounding box center [448, 337] width 609 height 395
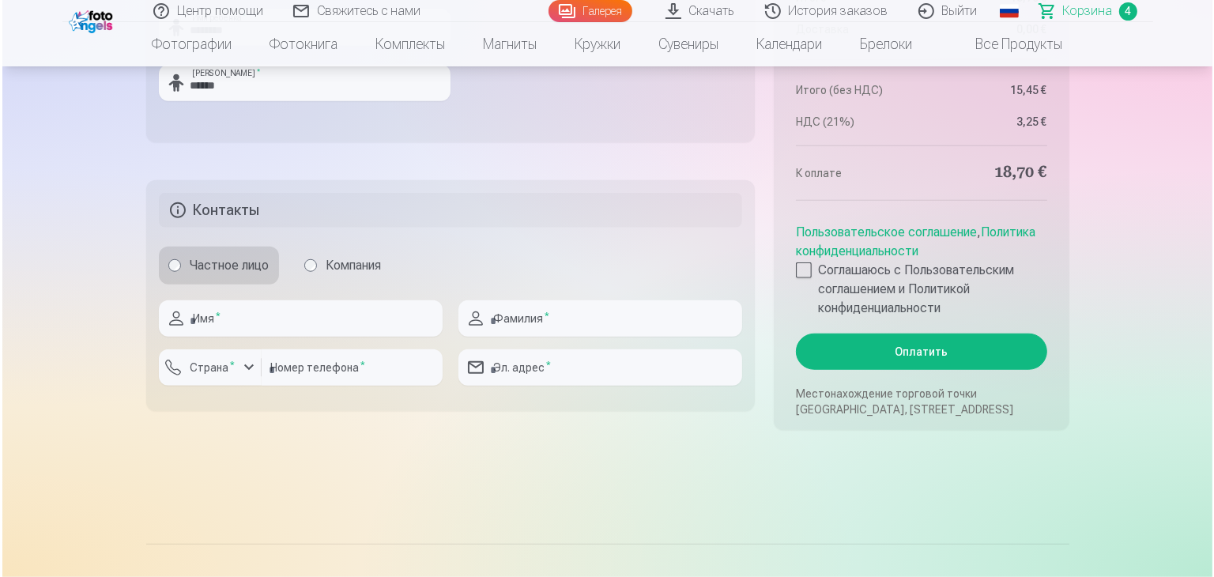
scroll to position [1330, 0]
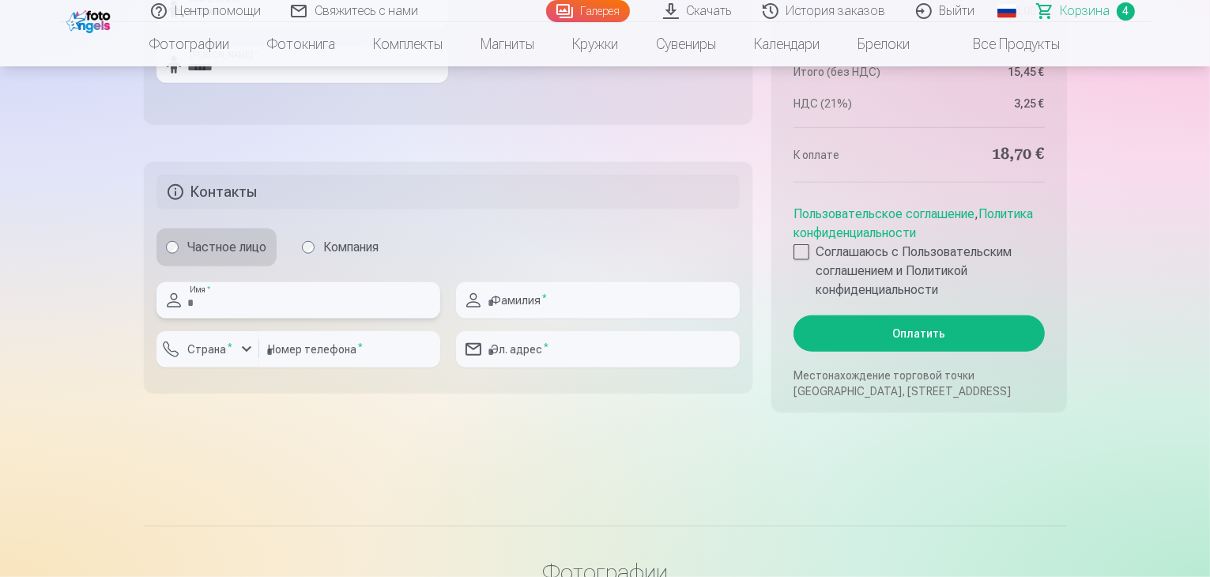
click at [259, 301] on input "text" at bounding box center [298, 300] width 284 height 36
type input "*********"
click at [523, 300] on input "text" at bounding box center [598, 300] width 284 height 36
type input "******"
click at [246, 347] on div "button" at bounding box center [246, 349] width 19 height 19
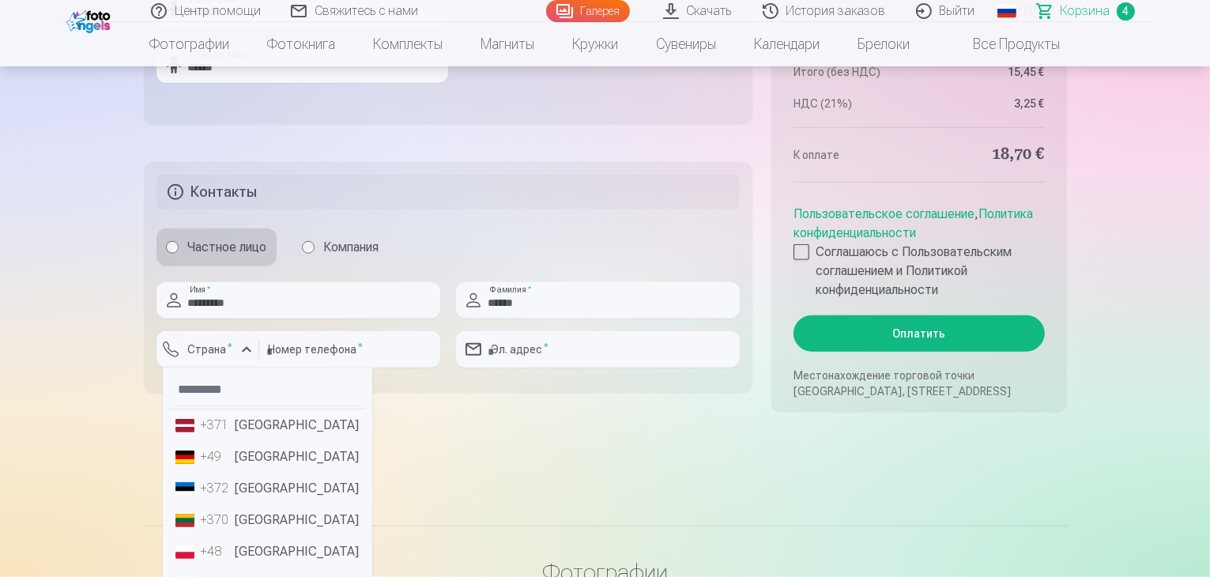
click at [256, 421] on li "+371 Латвия" at bounding box center [267, 425] width 197 height 32
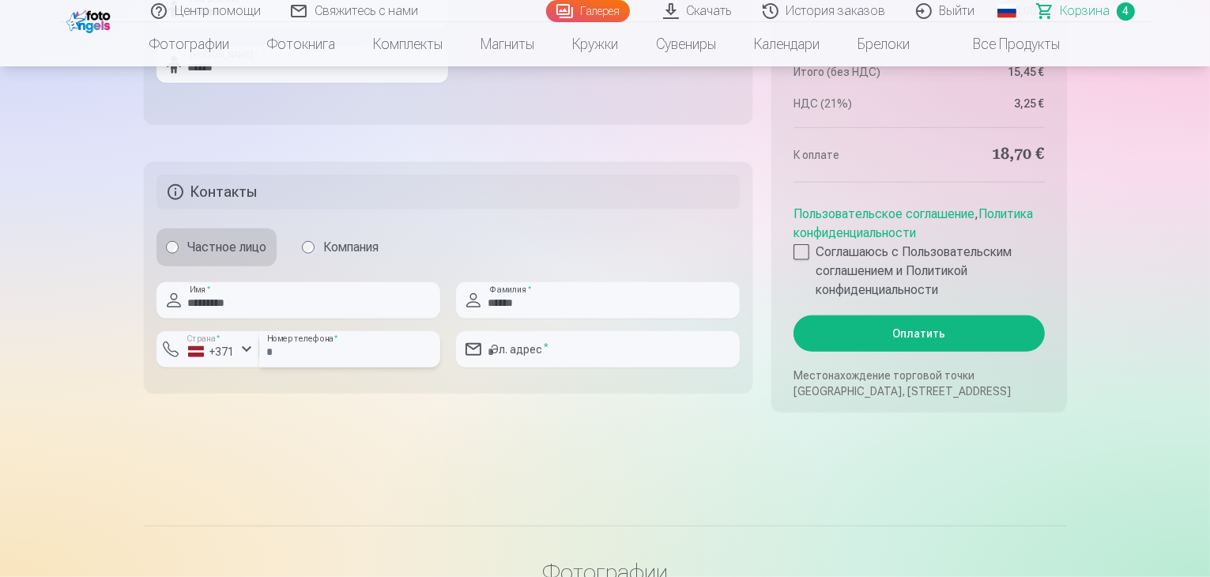
click at [327, 348] on input "number" at bounding box center [349, 349] width 181 height 36
click at [340, 349] on input "number" at bounding box center [349, 349] width 181 height 36
type input "********"
click at [529, 355] on input "email" at bounding box center [598, 349] width 284 height 36
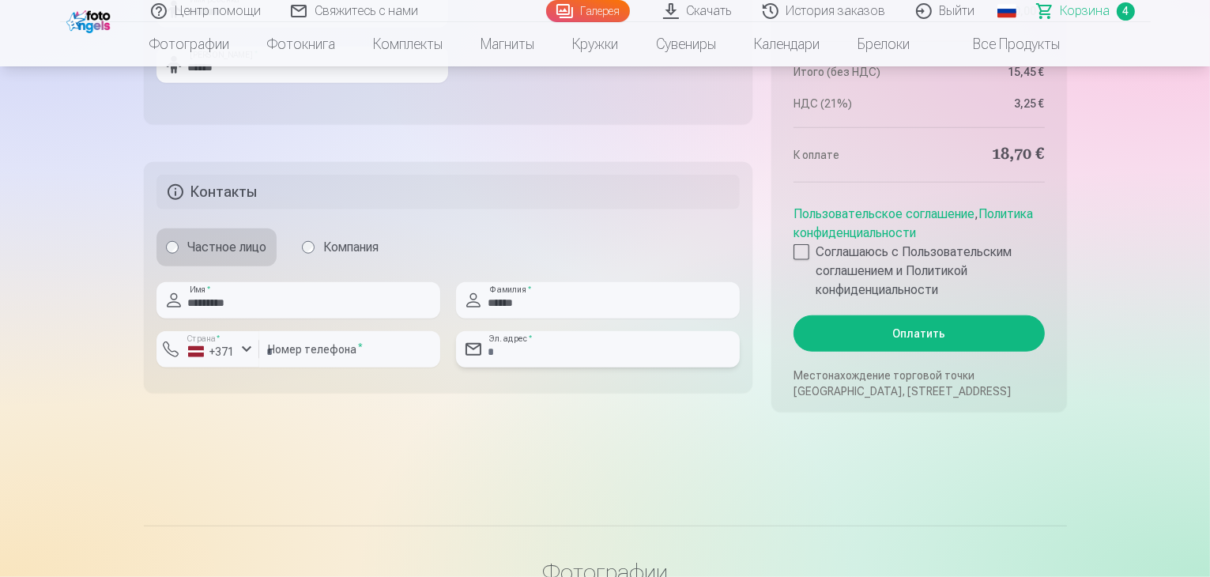
type input "**********"
click at [799, 256] on div at bounding box center [801, 252] width 16 height 16
click at [799, 251] on div at bounding box center [801, 252] width 16 height 16
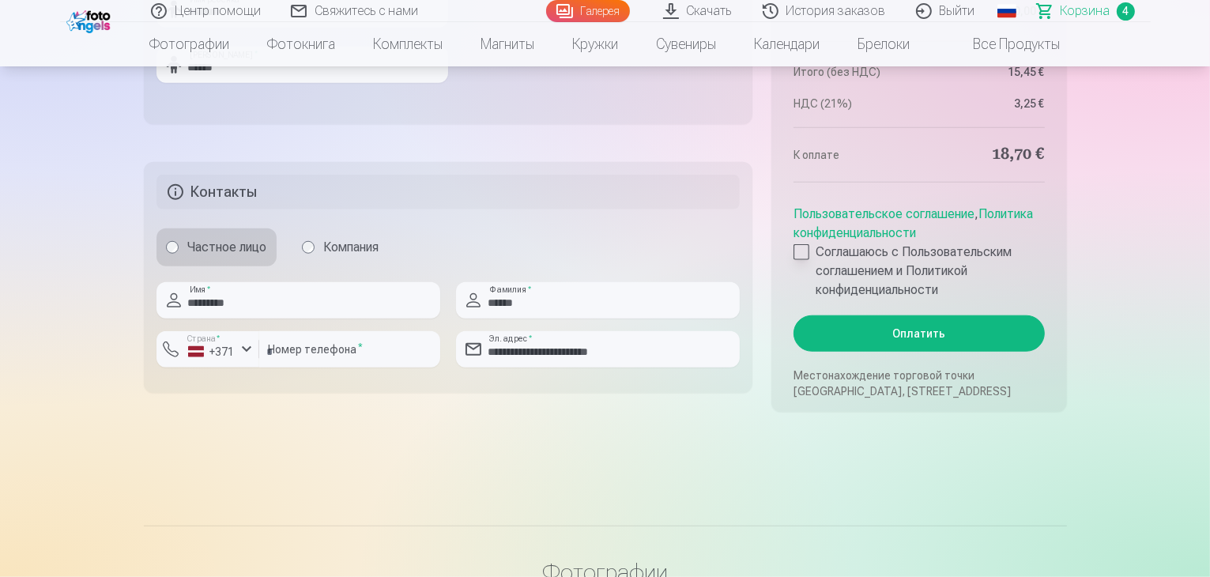
click at [797, 247] on div at bounding box center [801, 252] width 16 height 16
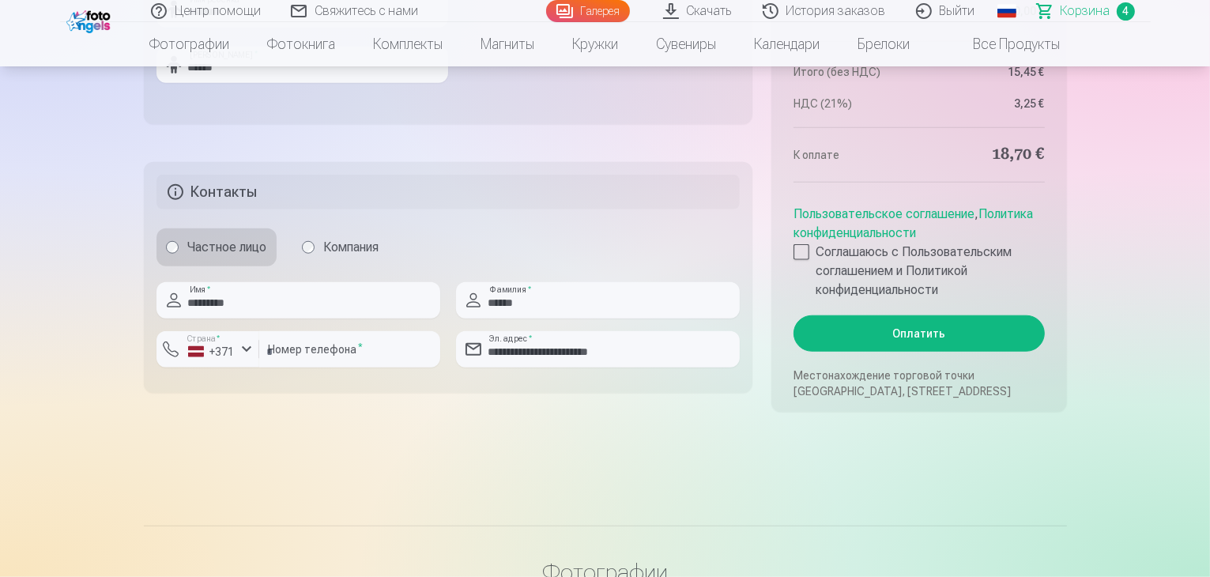
click at [909, 333] on button "Оплатить" at bounding box center [918, 333] width 251 height 36
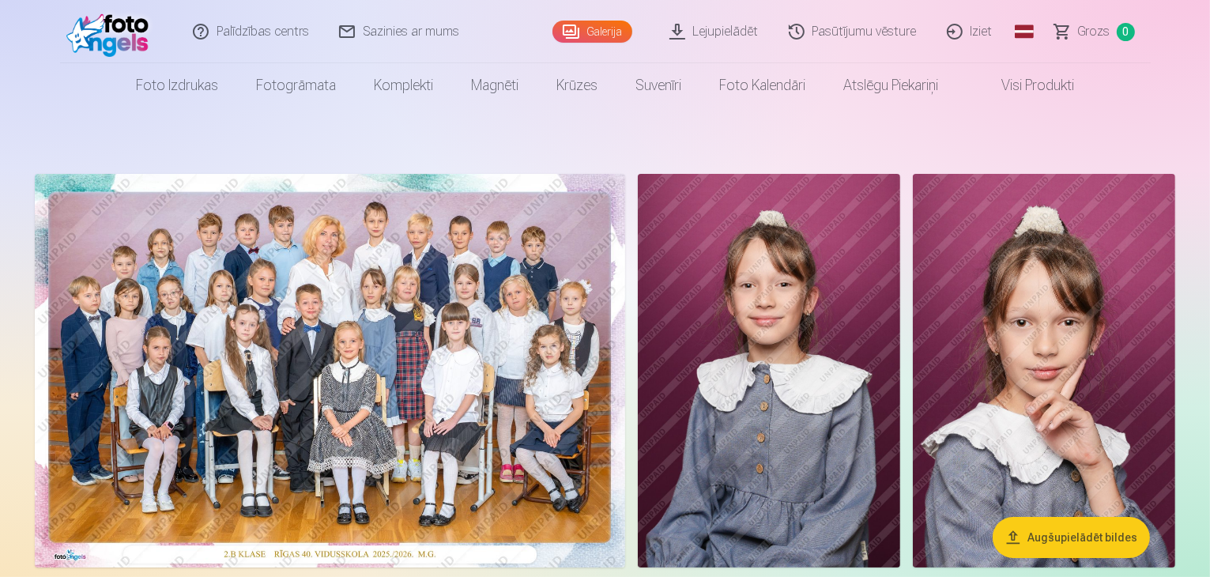
click at [979, 20] on link "Iziet" at bounding box center [971, 31] width 76 height 63
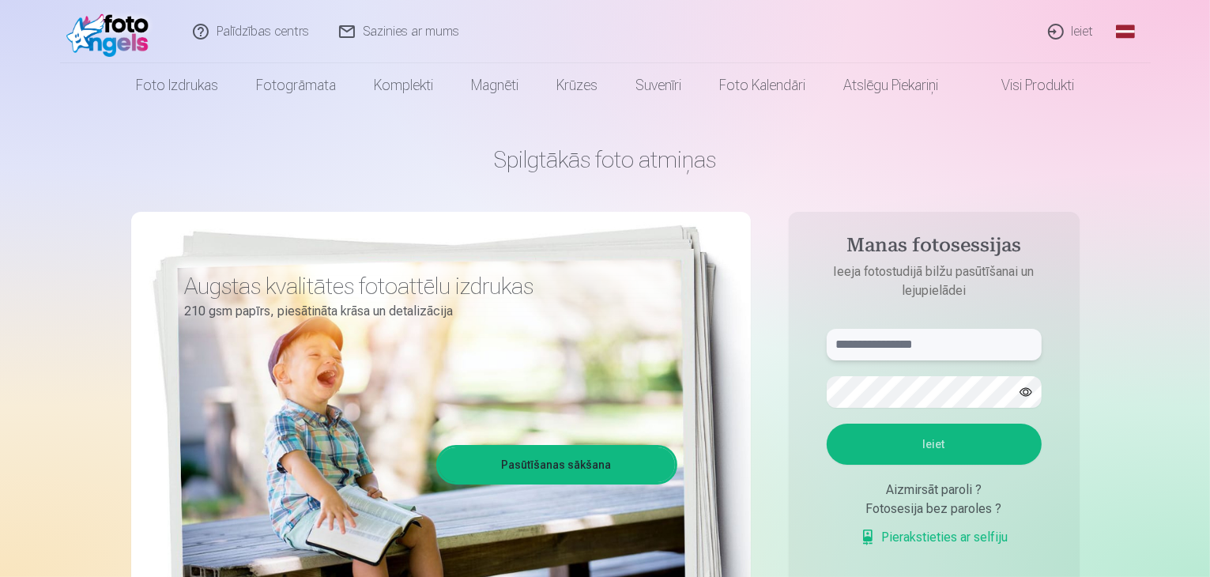
click at [977, 345] on input "text" at bounding box center [934, 345] width 215 height 32
type input "**********"
click at [956, 429] on button "Ieiet" at bounding box center [934, 444] width 215 height 41
